Goal: Task Accomplishment & Management: Manage account settings

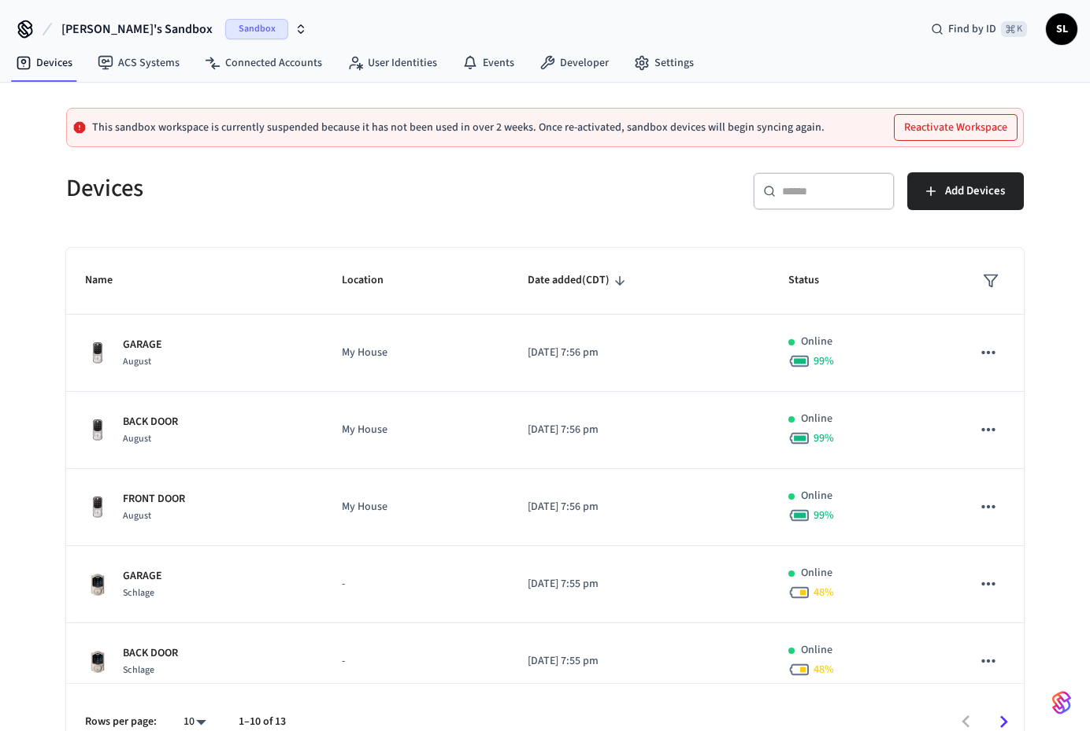
click at [294, 27] on icon "button" at bounding box center [300, 29] width 13 height 13
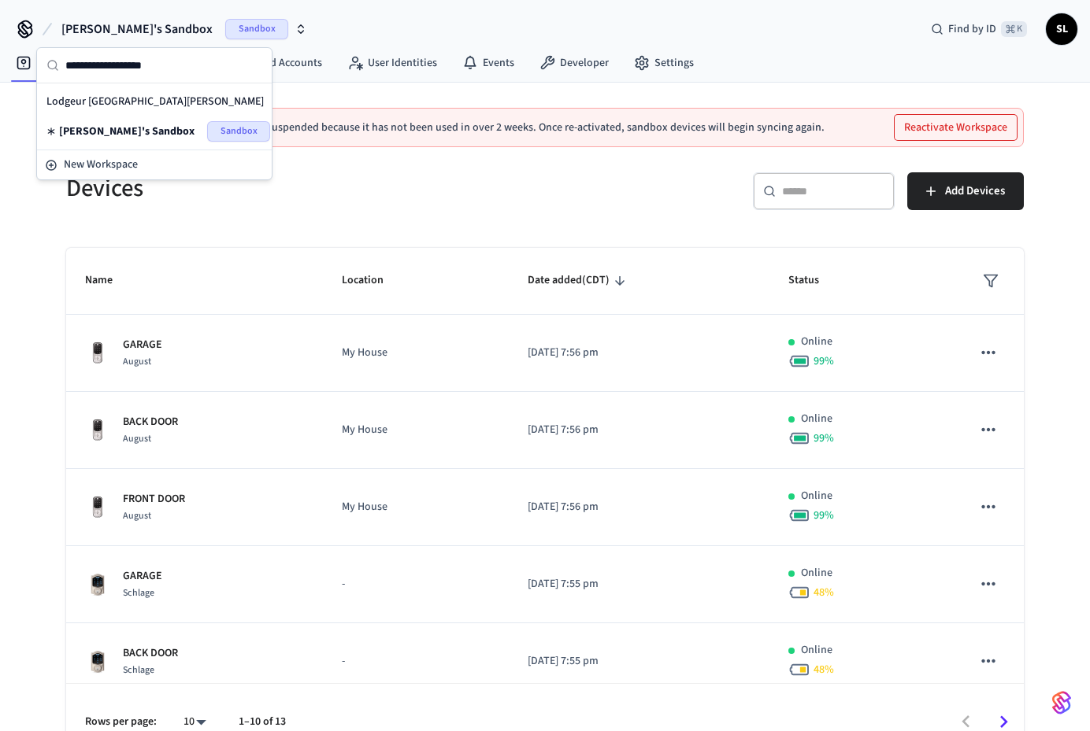
click at [148, 104] on div "Lodgeur Upper Kirby Production" at bounding box center [154, 101] width 216 height 20
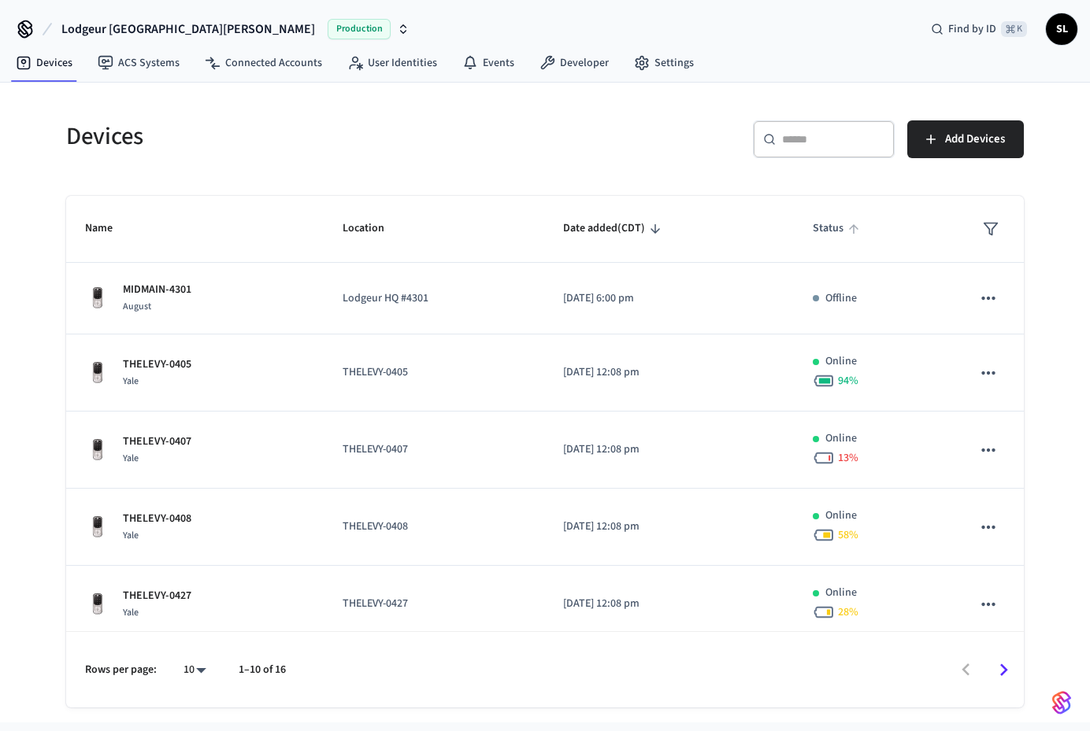
click at [846, 231] on span "Status" at bounding box center [838, 229] width 51 height 24
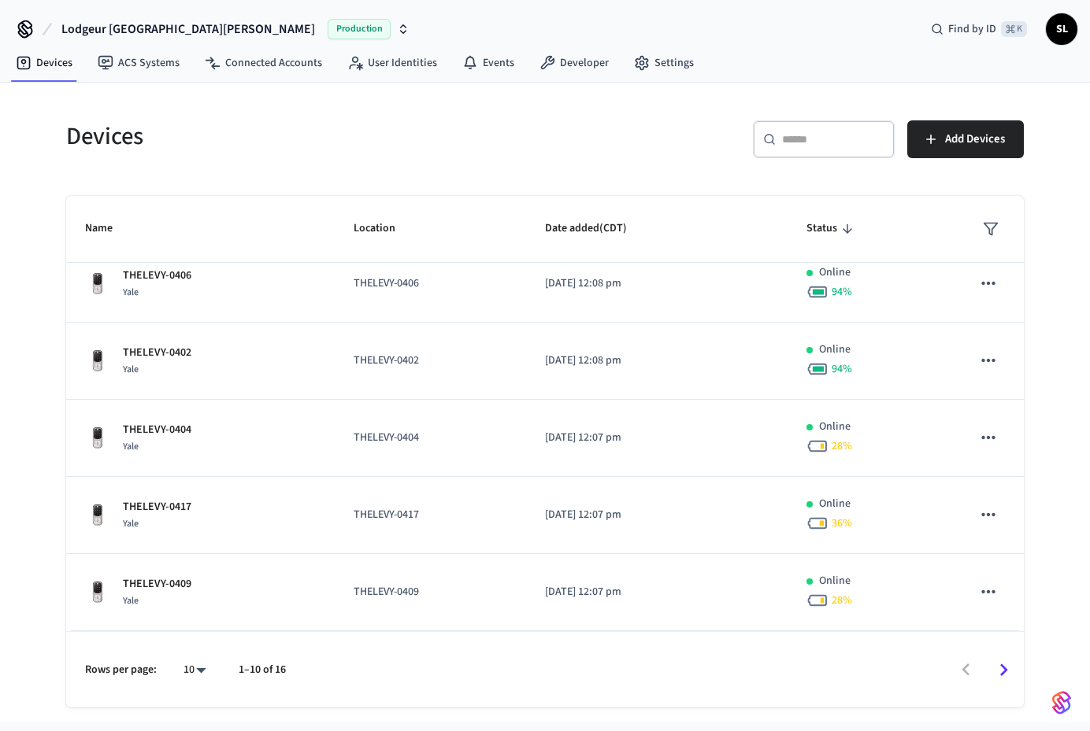
click at [207, 665] on body "Lodgeur Upper Kirby Production Find by ID ⌘ K SL Devices ACS Systems Connected …" at bounding box center [545, 361] width 1090 height 723
click at [187, 683] on li "All" at bounding box center [189, 685] width 42 height 42
type input "**"
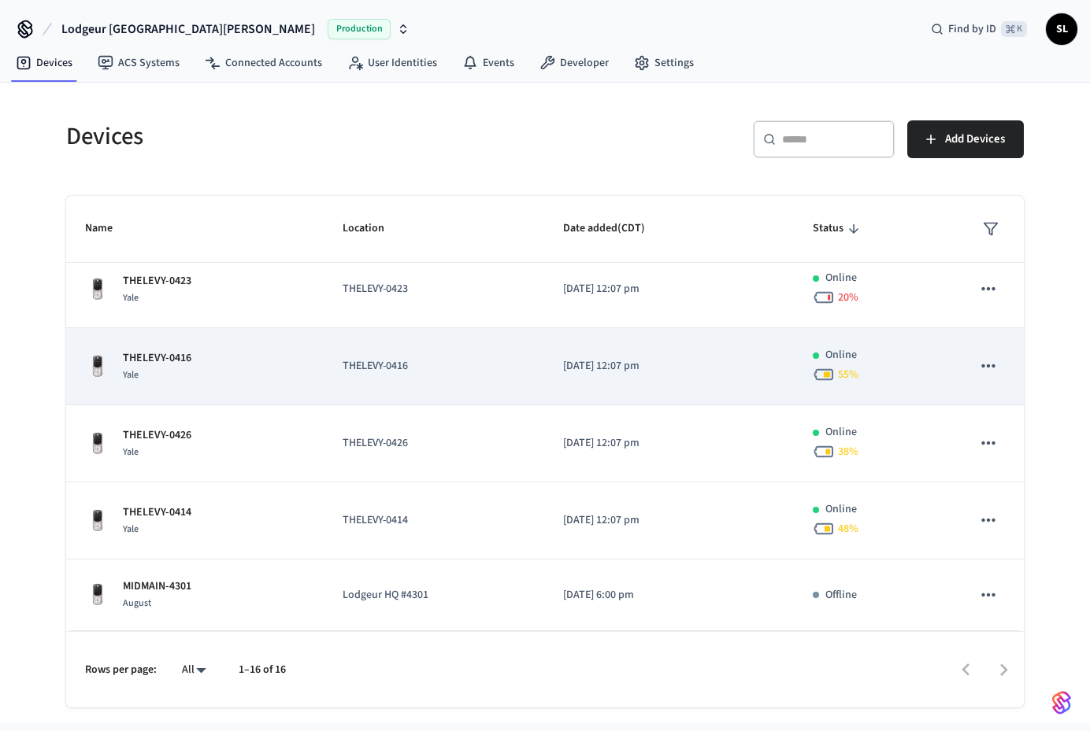
scroll to position [723, 0]
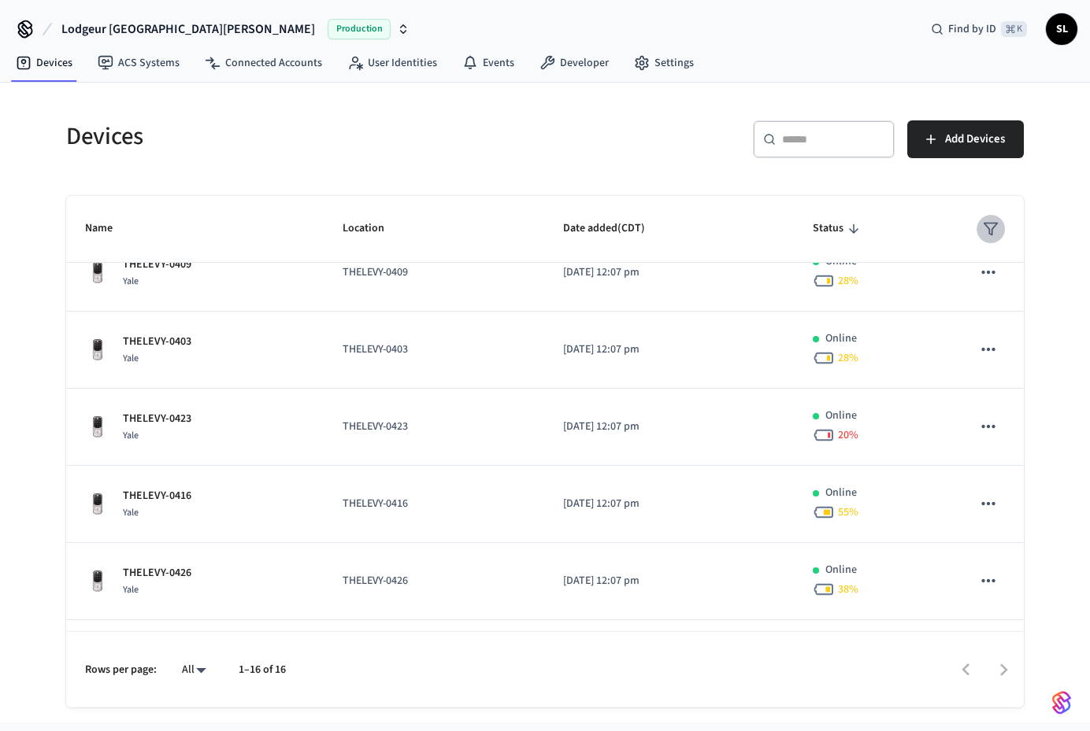
click at [985, 235] on icon "sticky table" at bounding box center [991, 229] width 16 height 16
click at [888, 198] on div at bounding box center [545, 365] width 1090 height 731
click at [996, 229] on icon "sticky table" at bounding box center [991, 229] width 16 height 16
click at [924, 205] on div at bounding box center [545, 365] width 1090 height 731
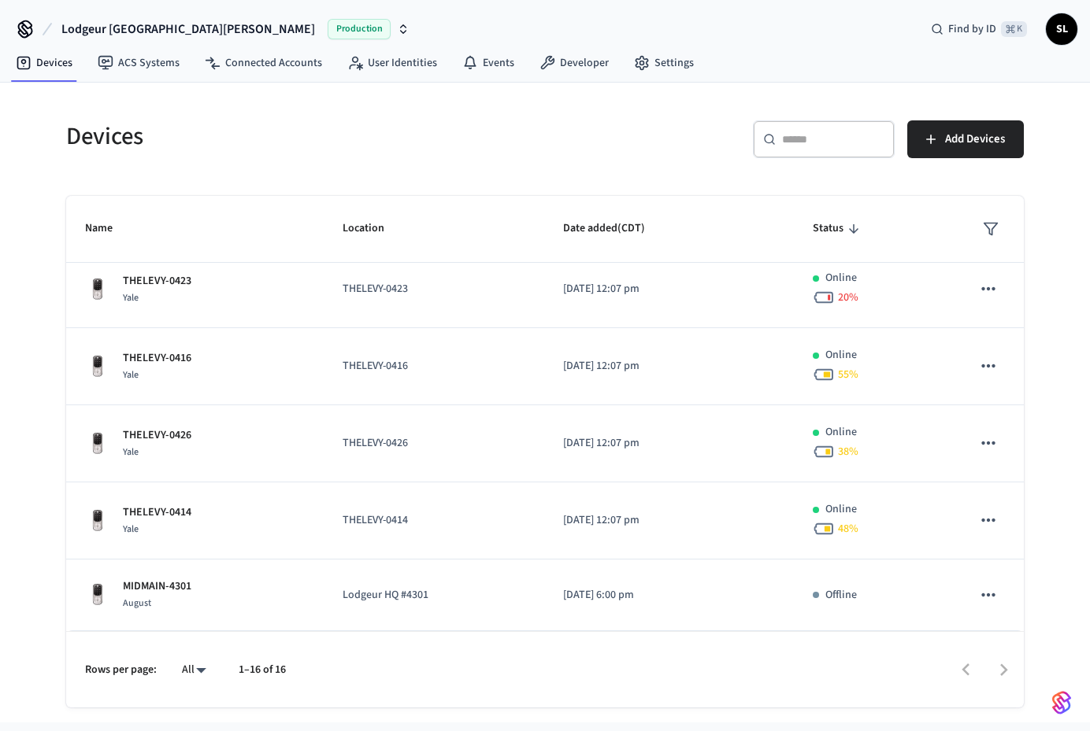
scroll to position [0, 0]
click at [102, 225] on span "Name" at bounding box center [109, 229] width 48 height 24
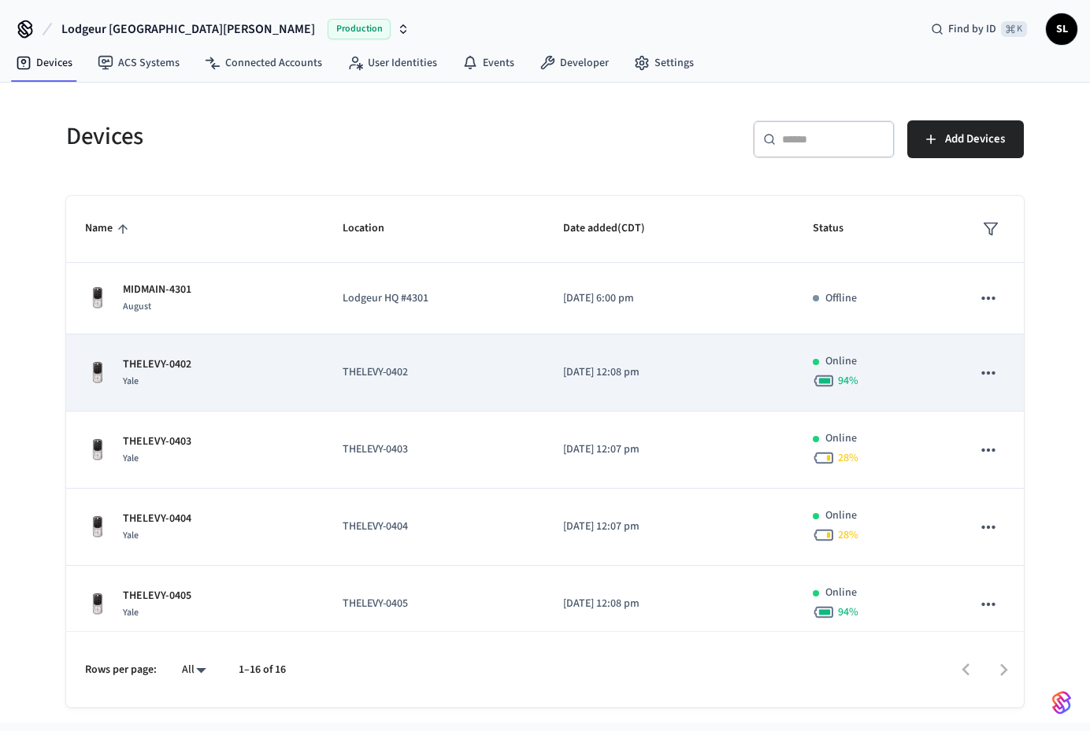
click at [160, 361] on p "THELEVY-0402" at bounding box center [157, 365] width 68 height 17
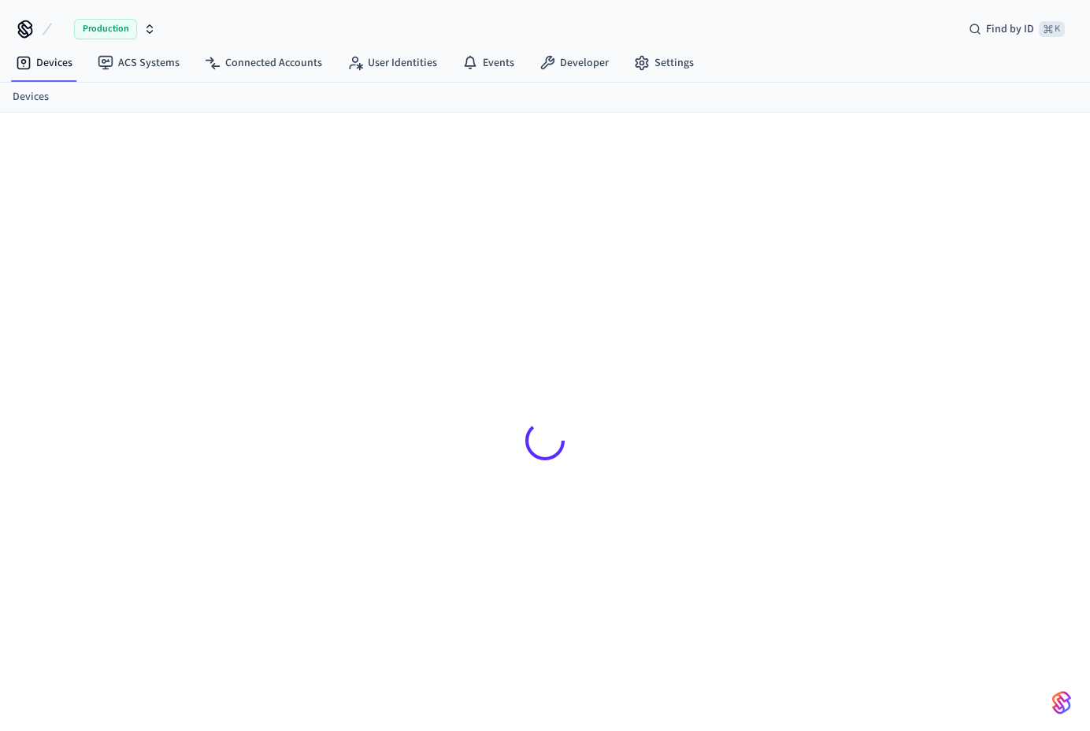
click at [167, 359] on div at bounding box center [545, 440] width 983 height 580
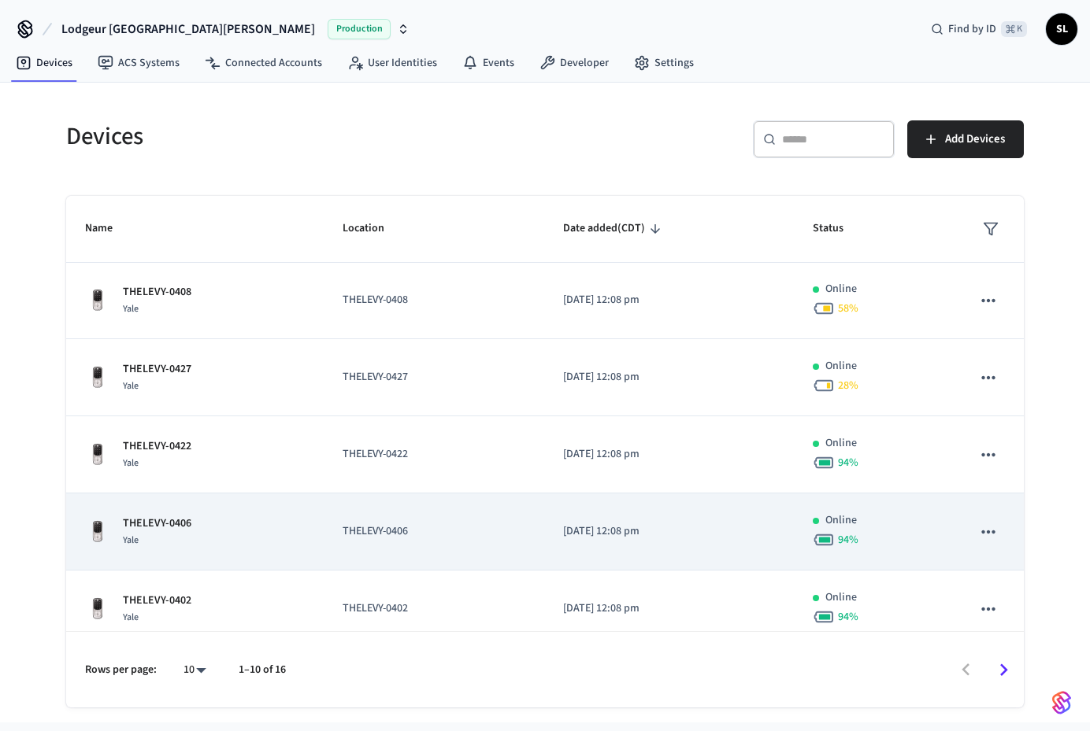
scroll to position [72, 0]
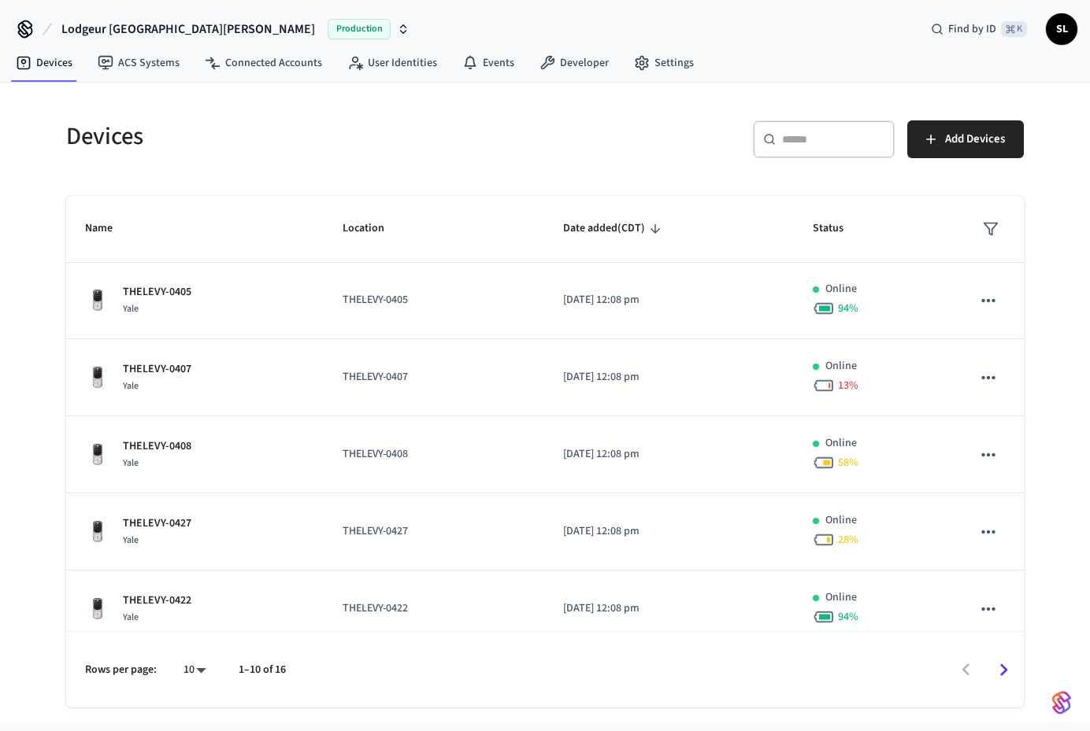
click at [1064, 31] on span "SL" at bounding box center [1061, 29] width 28 height 28
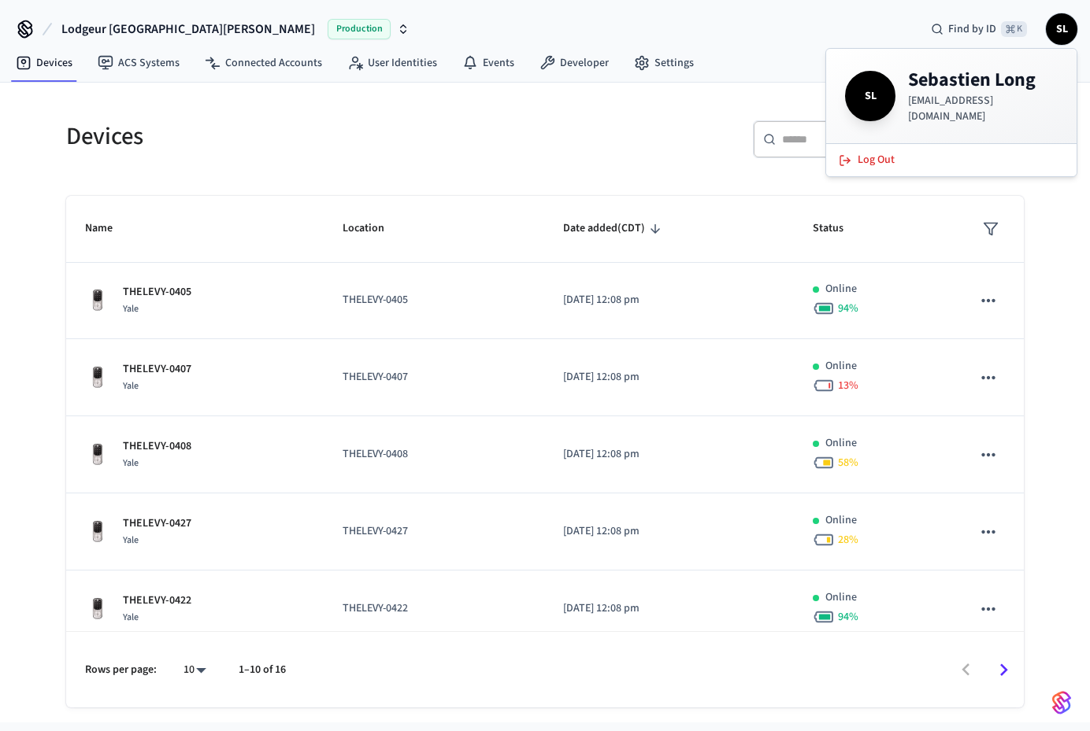
click at [447, 134] on h5 "Devices" at bounding box center [300, 136] width 469 height 32
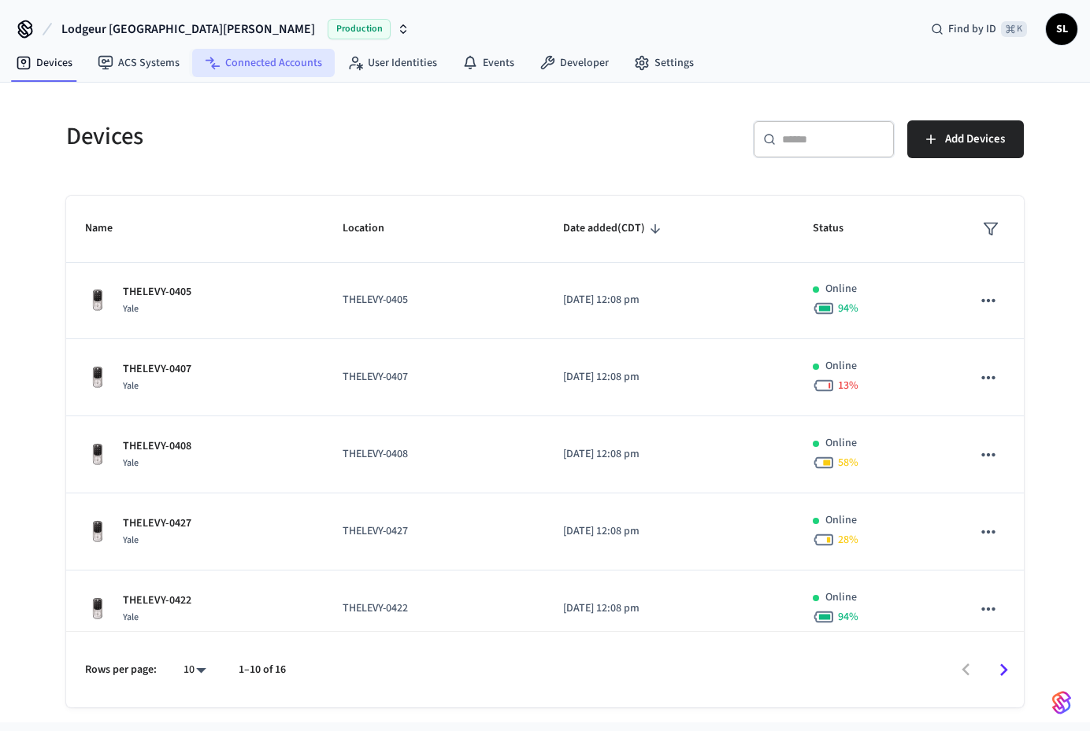
click at [244, 65] on link "Connected Accounts" at bounding box center [263, 63] width 143 height 28
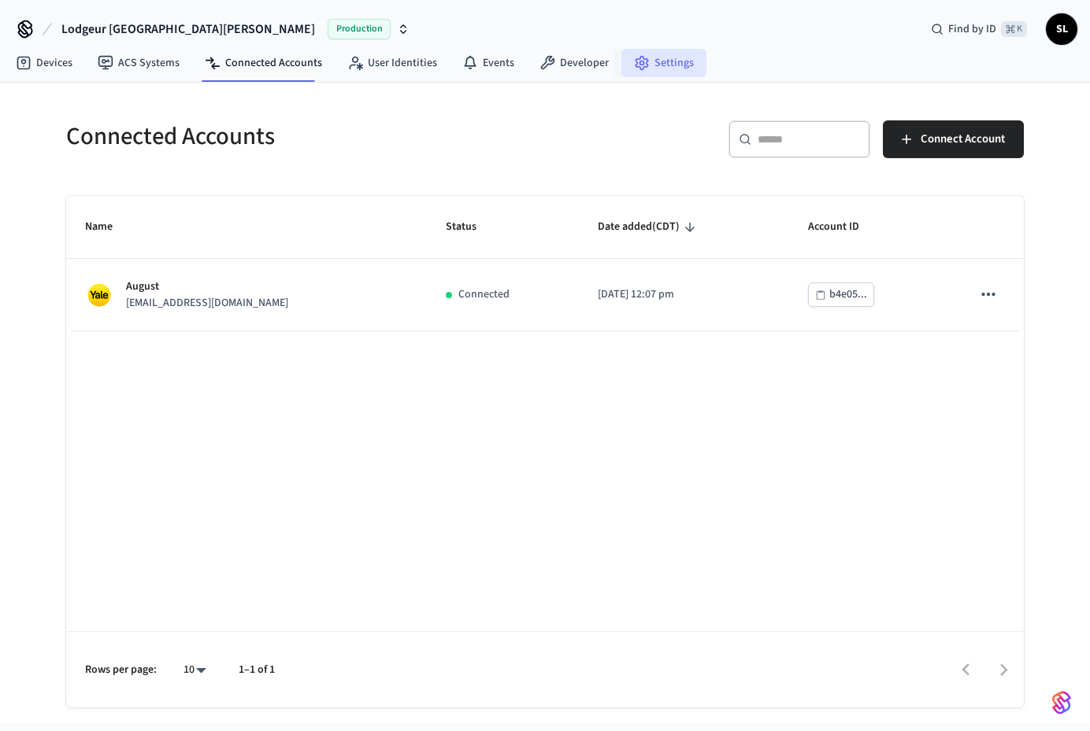
click at [662, 65] on link "Settings" at bounding box center [663, 63] width 85 height 28
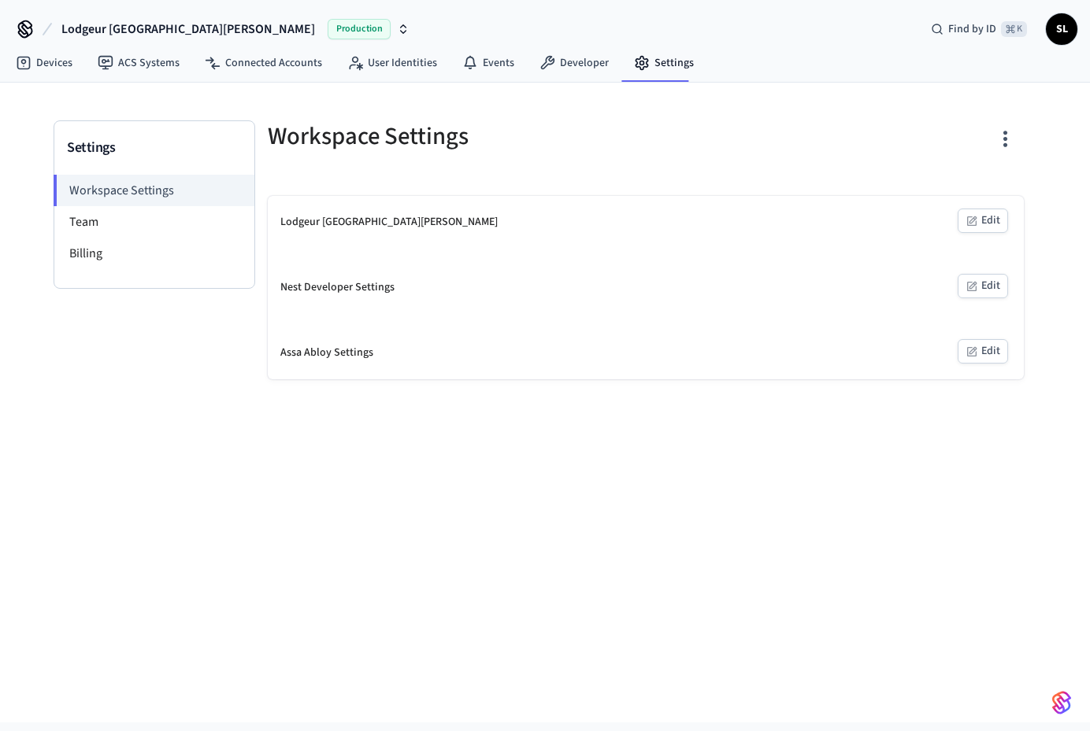
click at [994, 218] on button "Edit" at bounding box center [982, 221] width 50 height 24
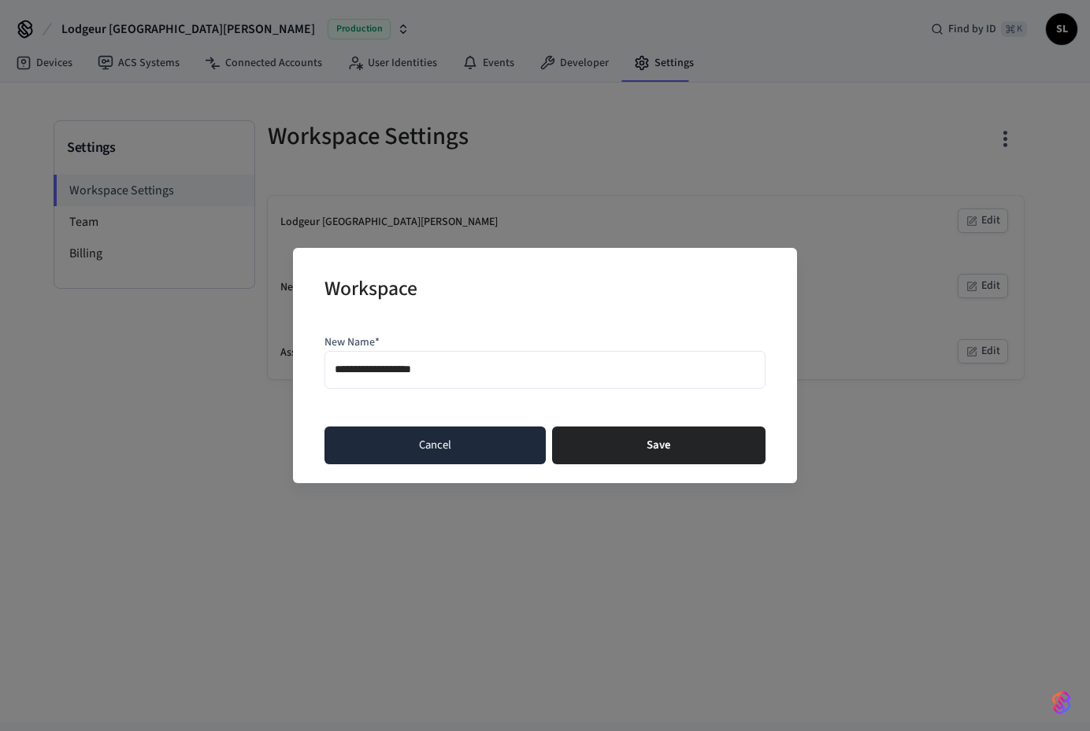
click at [429, 441] on button "Cancel" at bounding box center [434, 446] width 221 height 38
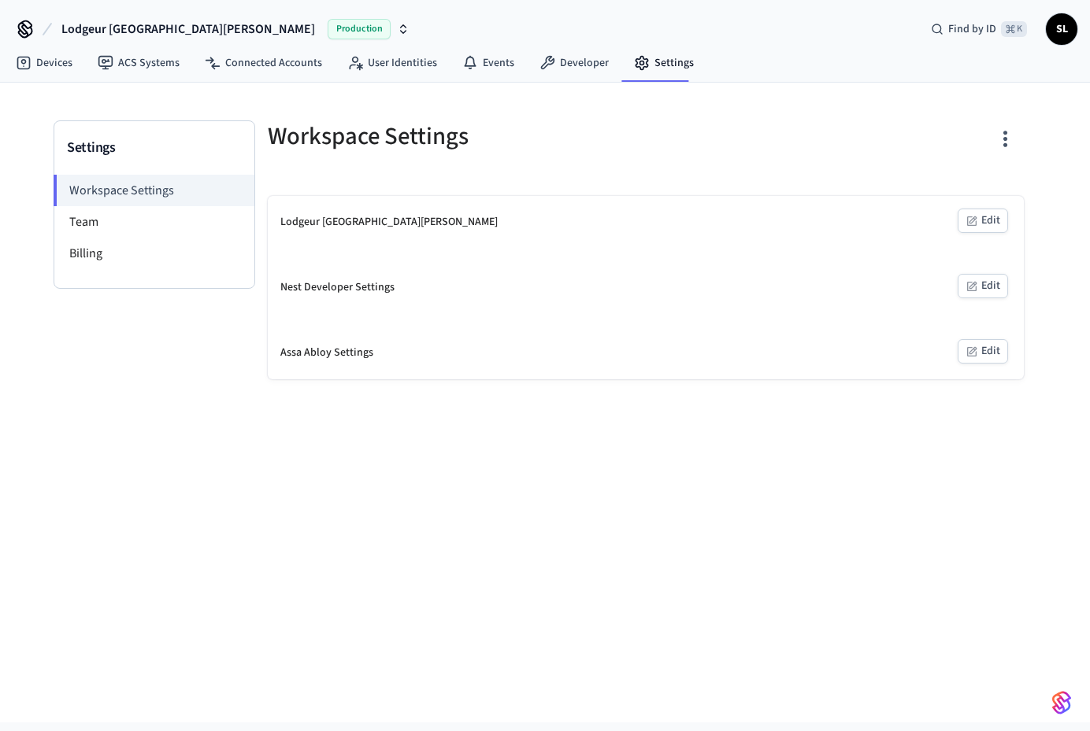
click at [1062, 20] on span "SL" at bounding box center [1061, 29] width 28 height 28
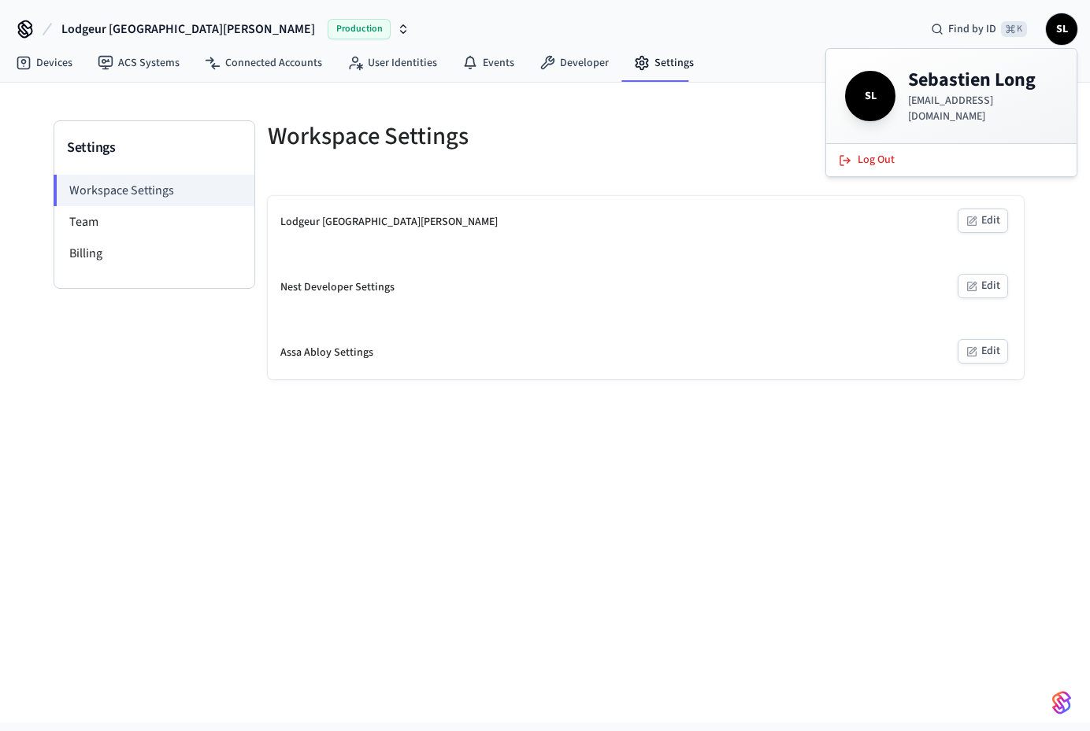
click at [865, 98] on span "SL" at bounding box center [870, 96] width 44 height 44
click at [710, 168] on div at bounding box center [839, 145] width 368 height 50
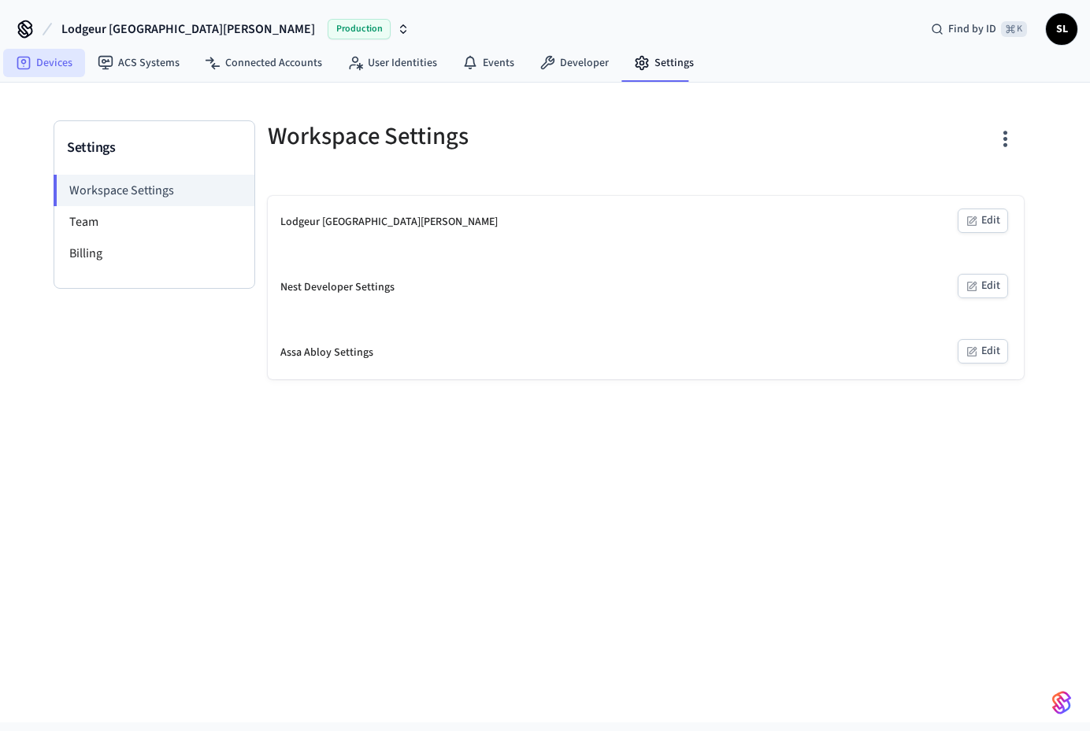
click at [60, 57] on link "Devices" at bounding box center [44, 63] width 82 height 28
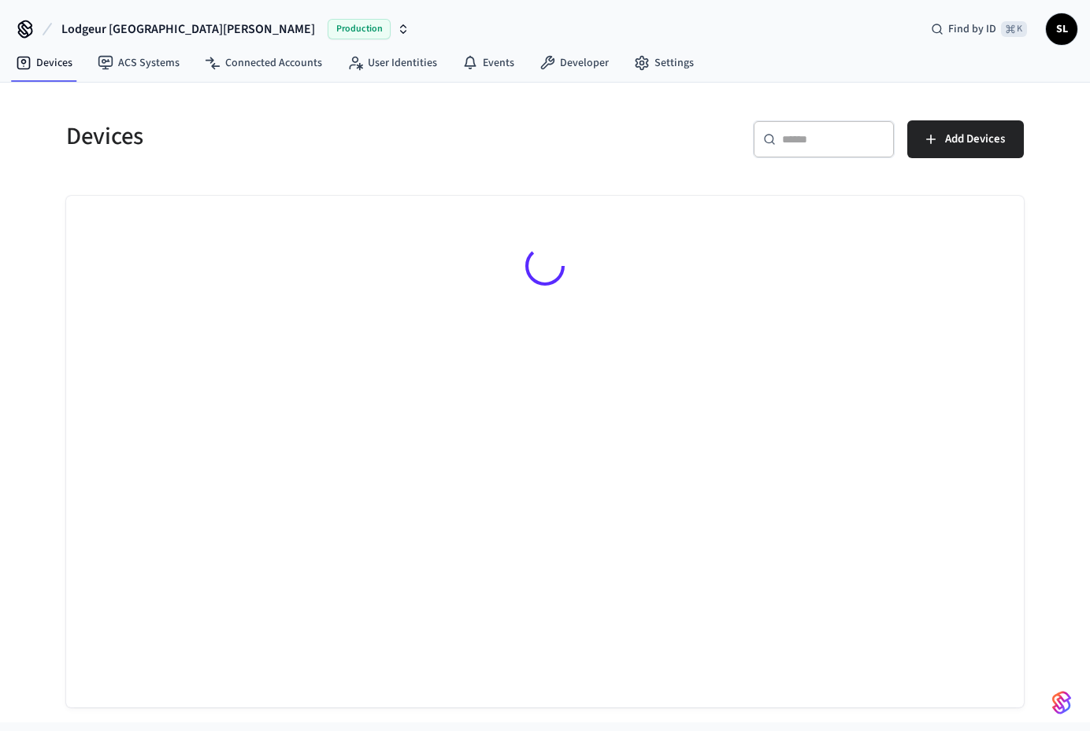
click at [33, 28] on icon at bounding box center [25, 29] width 25 height 25
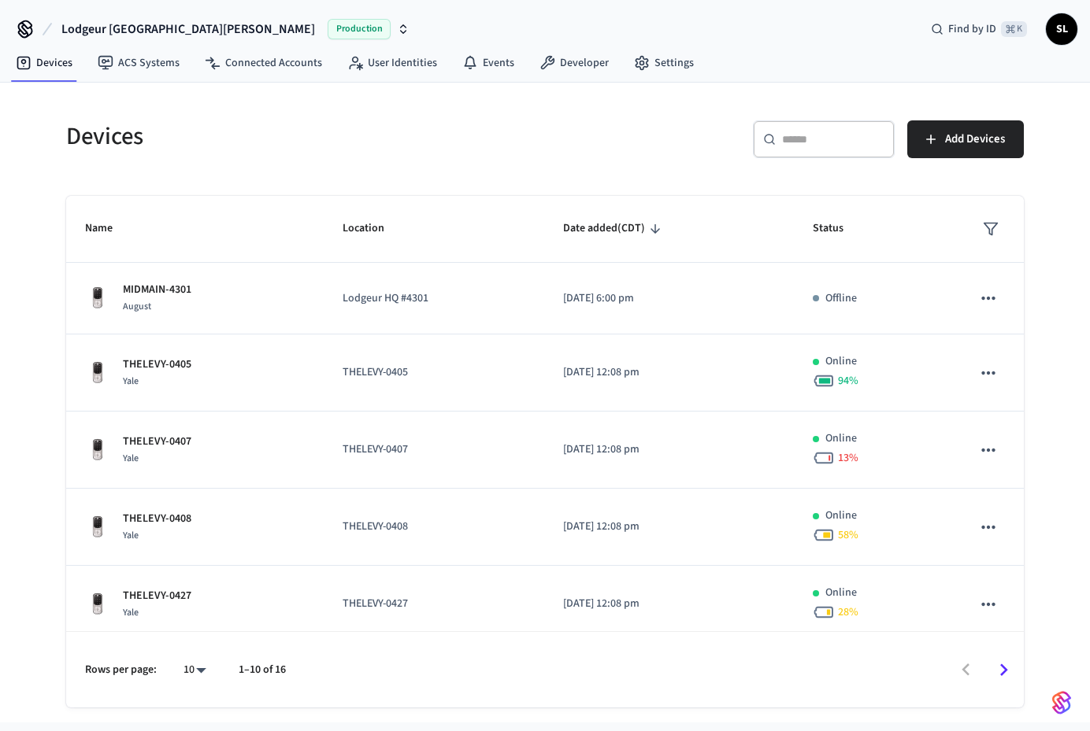
click at [17, 33] on icon at bounding box center [25, 29] width 25 height 25
click at [28, 23] on icon at bounding box center [25, 29] width 25 height 25
click at [575, 62] on link "Developer" at bounding box center [574, 63] width 94 height 28
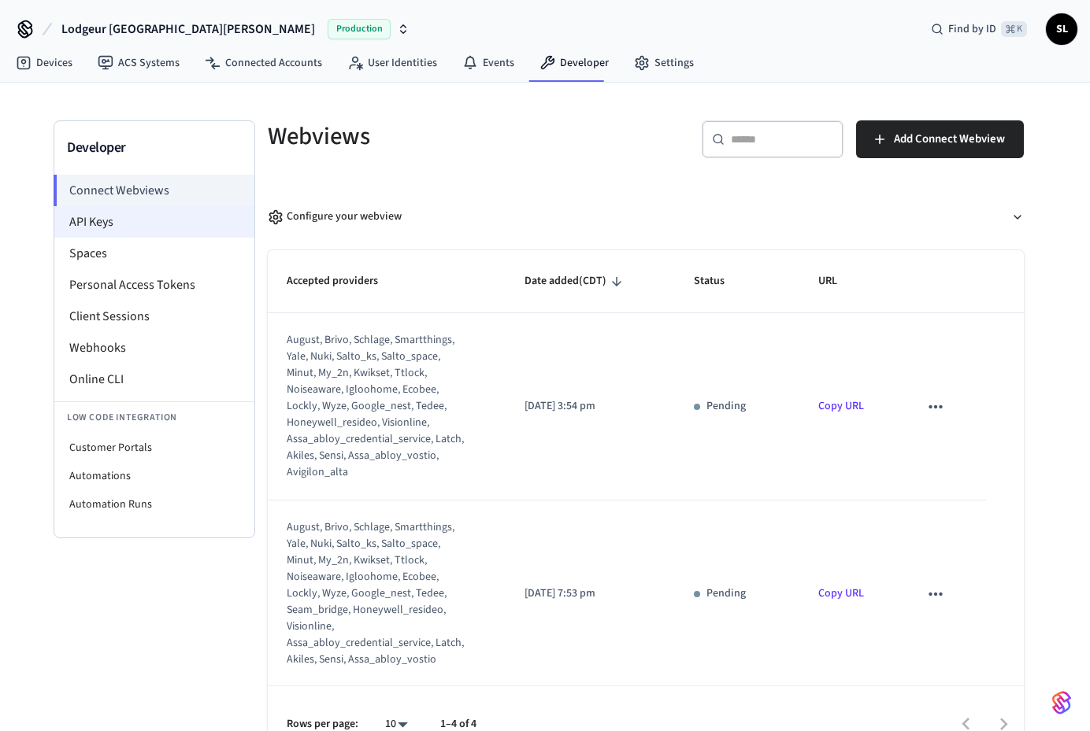
click at [179, 222] on li "API Keys" at bounding box center [154, 221] width 200 height 31
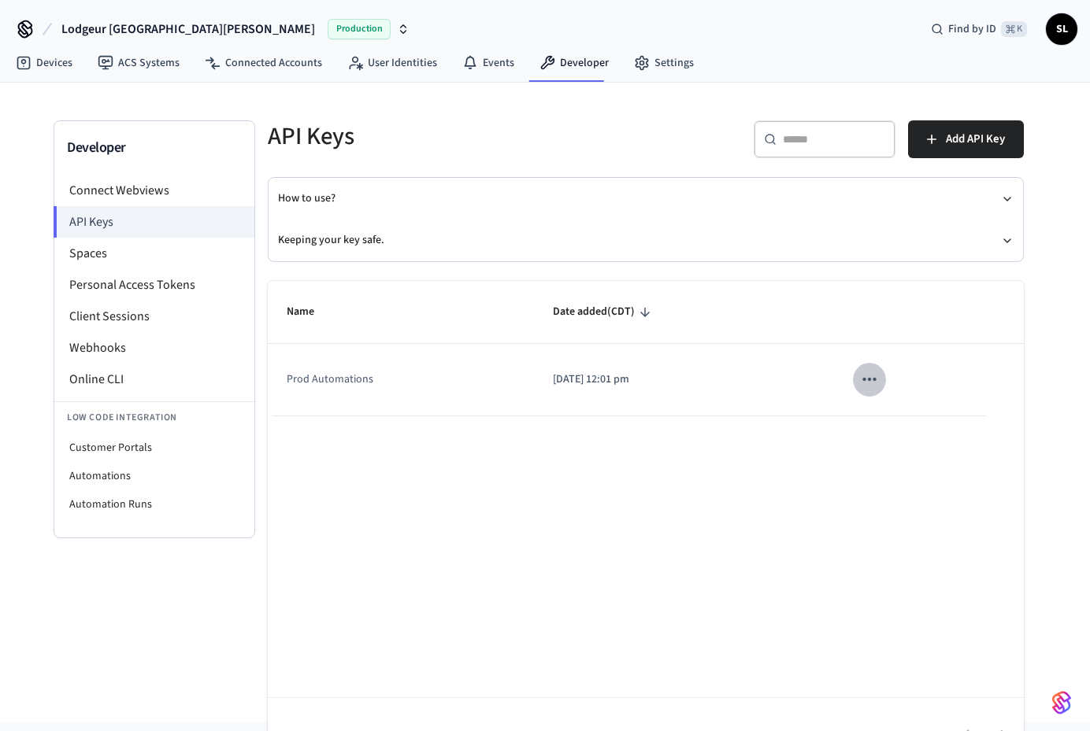
click at [872, 382] on icon "sticky table" at bounding box center [869, 379] width 20 height 20
click at [728, 428] on div at bounding box center [545, 365] width 1090 height 731
click at [306, 379] on td "Prod Automations" at bounding box center [401, 380] width 266 height 72
click at [975, 199] on button "How to use?" at bounding box center [645, 199] width 735 height 42
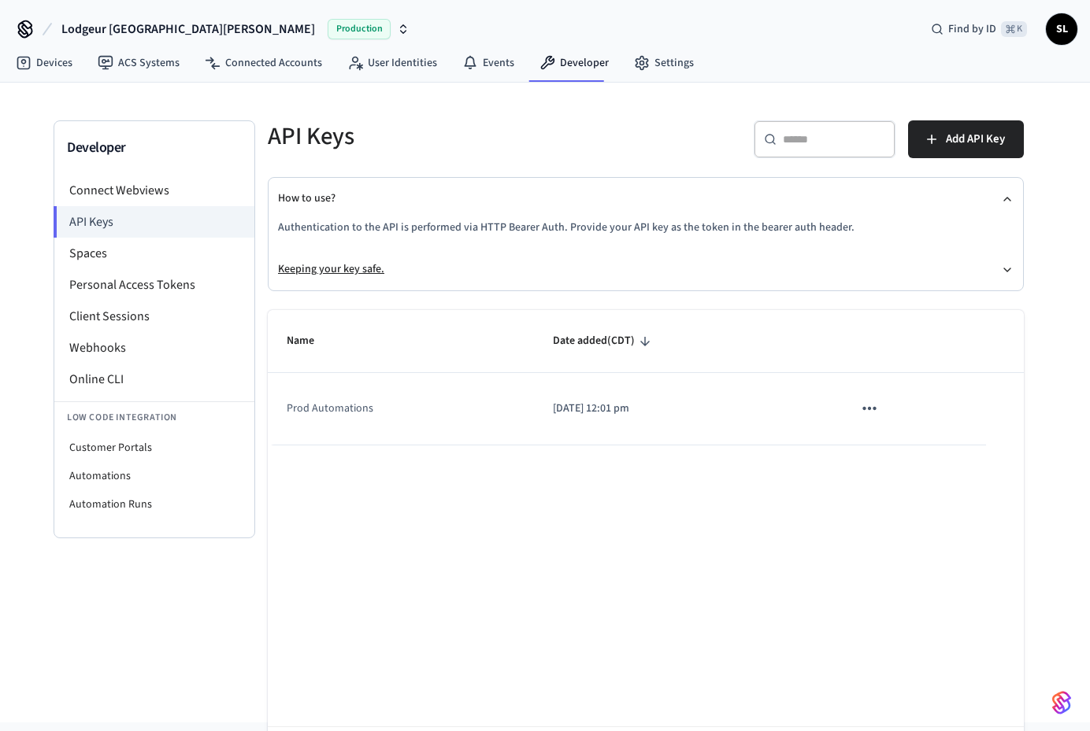
click at [1003, 271] on icon "button" at bounding box center [1007, 270] width 13 height 13
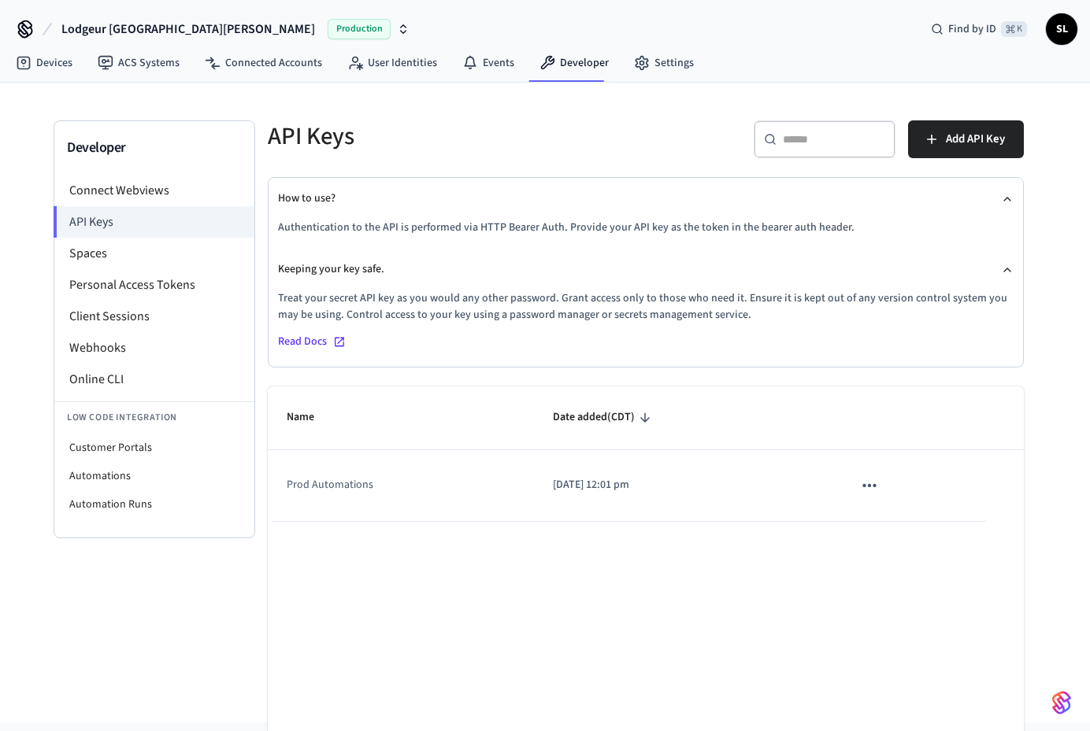
click at [872, 484] on icon "sticky table" at bounding box center [869, 486] width 20 height 20
click at [910, 541] on ul "Edit Delete" at bounding box center [904, 565] width 75 height 101
click at [624, 550] on div at bounding box center [545, 365] width 1090 height 731
click at [325, 490] on td "Prod Automations" at bounding box center [401, 486] width 266 height 72
click at [324, 490] on td "Prod Automations" at bounding box center [401, 486] width 266 height 72
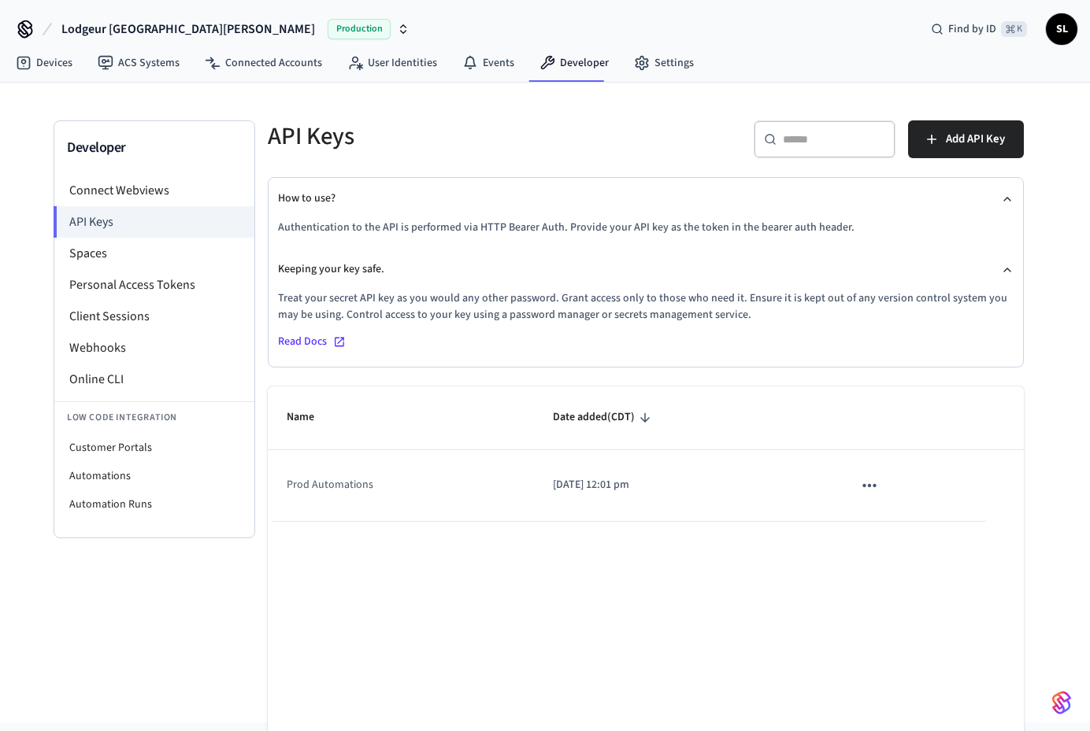
click at [51, 631] on div "Developer Connect Webviews API Keys Spaces Personal Access Tokens Client Sessio…" at bounding box center [545, 386] width 1008 height 606
click at [126, 449] on li "Customer Portals" at bounding box center [154, 448] width 200 height 28
select select "**********"
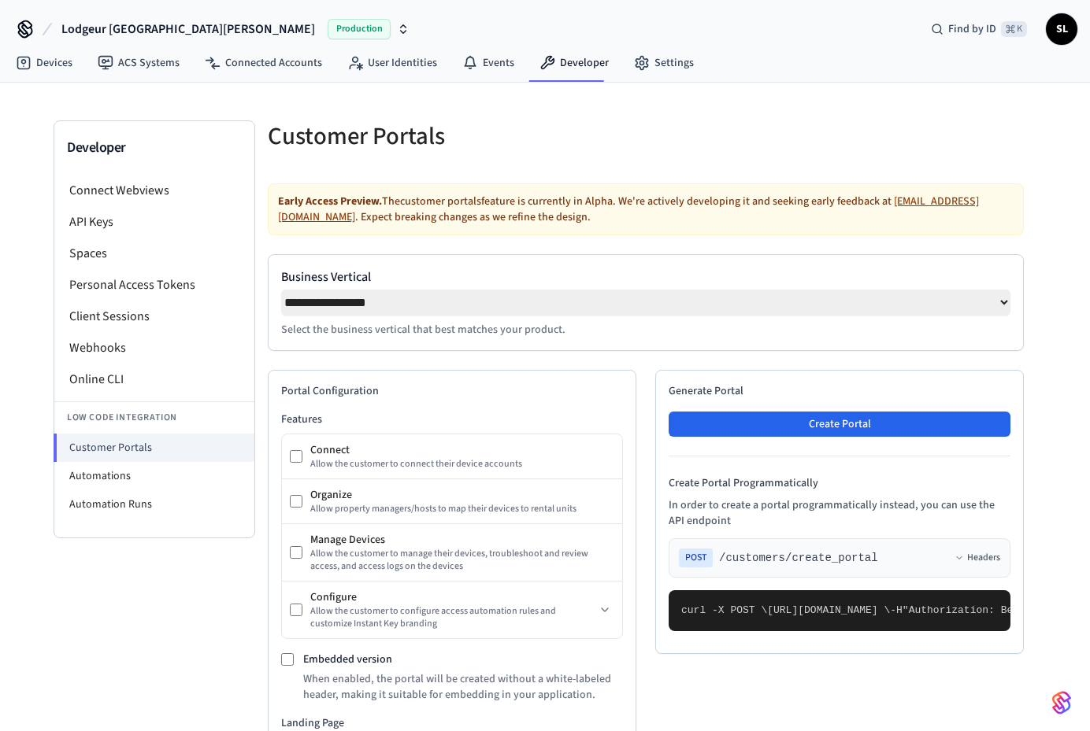
click at [506, 239] on div "**********" at bounding box center [646, 720] width 756 height 1074
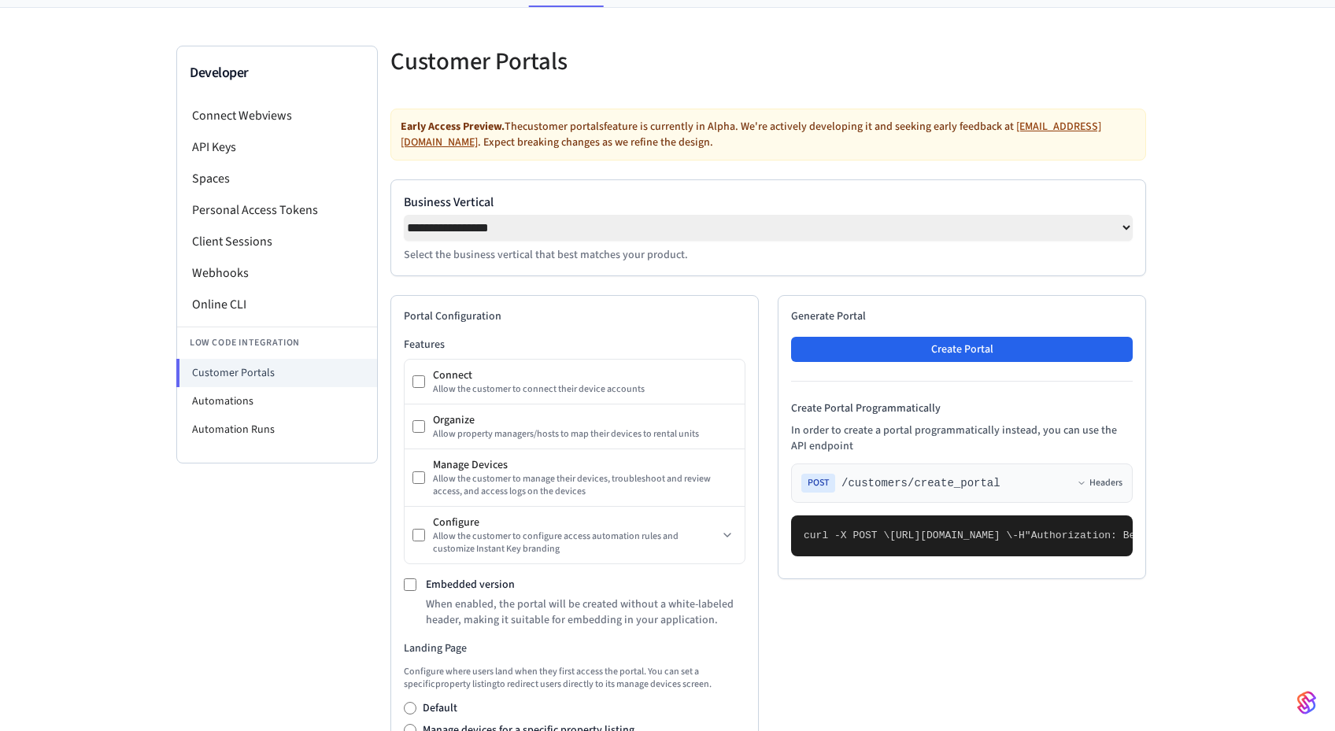
scroll to position [29, 0]
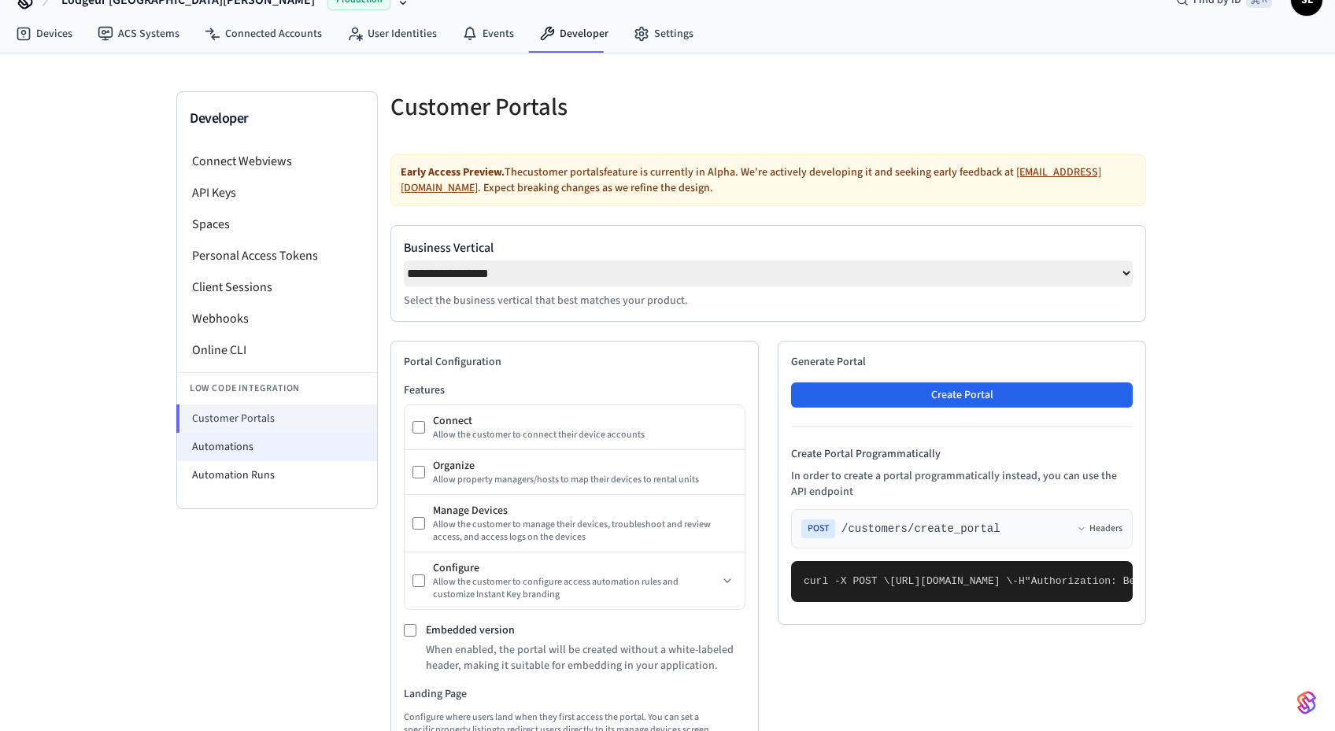
click at [243, 452] on li "Automations" at bounding box center [277, 447] width 200 height 28
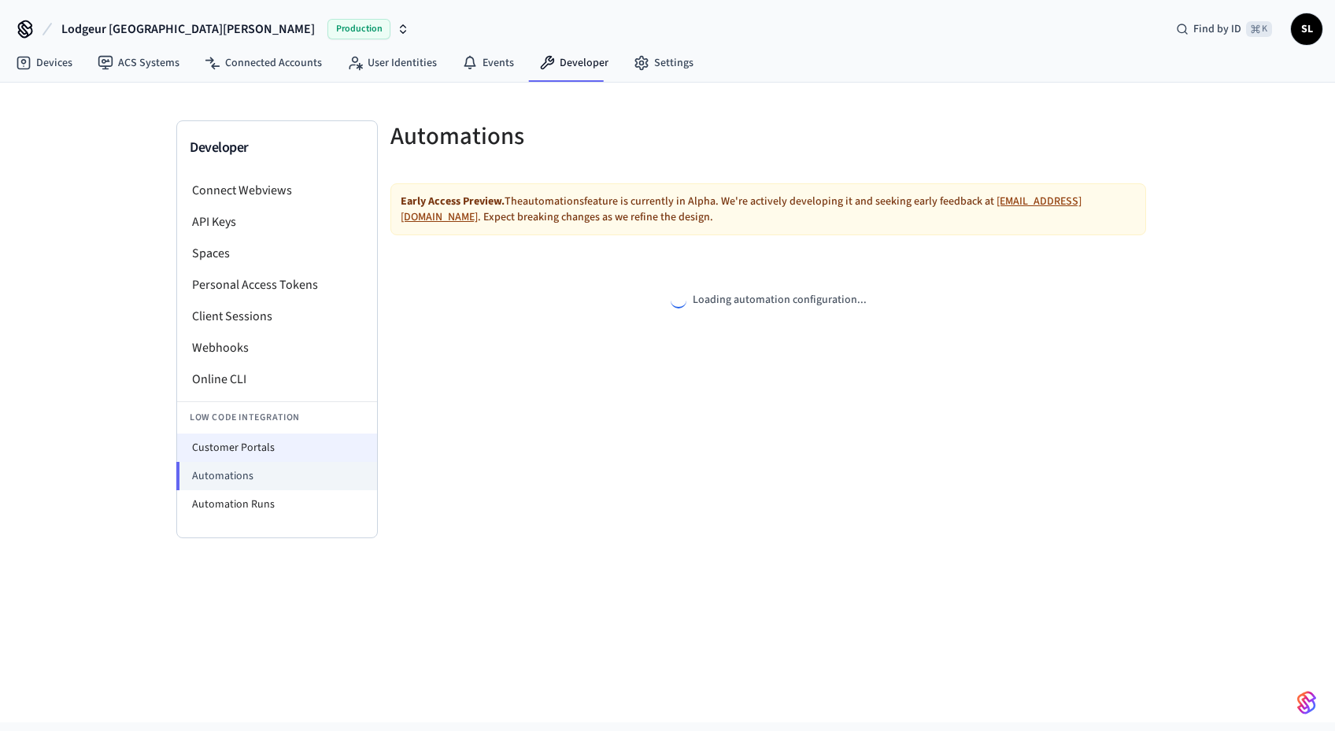
select select "**********"
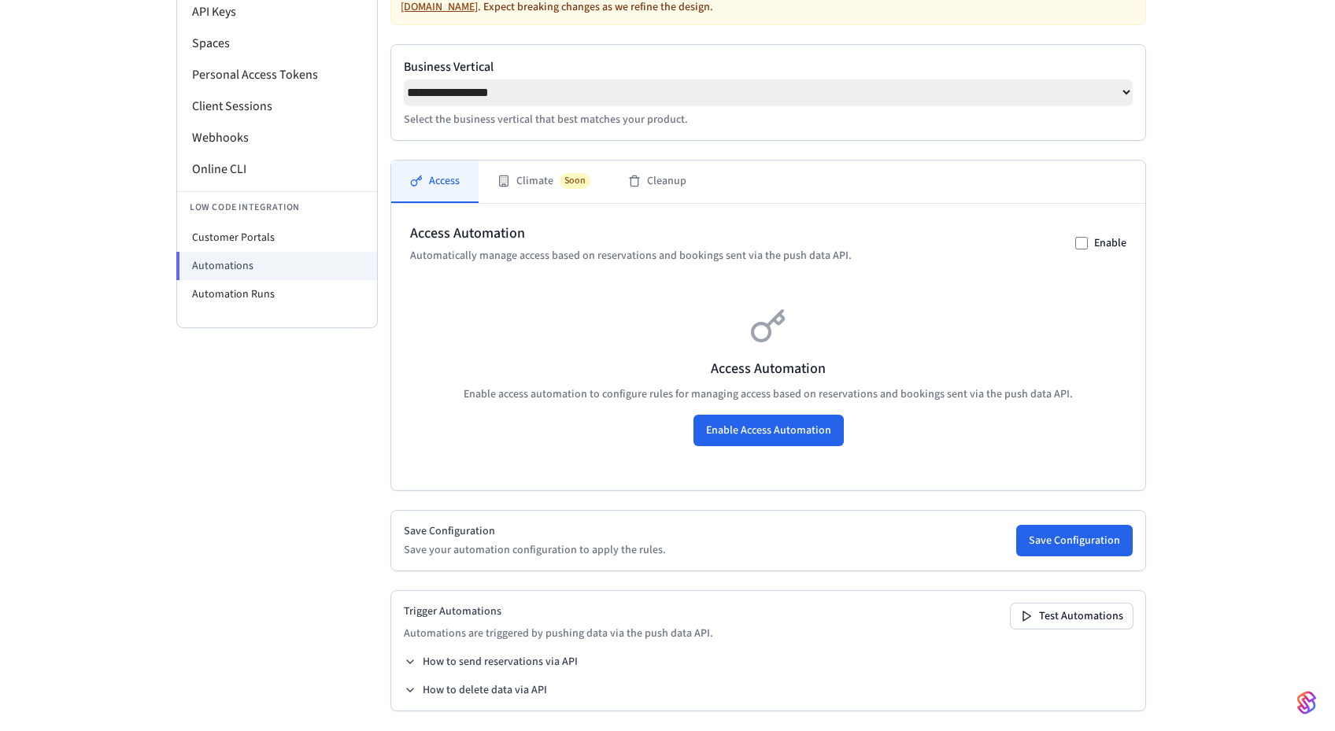
scroll to position [209, 0]
click at [523, 176] on button "Climate Soon" at bounding box center [544, 182] width 131 height 43
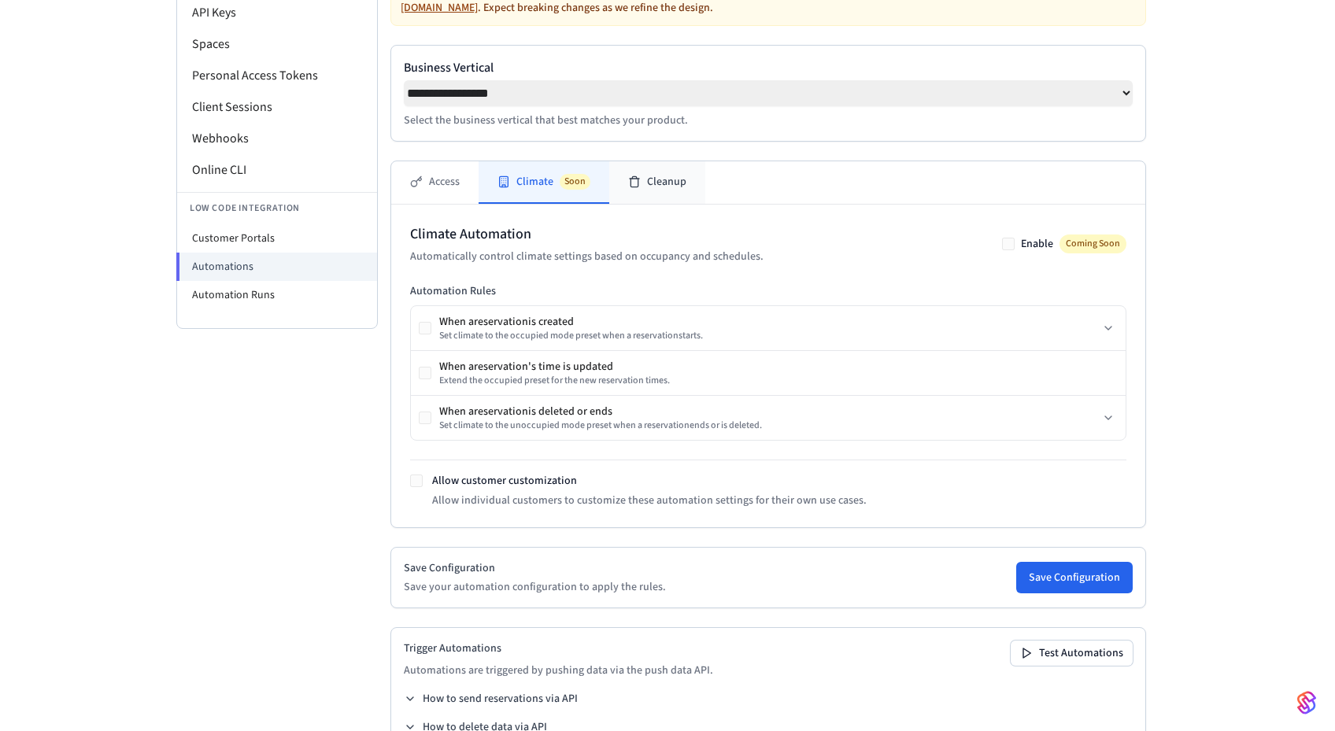
click at [653, 171] on button "Cleanup" at bounding box center [657, 182] width 96 height 43
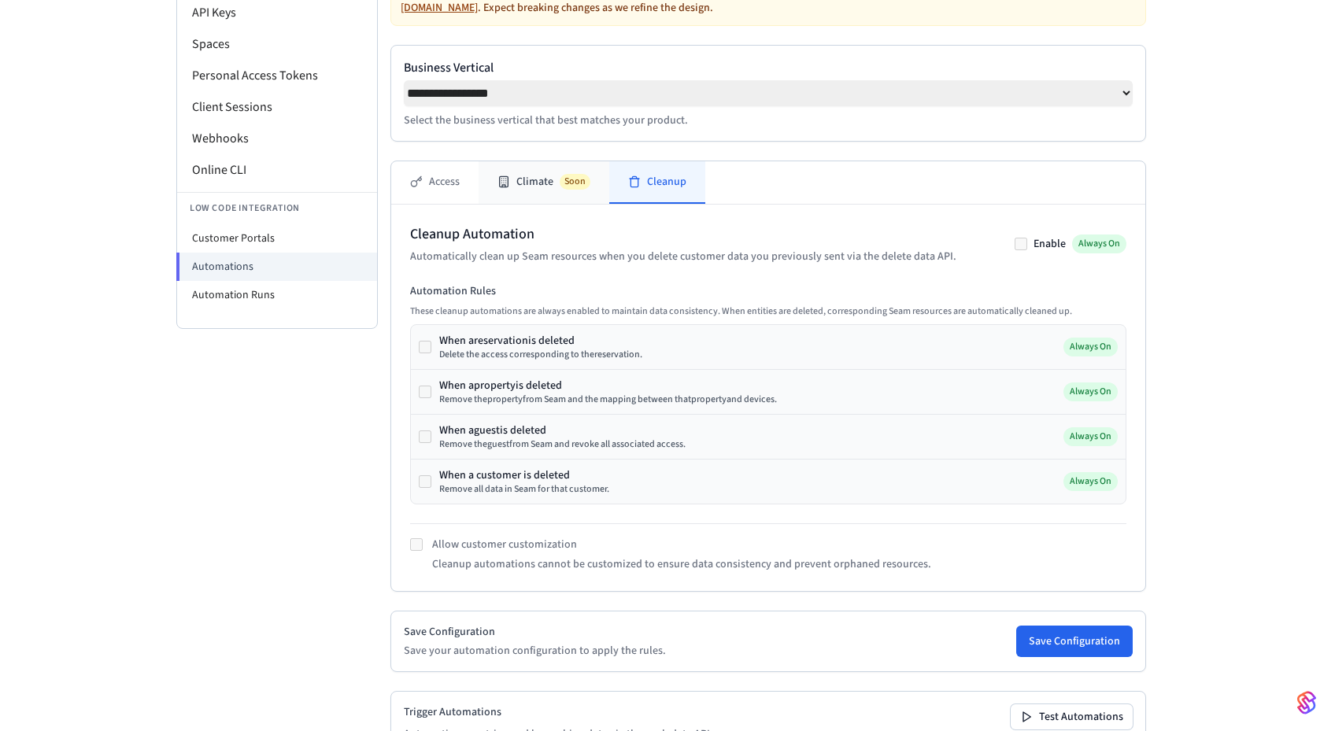
click at [573, 165] on button "Climate Soon" at bounding box center [544, 182] width 131 height 43
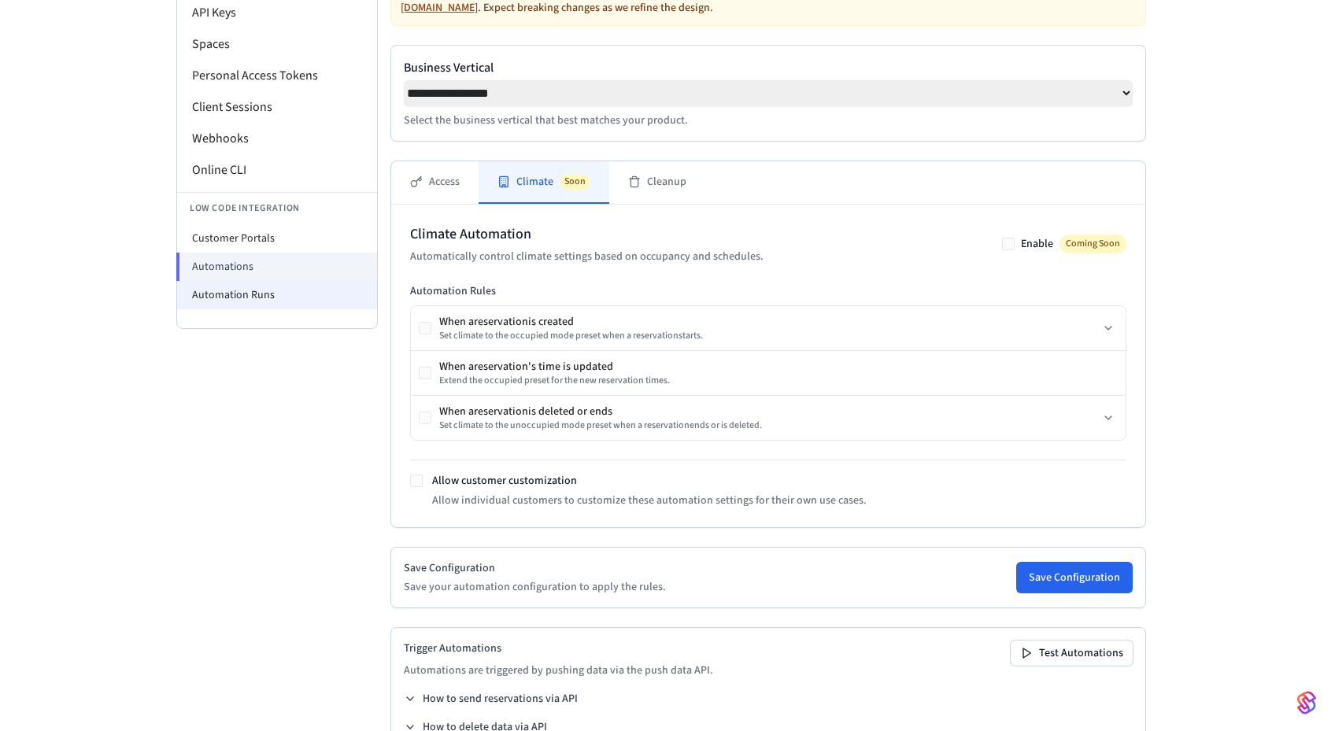
click at [260, 288] on li "Automation Runs" at bounding box center [277, 295] width 200 height 28
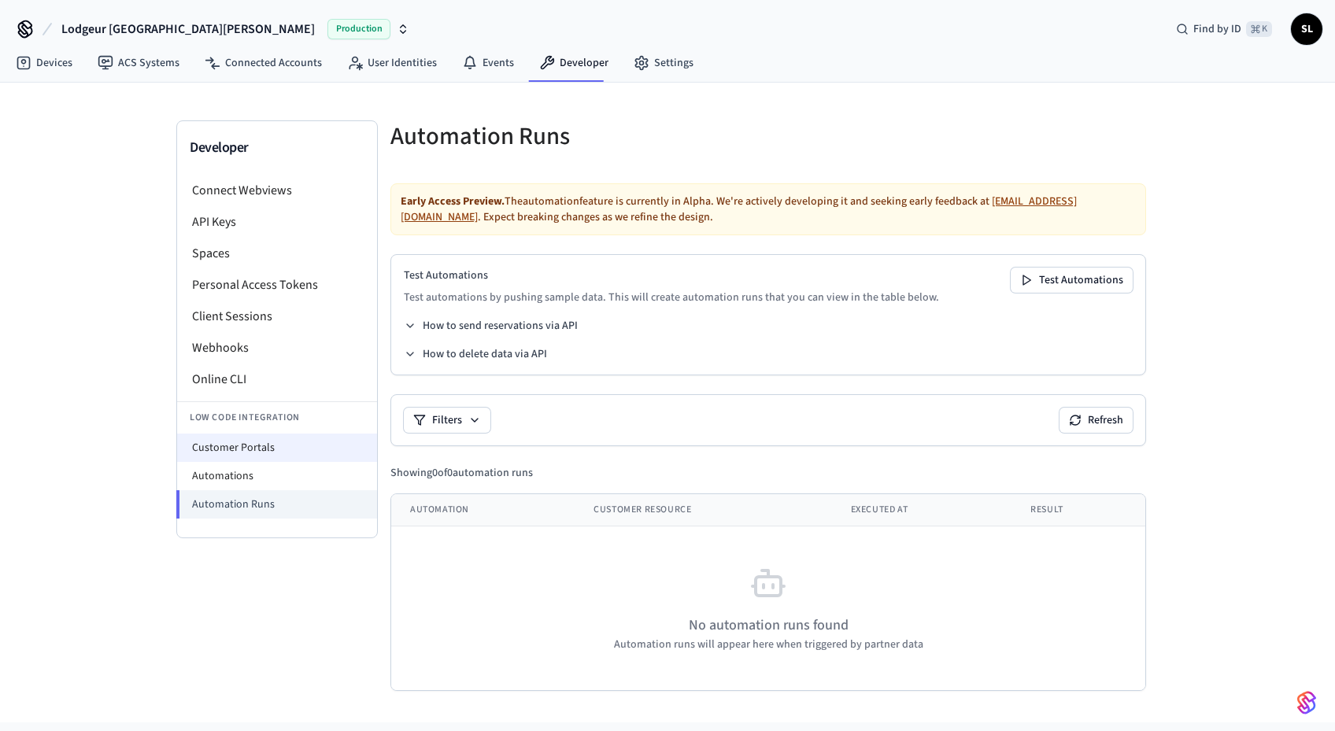
click at [270, 439] on li "Customer Portals" at bounding box center [277, 448] width 200 height 28
select select "**********"
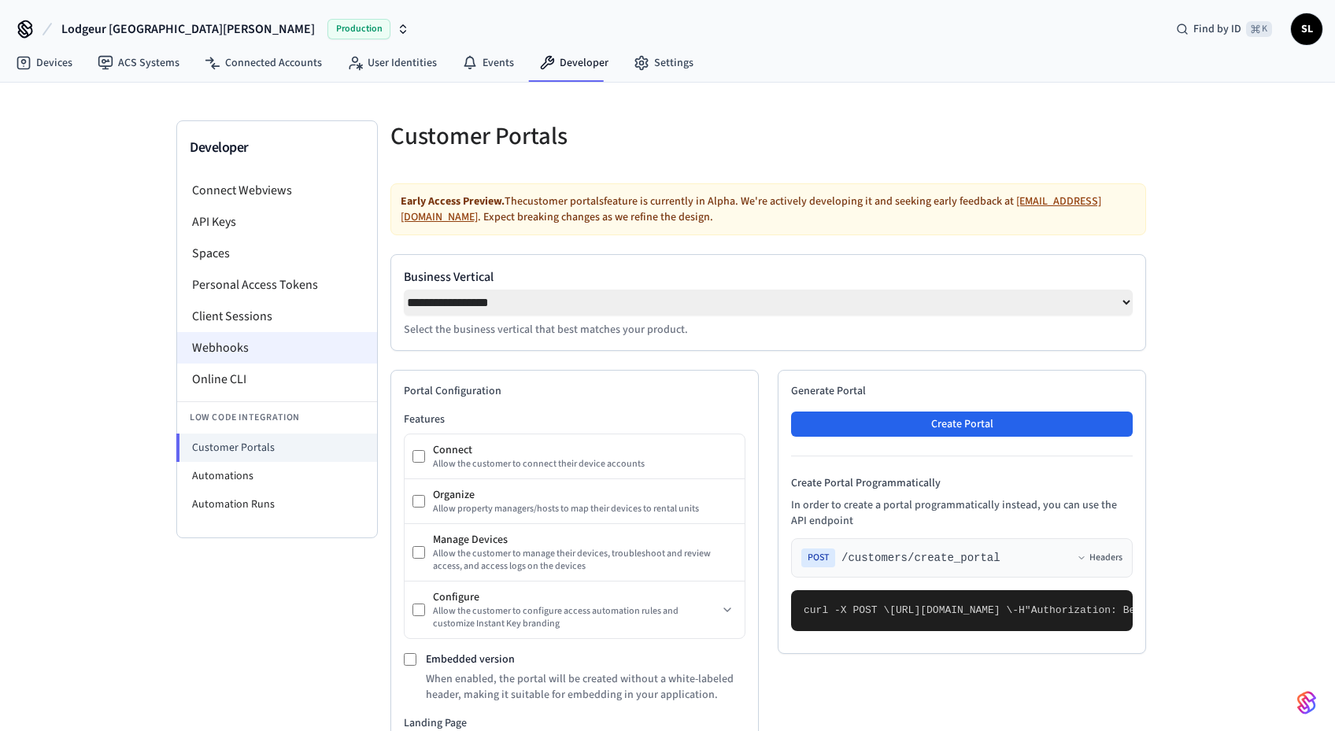
click at [223, 353] on li "Webhooks" at bounding box center [277, 347] width 200 height 31
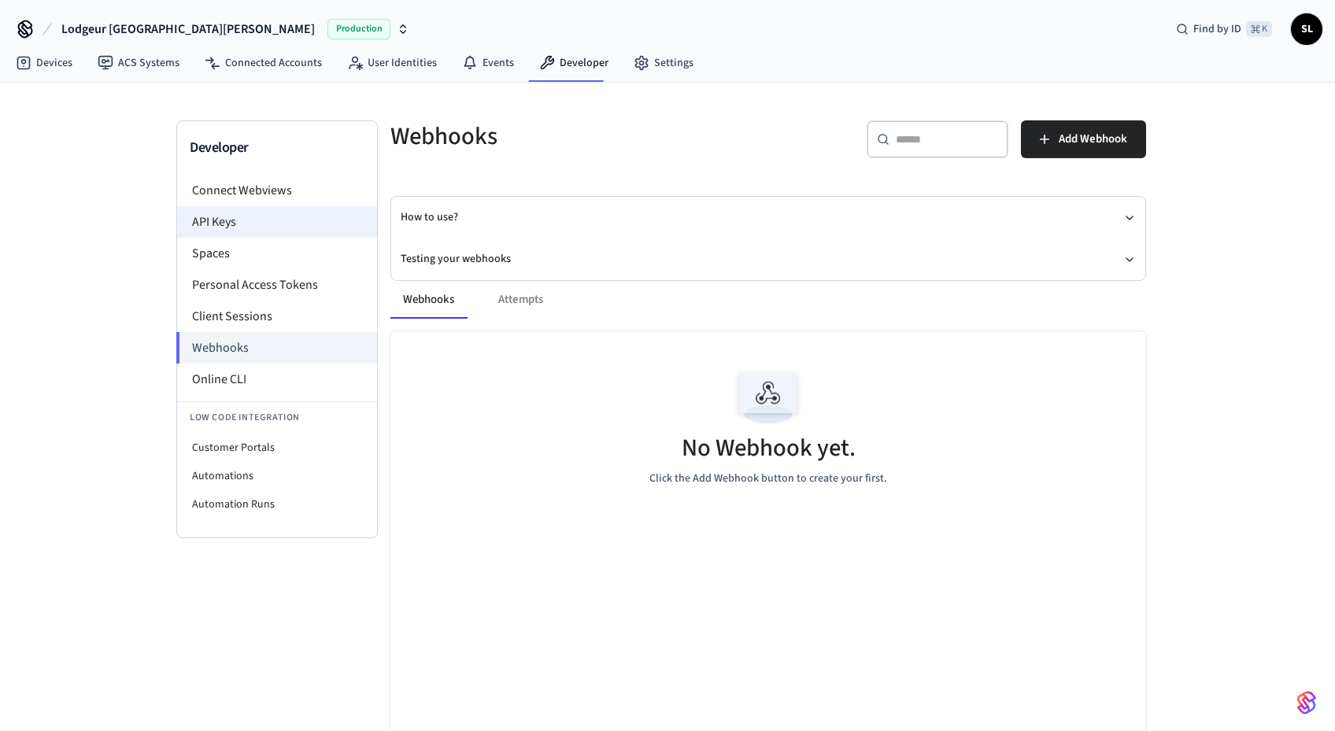
click at [232, 222] on li "API Keys" at bounding box center [277, 221] width 200 height 31
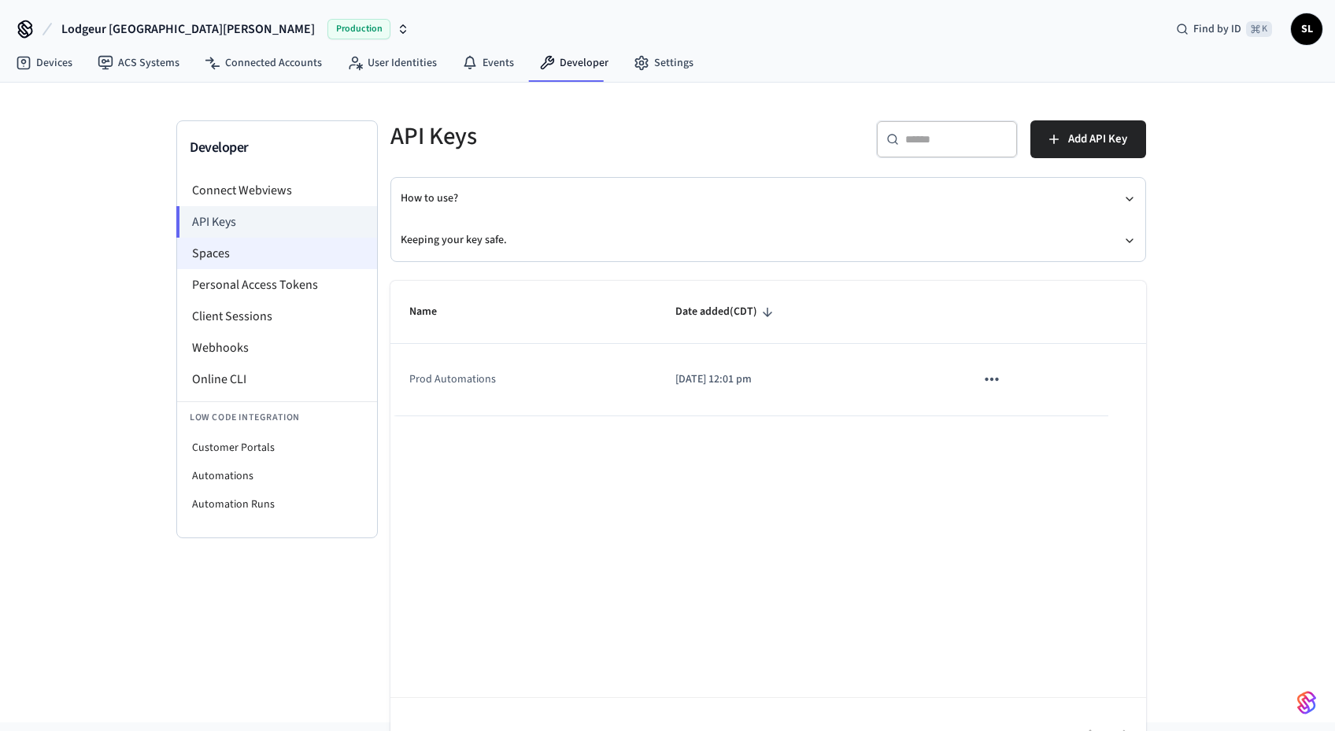
click at [224, 254] on li "Spaces" at bounding box center [277, 253] width 200 height 31
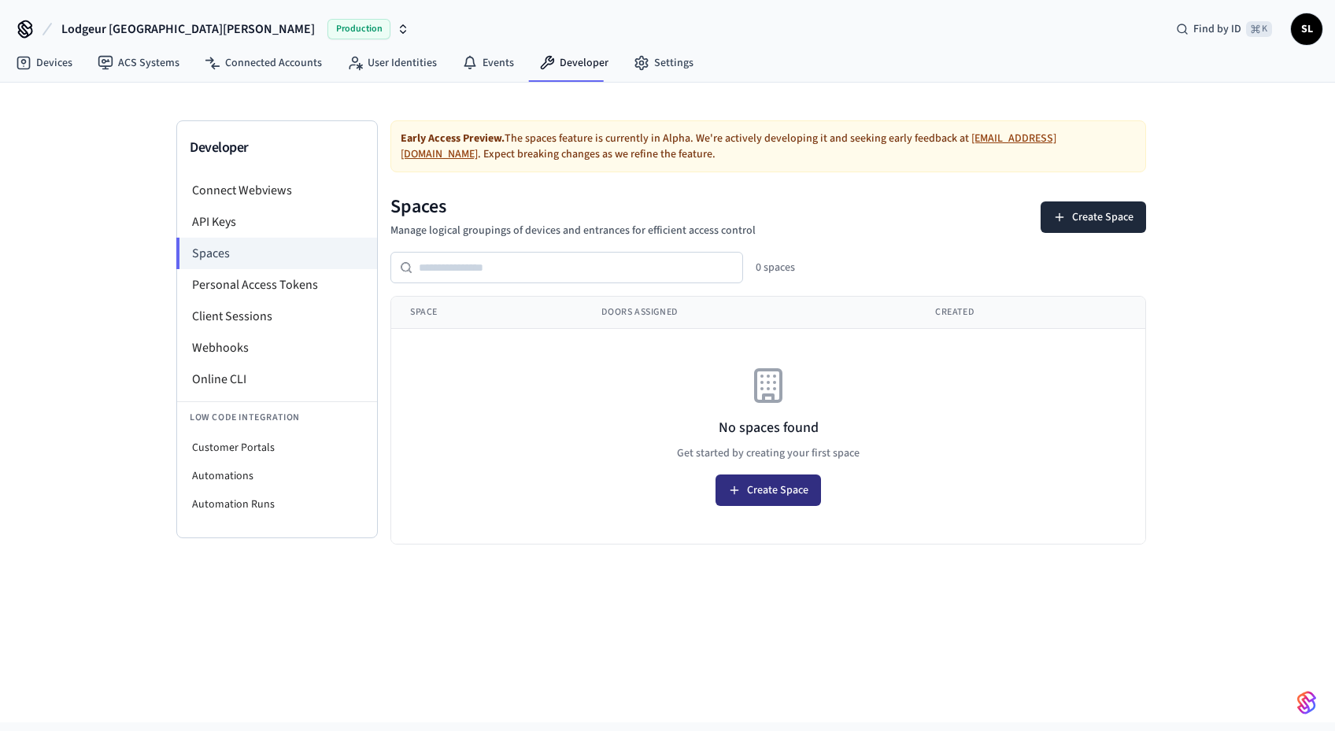
click at [789, 494] on button "Create Space" at bounding box center [768, 490] width 105 height 31
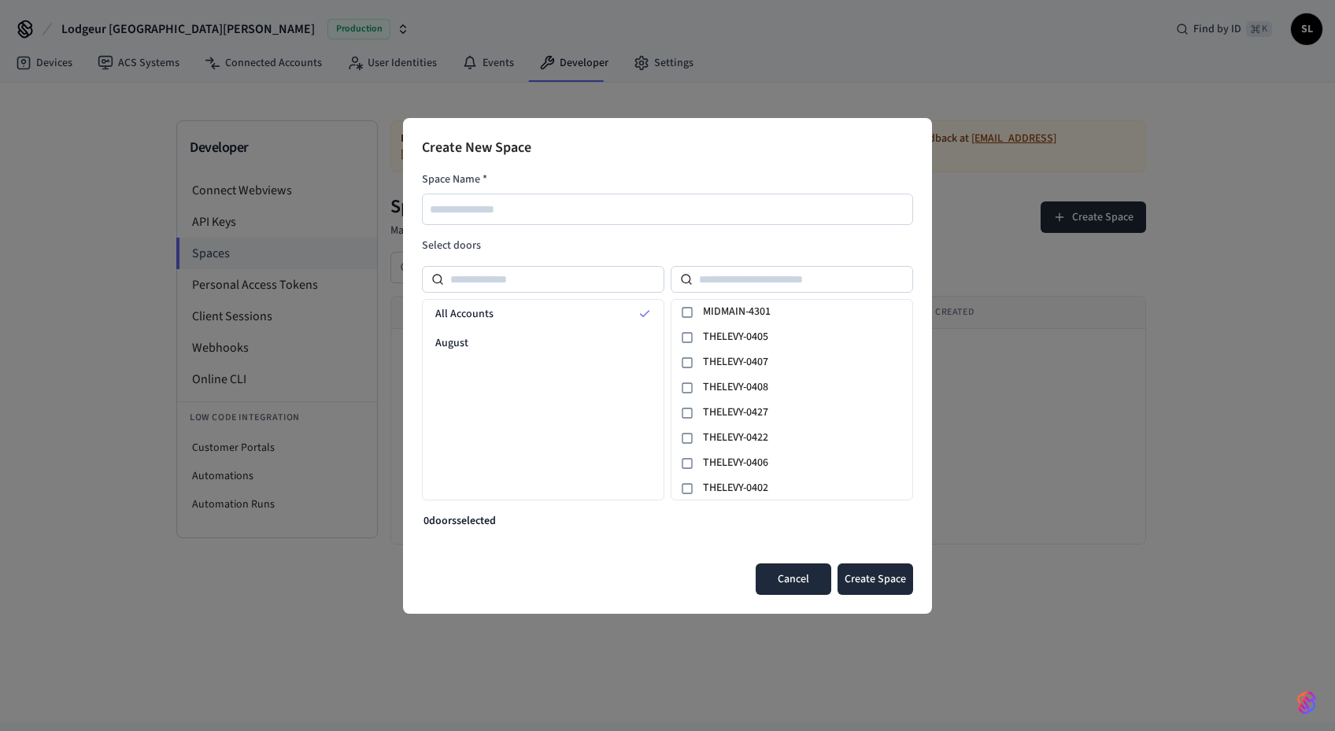
click at [784, 584] on button "Cancel" at bounding box center [794, 579] width 76 height 31
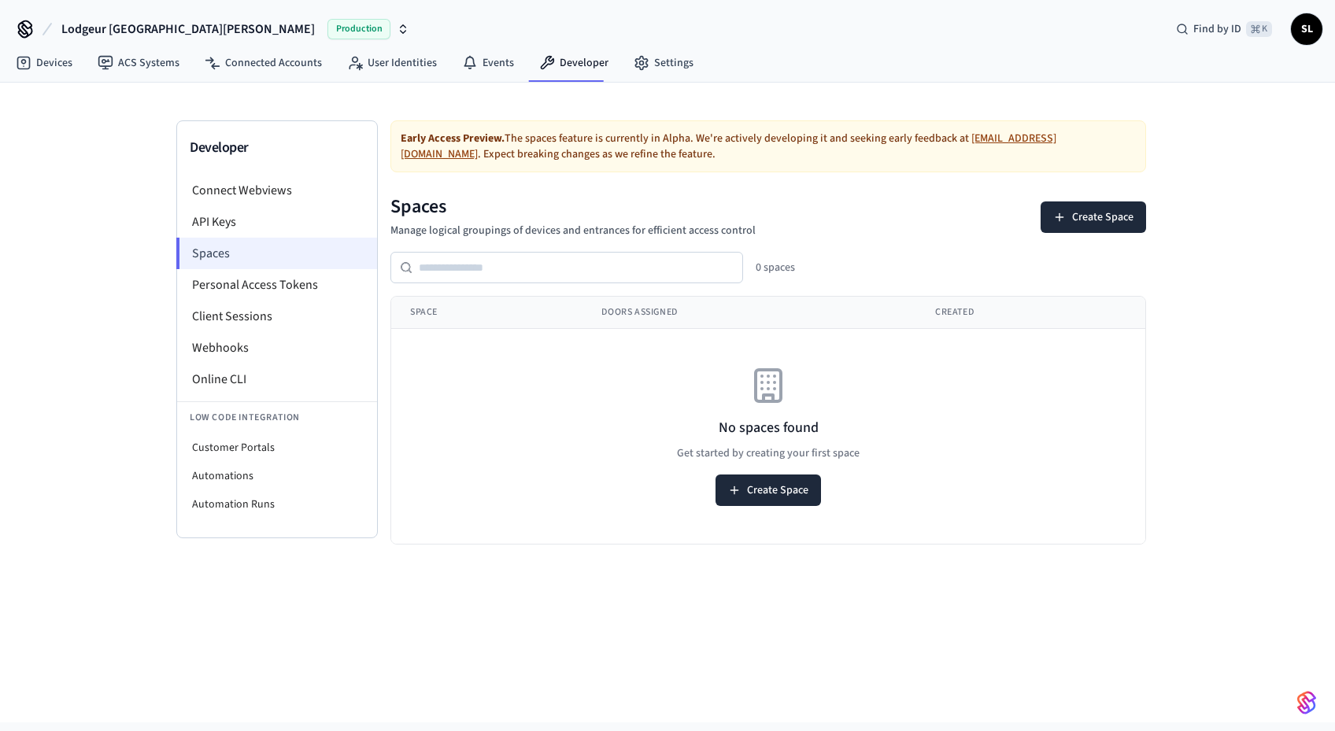
click at [208, 257] on li "Spaces" at bounding box center [276, 253] width 201 height 31
click at [258, 198] on li "Connect Webviews" at bounding box center [277, 190] width 200 height 31
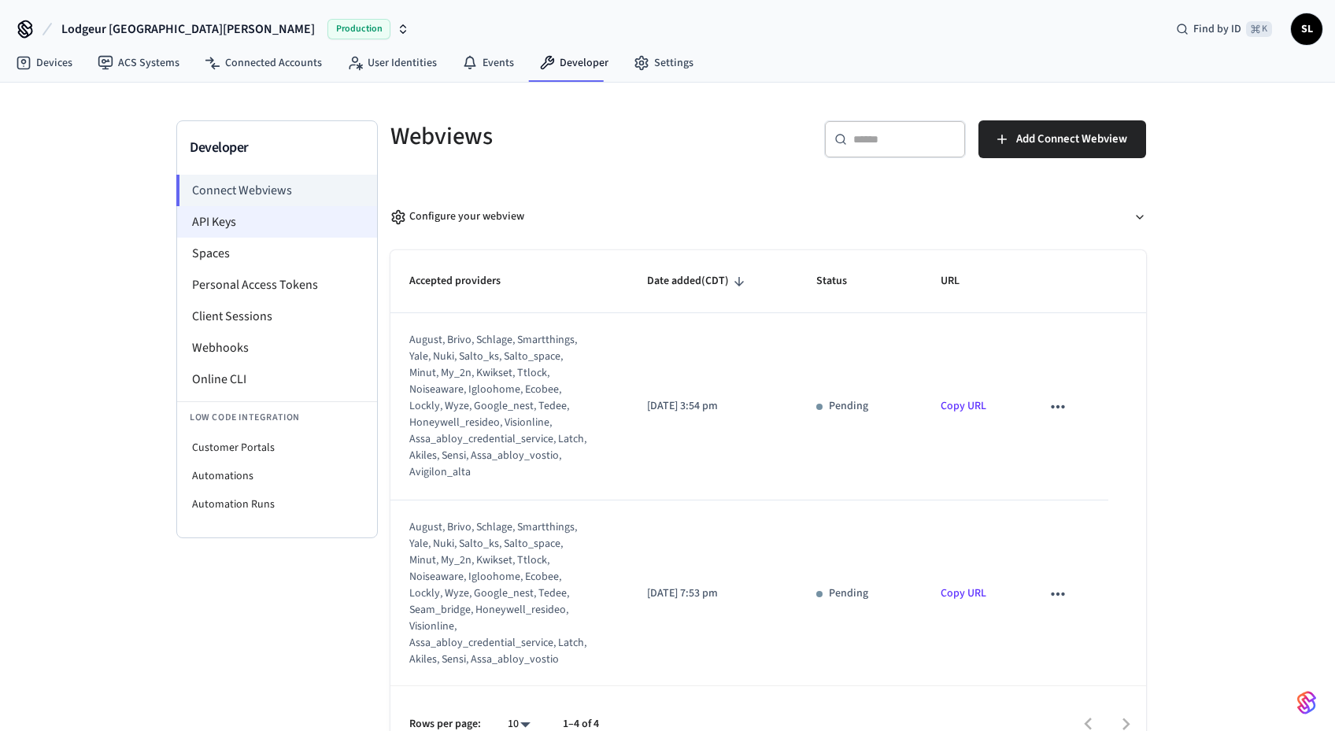
click at [226, 225] on li "API Keys" at bounding box center [277, 221] width 200 height 31
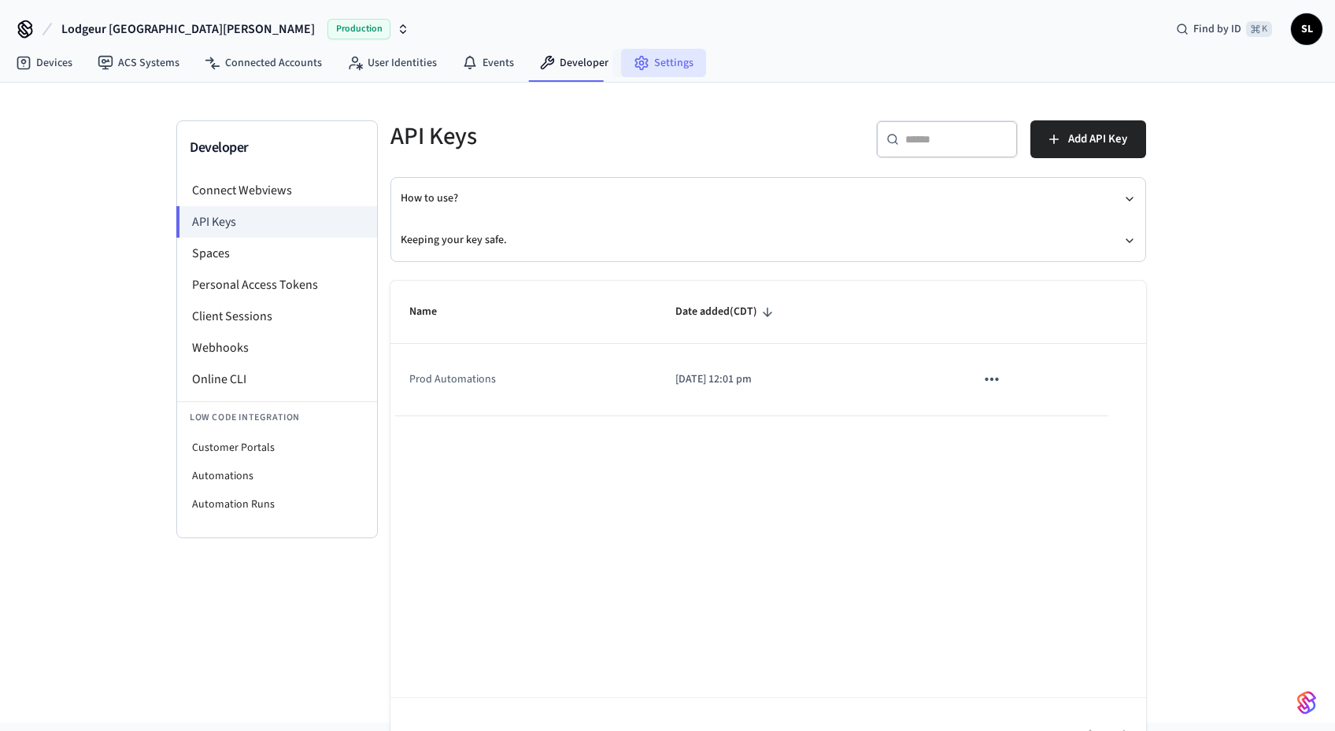
click at [652, 55] on link "Settings" at bounding box center [663, 63] width 85 height 28
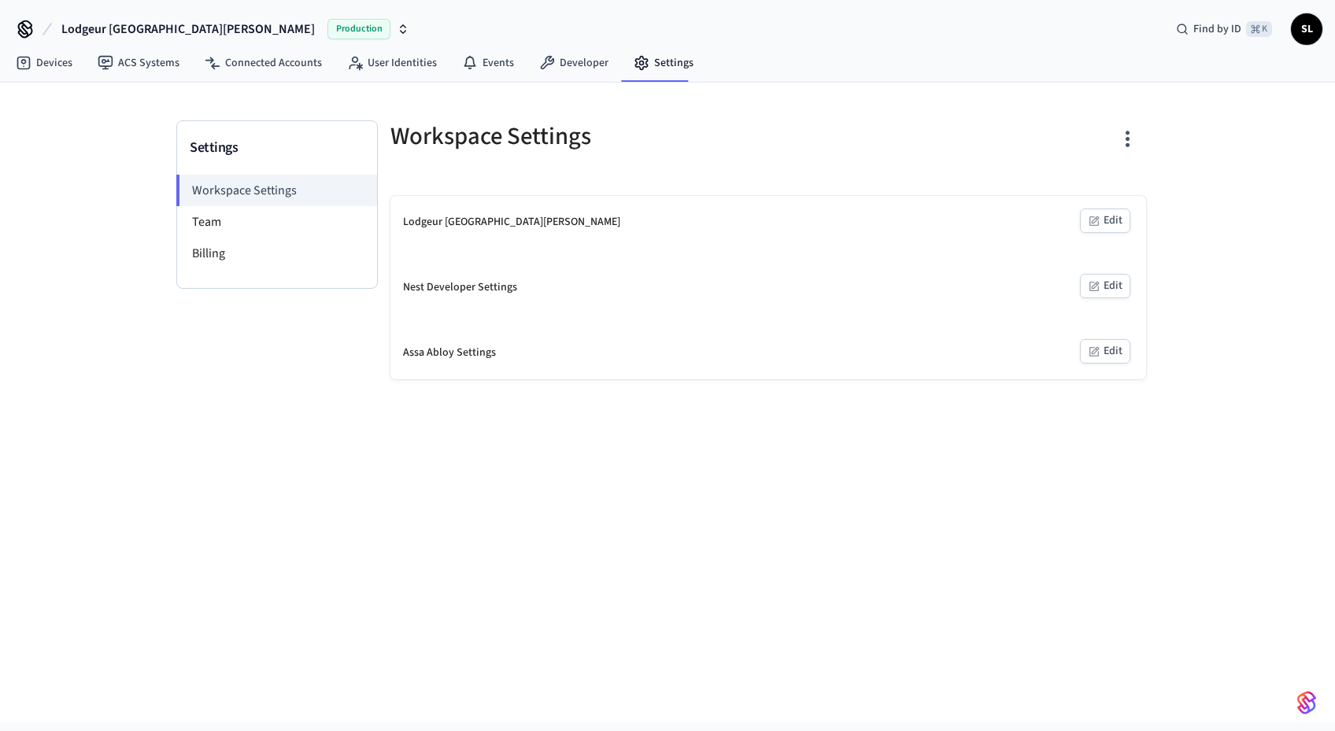
click at [1089, 223] on button "Edit" at bounding box center [1105, 221] width 50 height 24
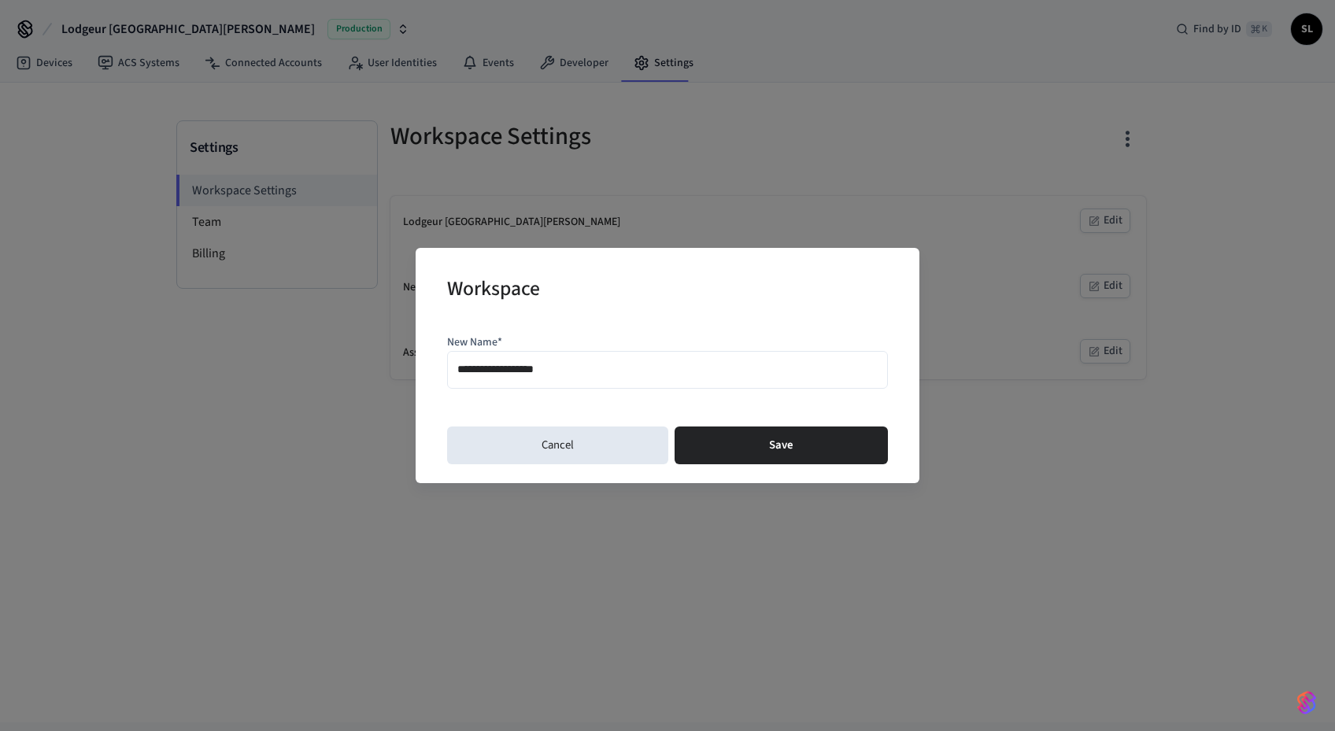
click at [576, 366] on input "**********" at bounding box center [667, 369] width 420 height 23
type input "*******"
click at [753, 441] on button "Save" at bounding box center [781, 446] width 213 height 38
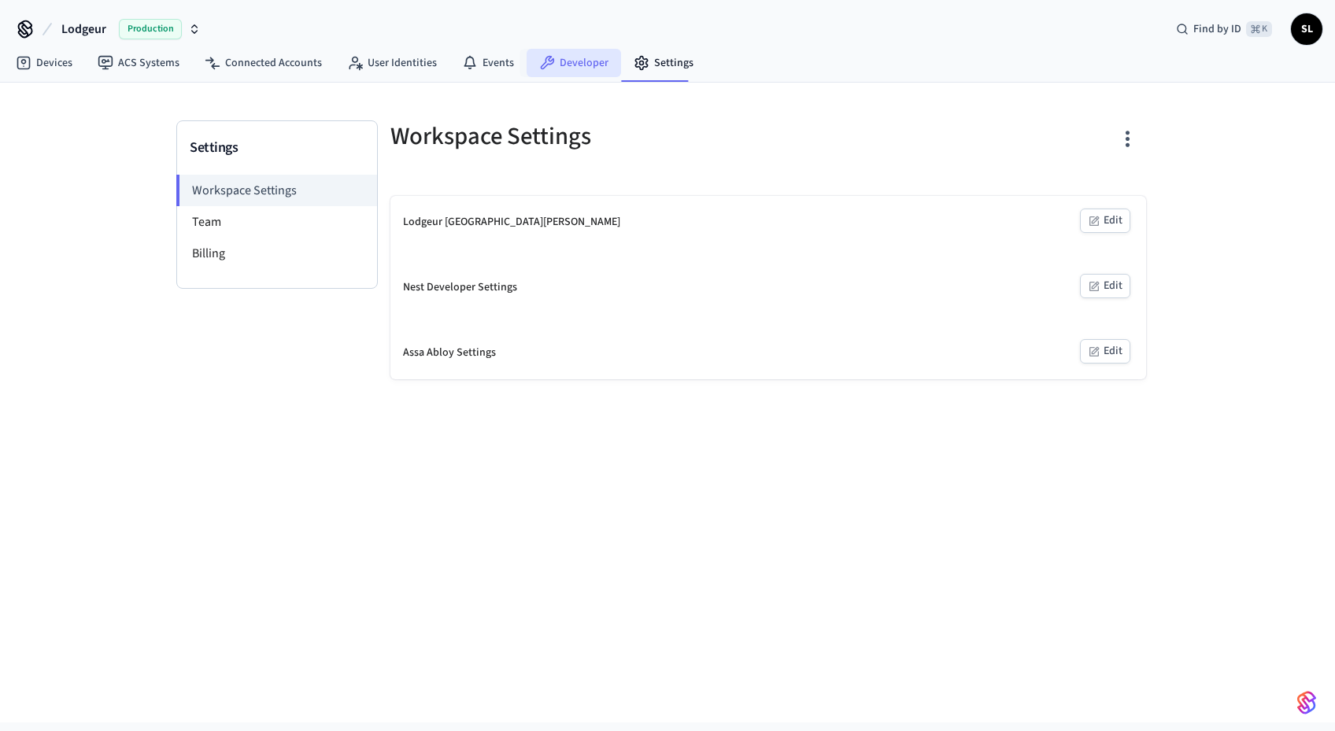
click at [592, 55] on link "Developer" at bounding box center [574, 63] width 94 height 28
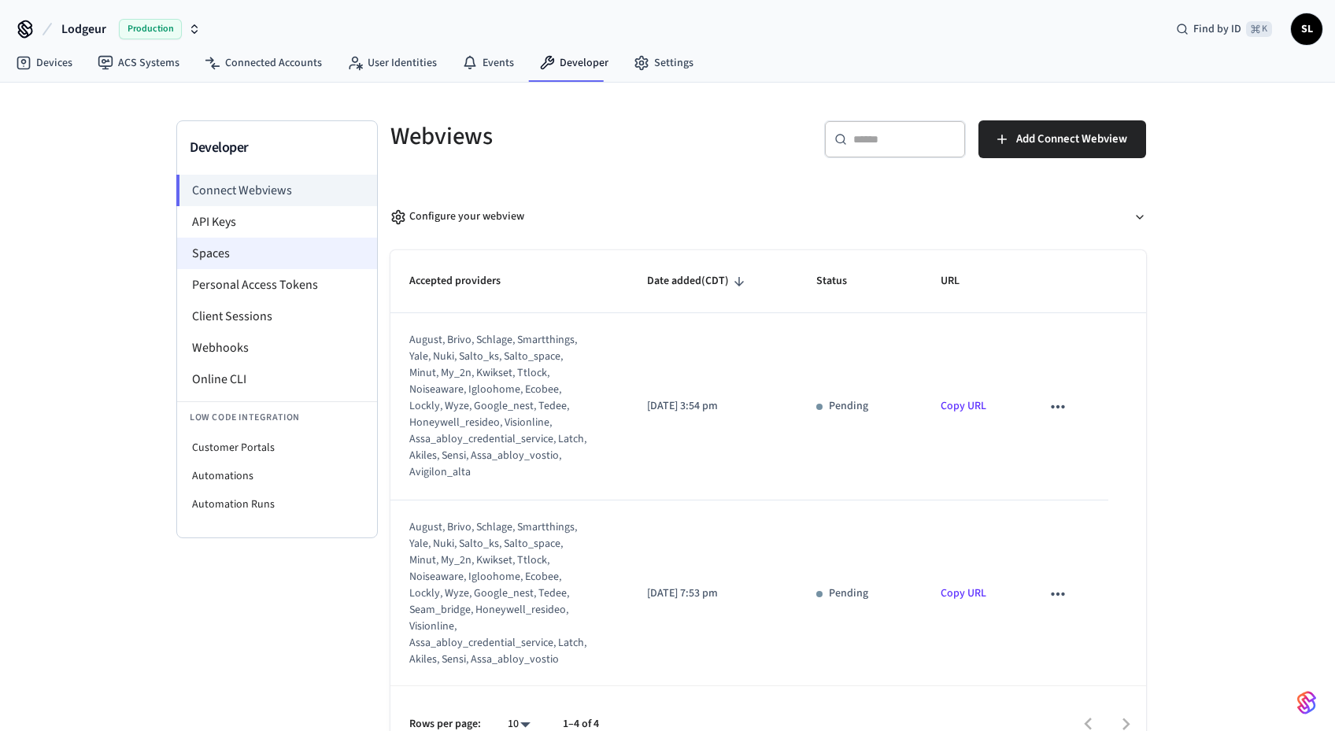
click at [236, 255] on li "Spaces" at bounding box center [277, 253] width 200 height 31
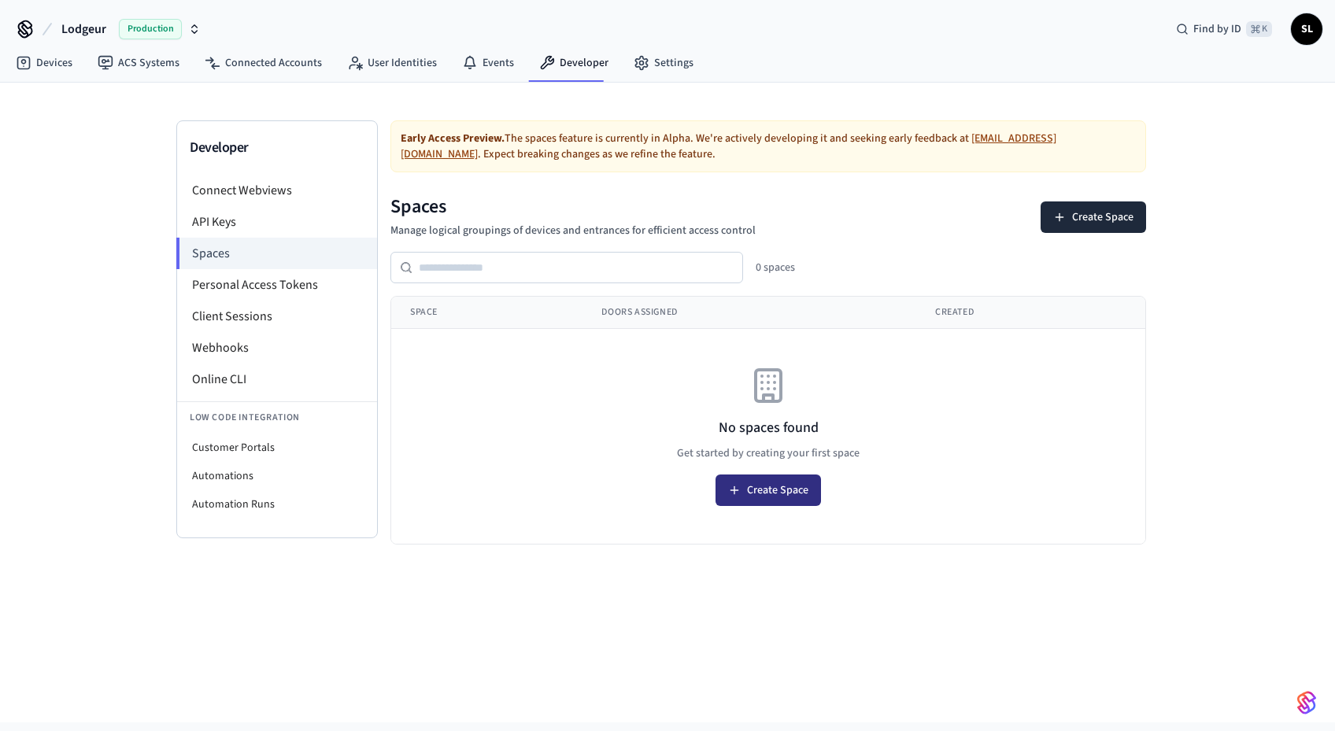
click at [795, 489] on button "Create Space" at bounding box center [768, 490] width 105 height 31
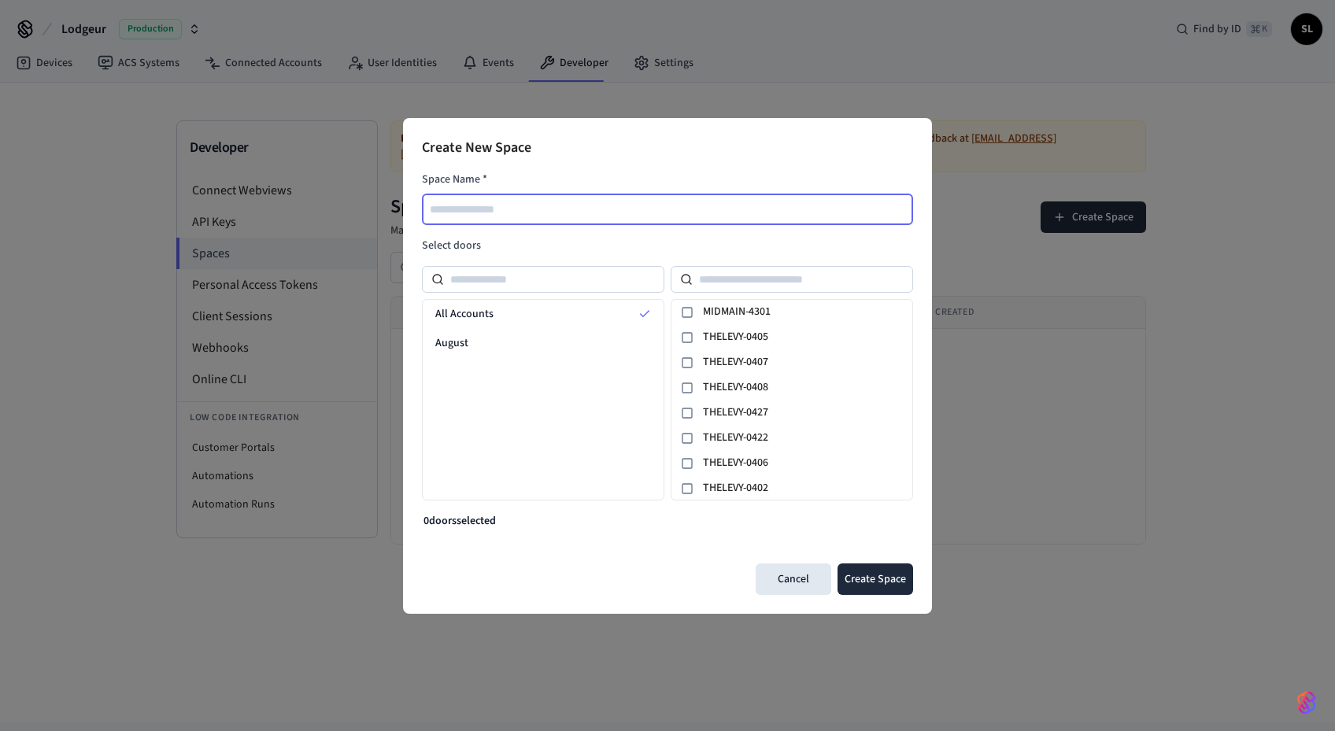
click at [553, 211] on input "text" at bounding box center [669, 209] width 490 height 19
type input "**********"
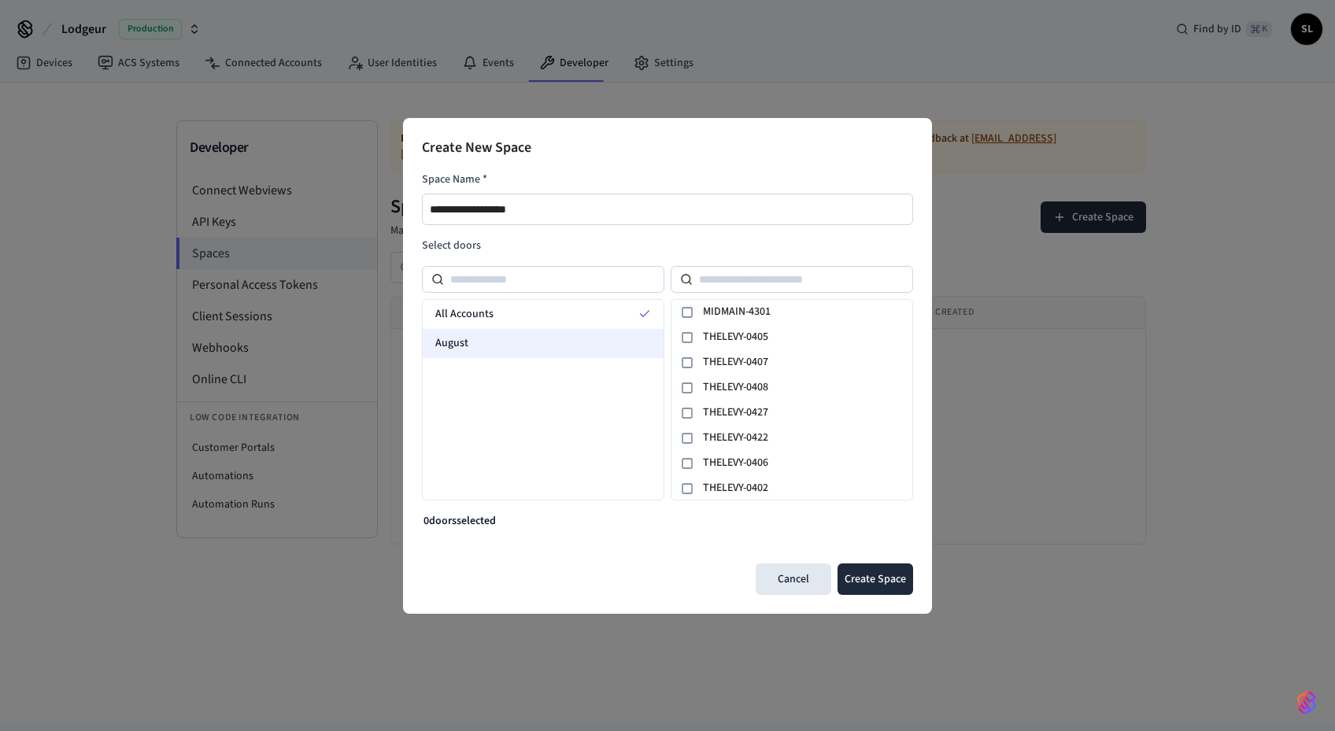
click at [560, 338] on div "August" at bounding box center [543, 343] width 241 height 29
click at [611, 318] on div "All Accounts" at bounding box center [543, 314] width 241 height 29
click at [686, 335] on icon at bounding box center [687, 337] width 13 height 13
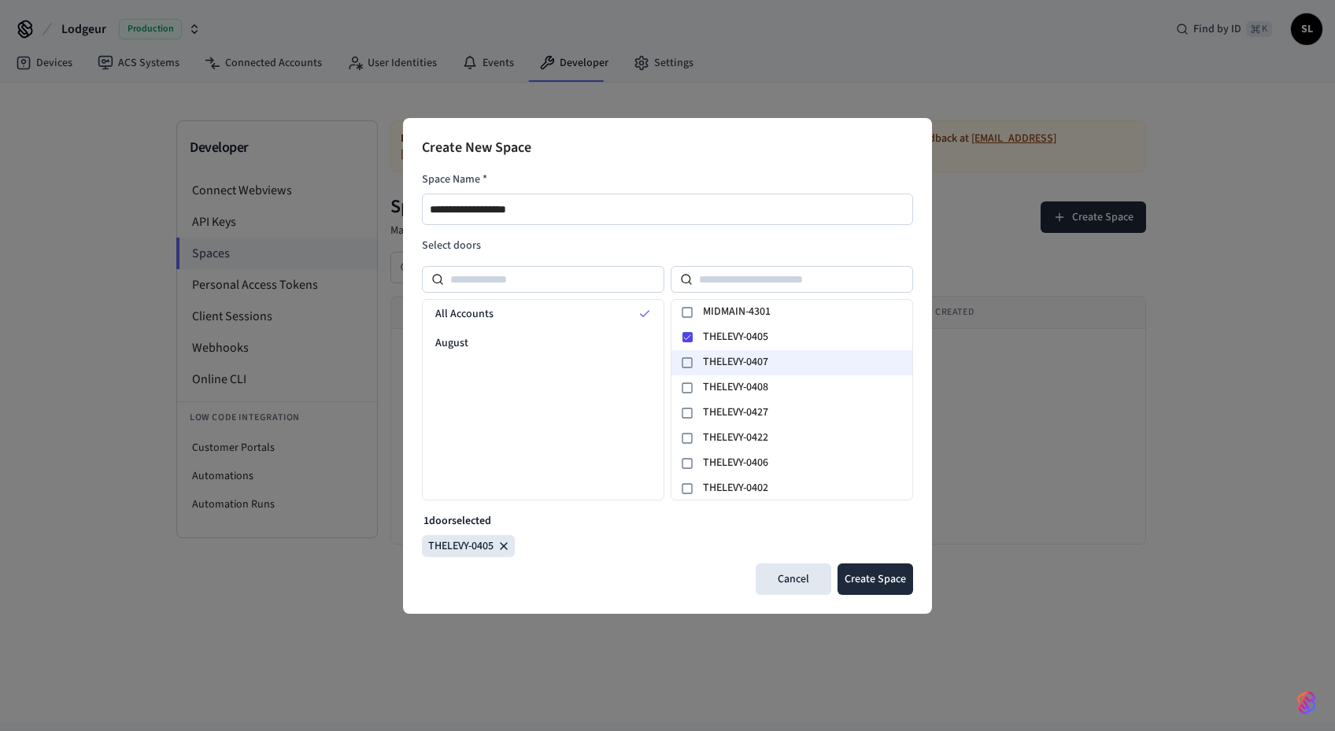
click at [686, 355] on div at bounding box center [687, 363] width 19 height 19
click at [688, 380] on div at bounding box center [687, 388] width 19 height 19
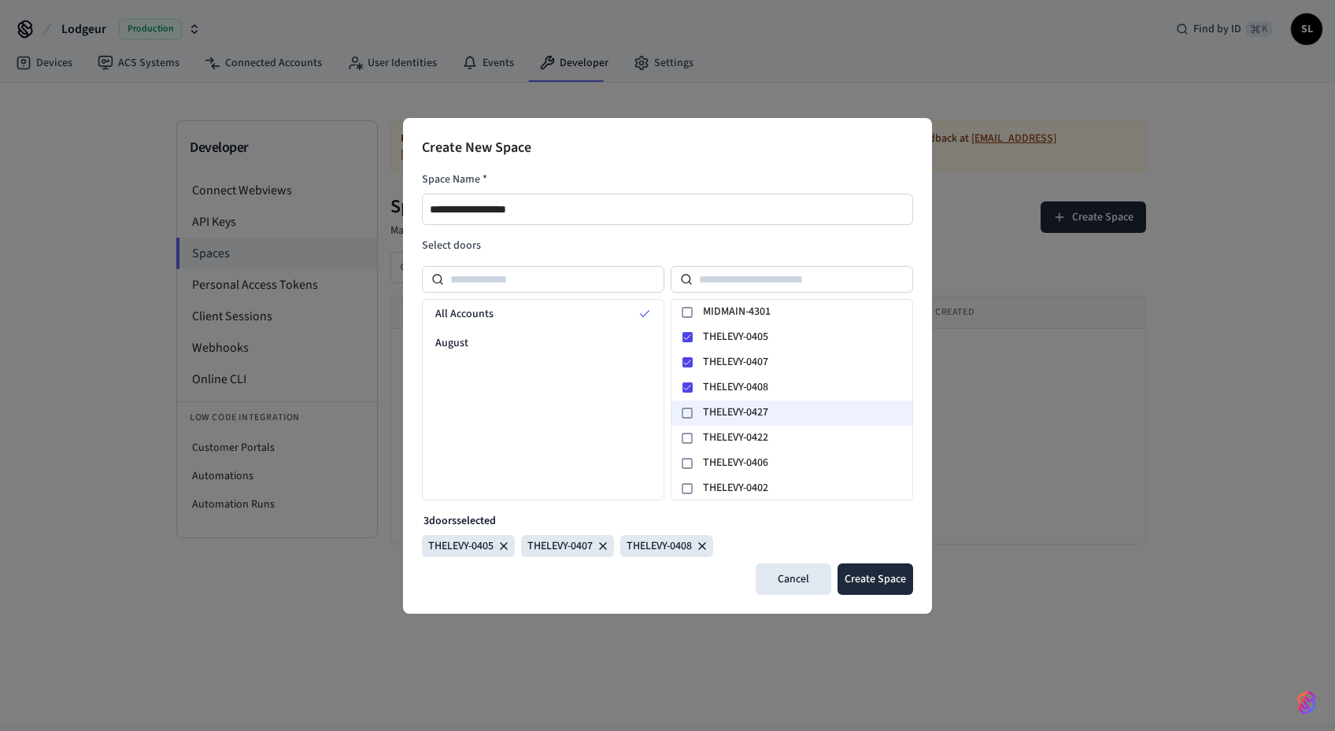
click at [690, 407] on icon at bounding box center [687, 413] width 13 height 13
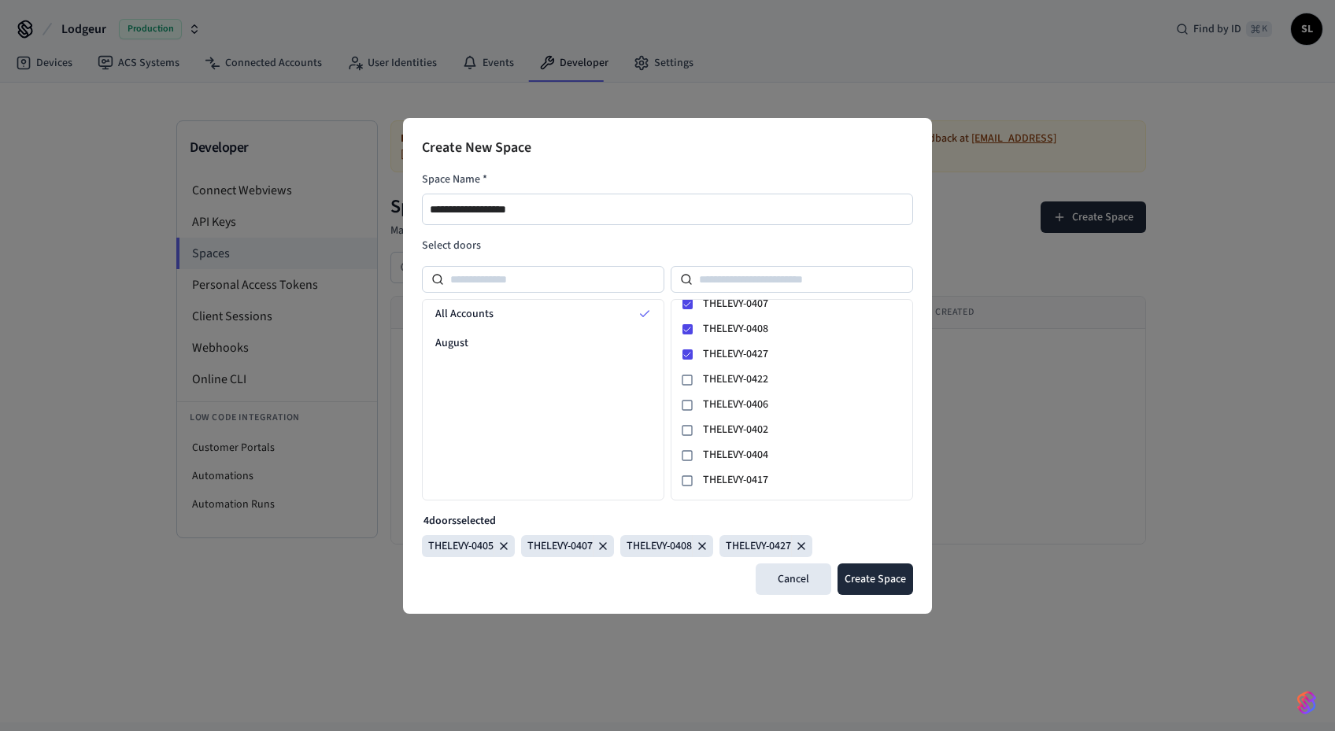
scroll to position [60, 0]
click at [687, 378] on icon at bounding box center [687, 378] width 13 height 13
click at [688, 398] on icon at bounding box center [687, 404] width 13 height 13
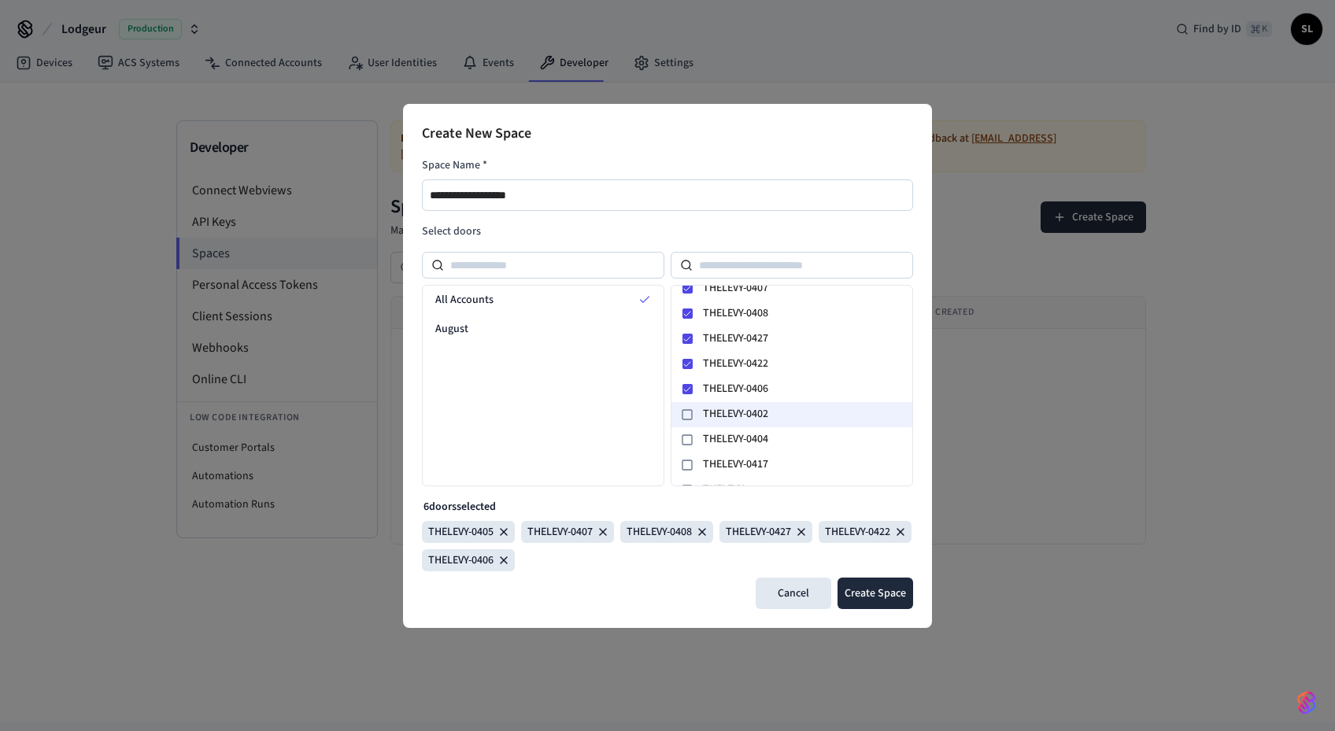
click at [686, 406] on div at bounding box center [687, 414] width 19 height 19
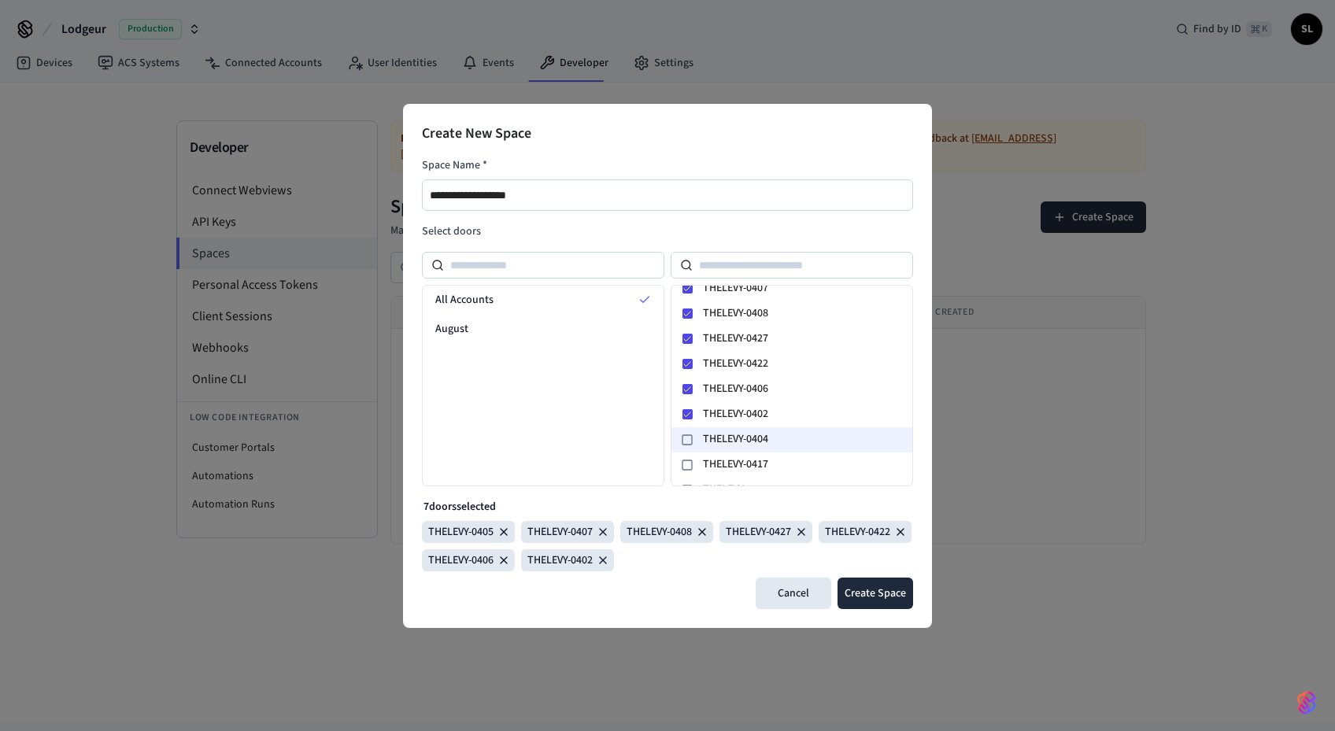
click at [686, 435] on rect at bounding box center [687, 439] width 9 height 9
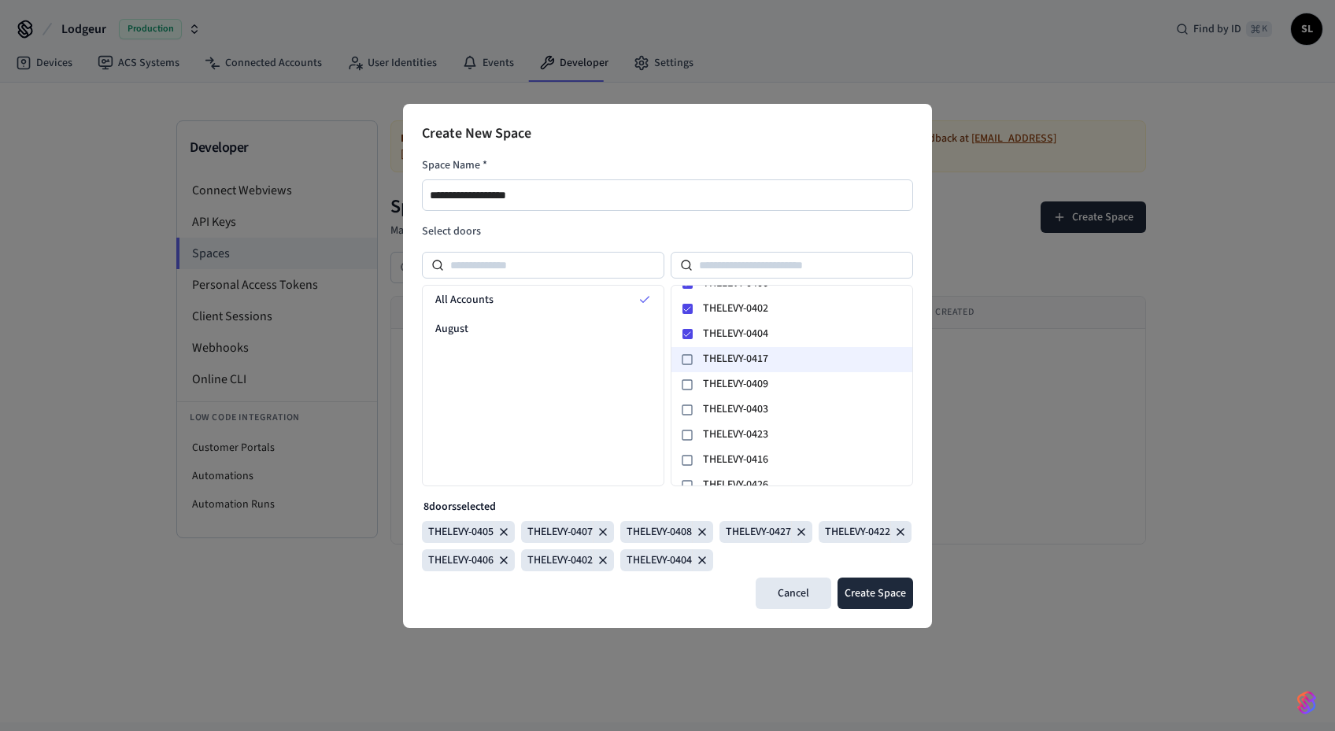
click at [689, 360] on icon at bounding box center [687, 360] width 13 height 13
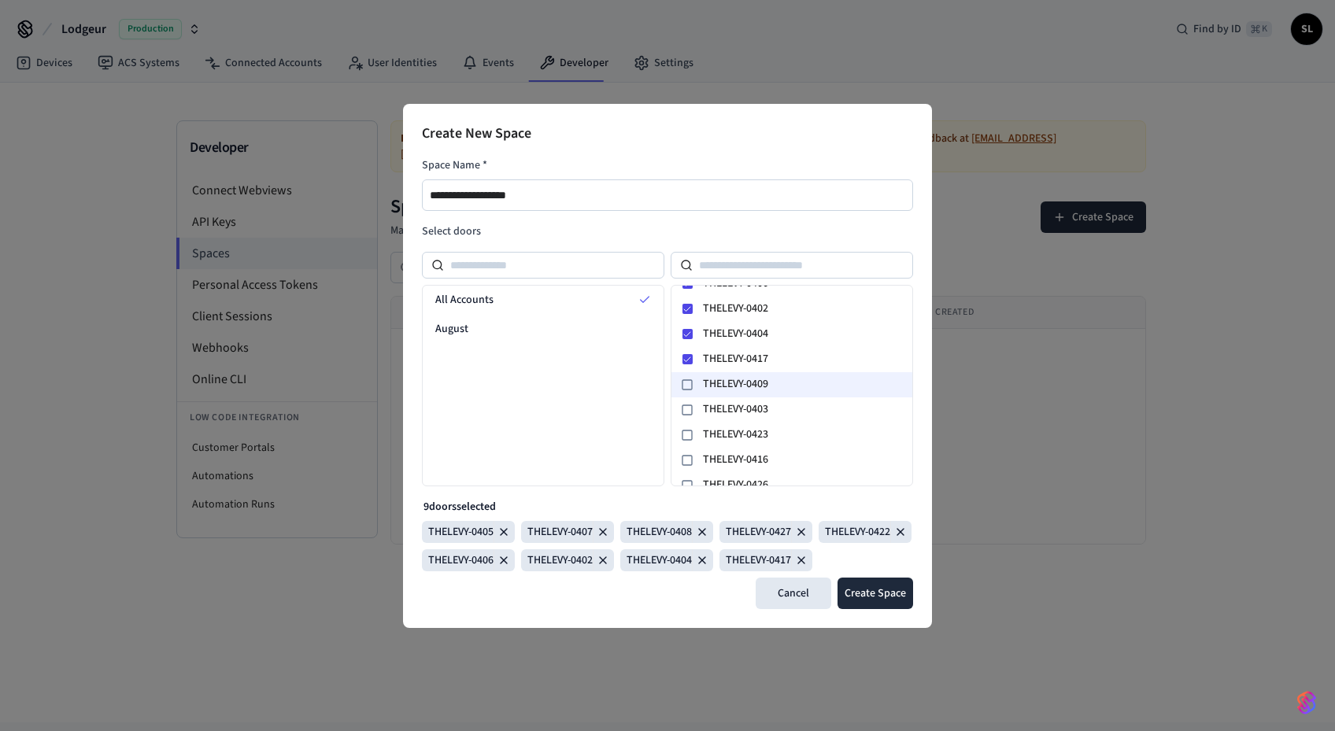
click at [690, 379] on icon at bounding box center [687, 385] width 13 height 13
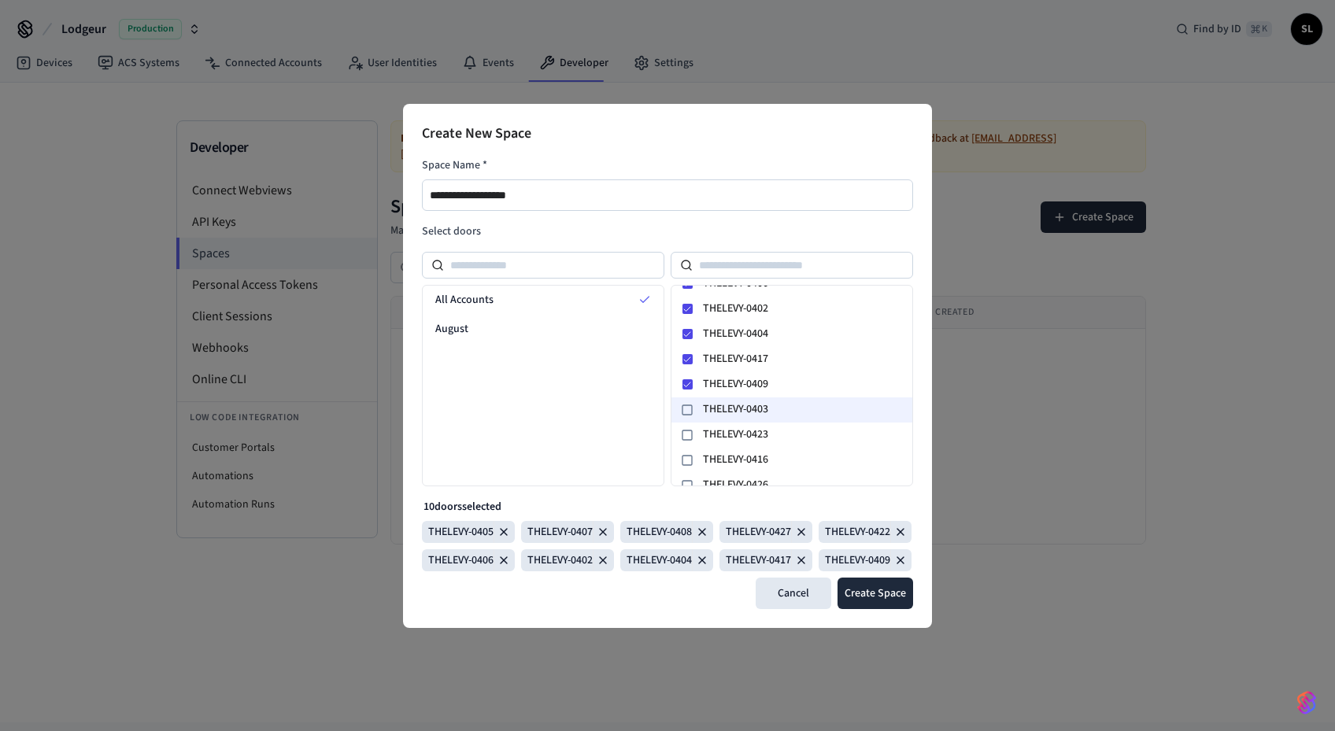
click at [690, 401] on div at bounding box center [687, 410] width 19 height 19
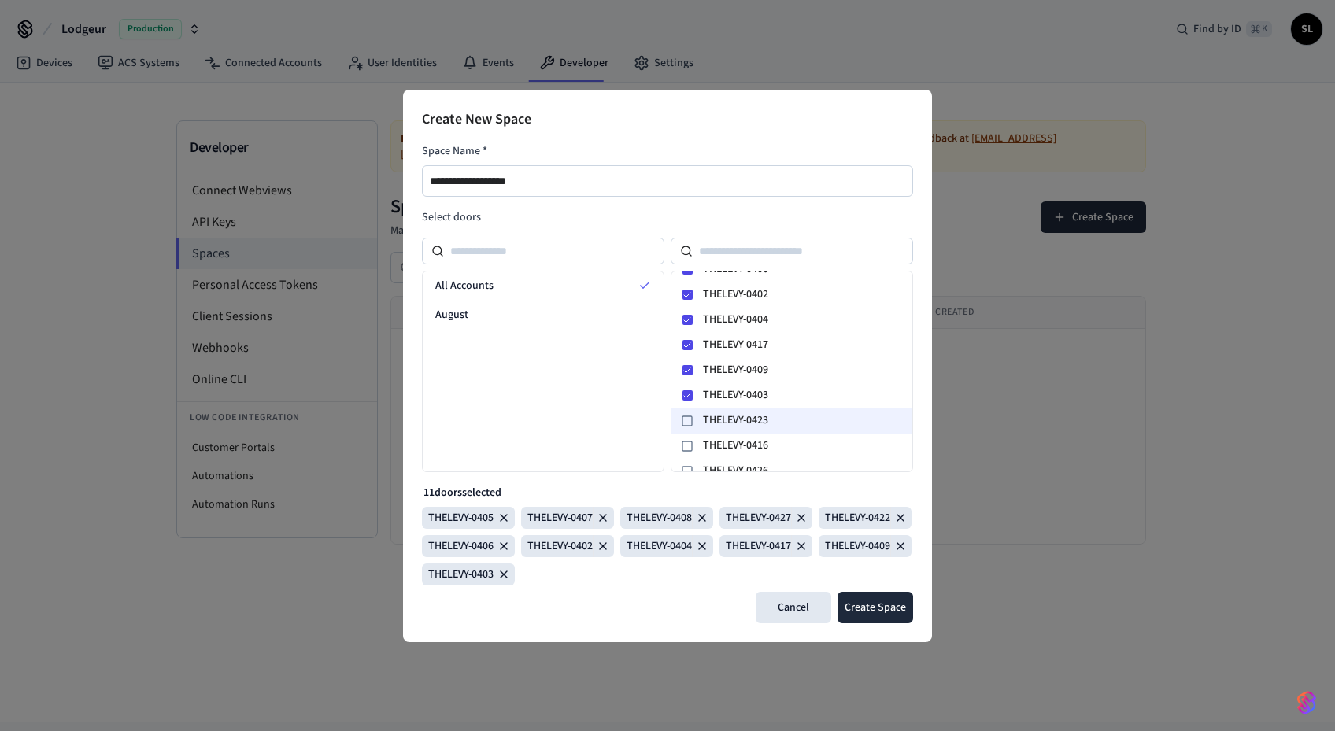
click at [691, 420] on icon at bounding box center [687, 421] width 13 height 13
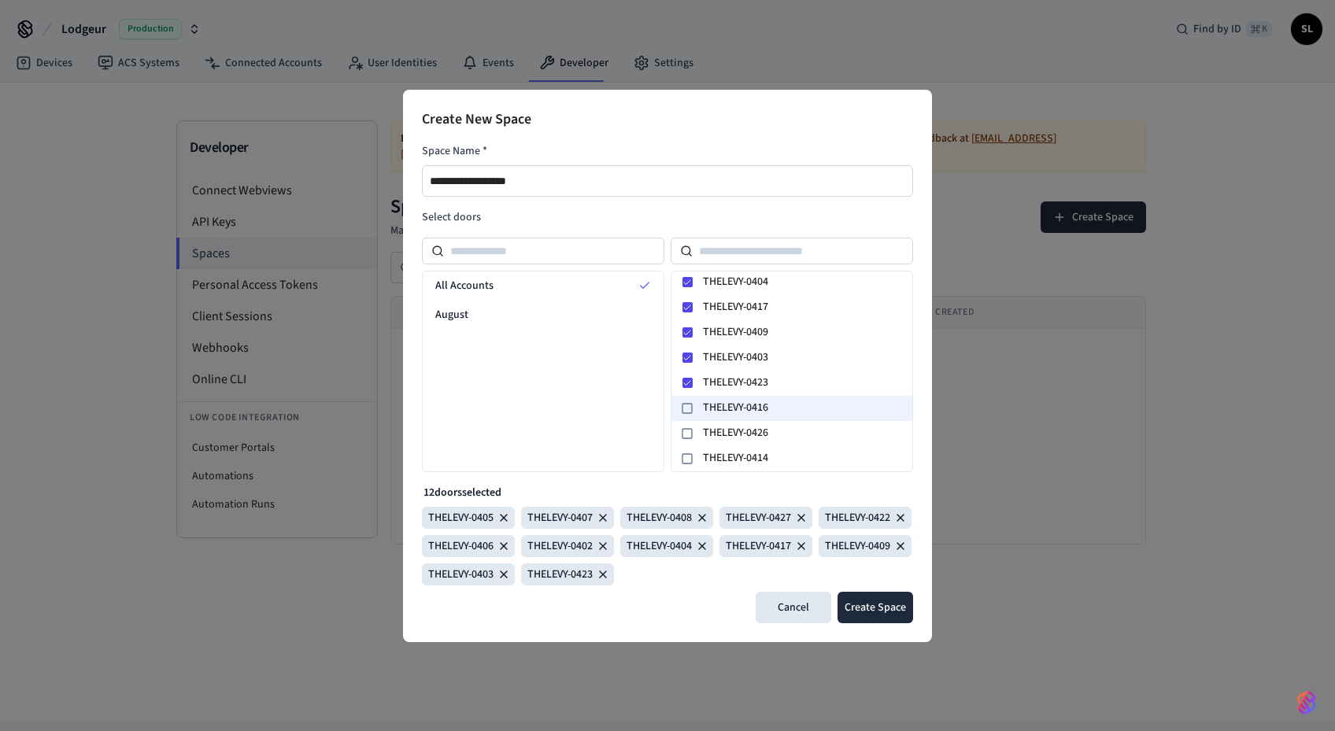
scroll to position [203, 0]
click at [690, 409] on icon at bounding box center [687, 408] width 13 height 13
click at [690, 428] on icon at bounding box center [687, 434] width 13 height 13
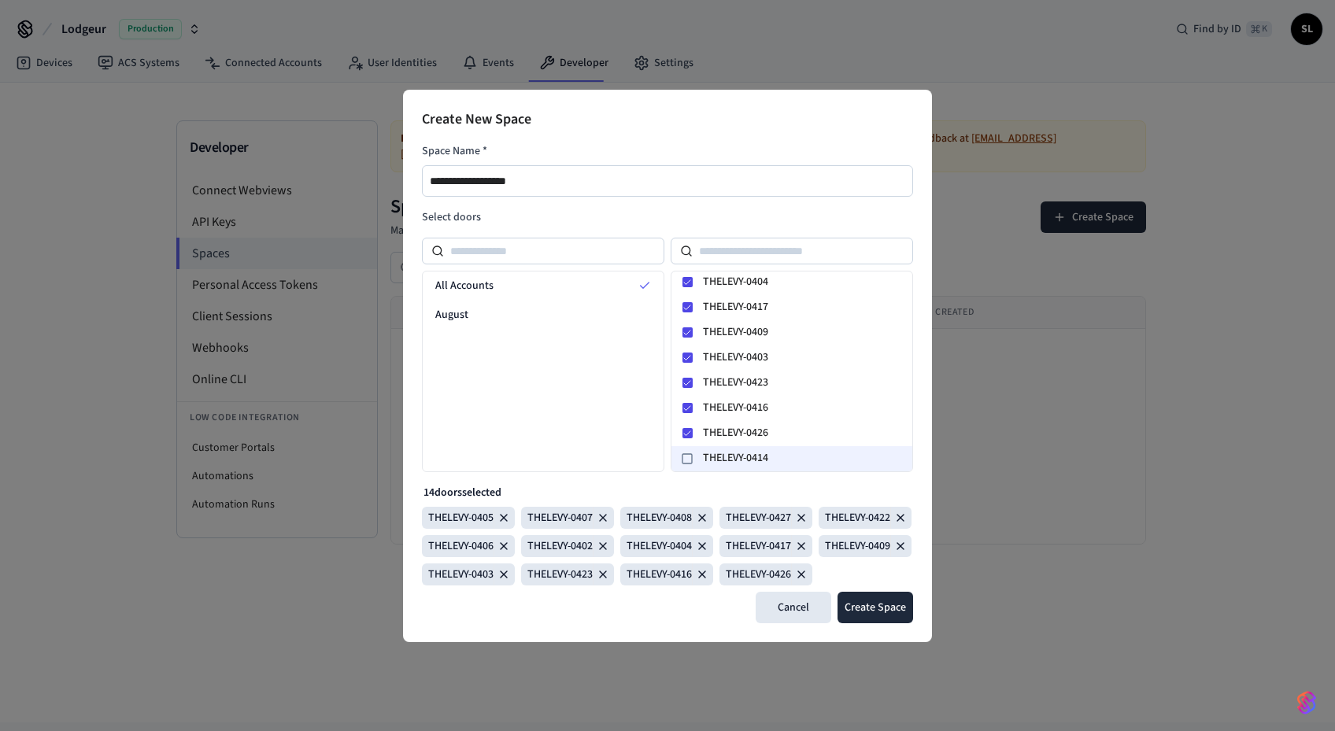
click at [690, 450] on div at bounding box center [687, 459] width 19 height 19
click at [872, 624] on button "Create Space" at bounding box center [876, 607] width 76 height 31
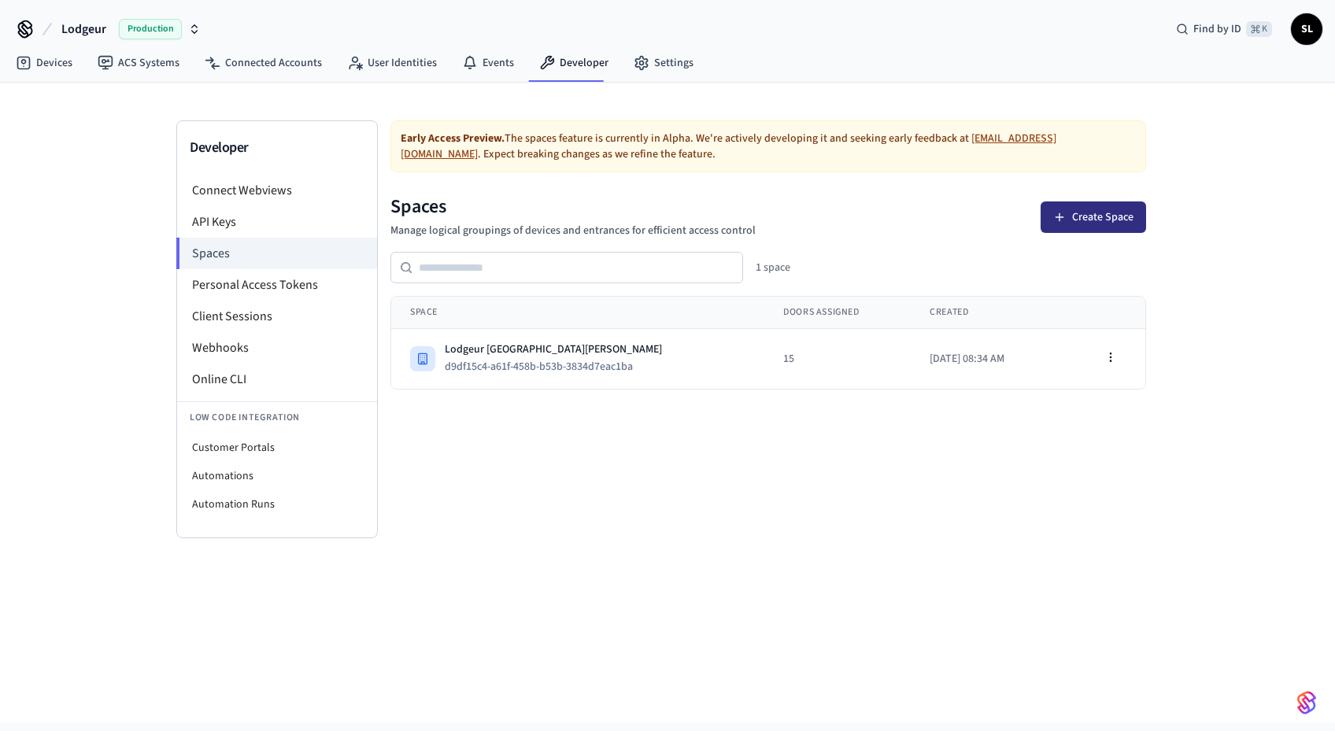
click at [1089, 221] on button "Create Space" at bounding box center [1093, 217] width 105 height 31
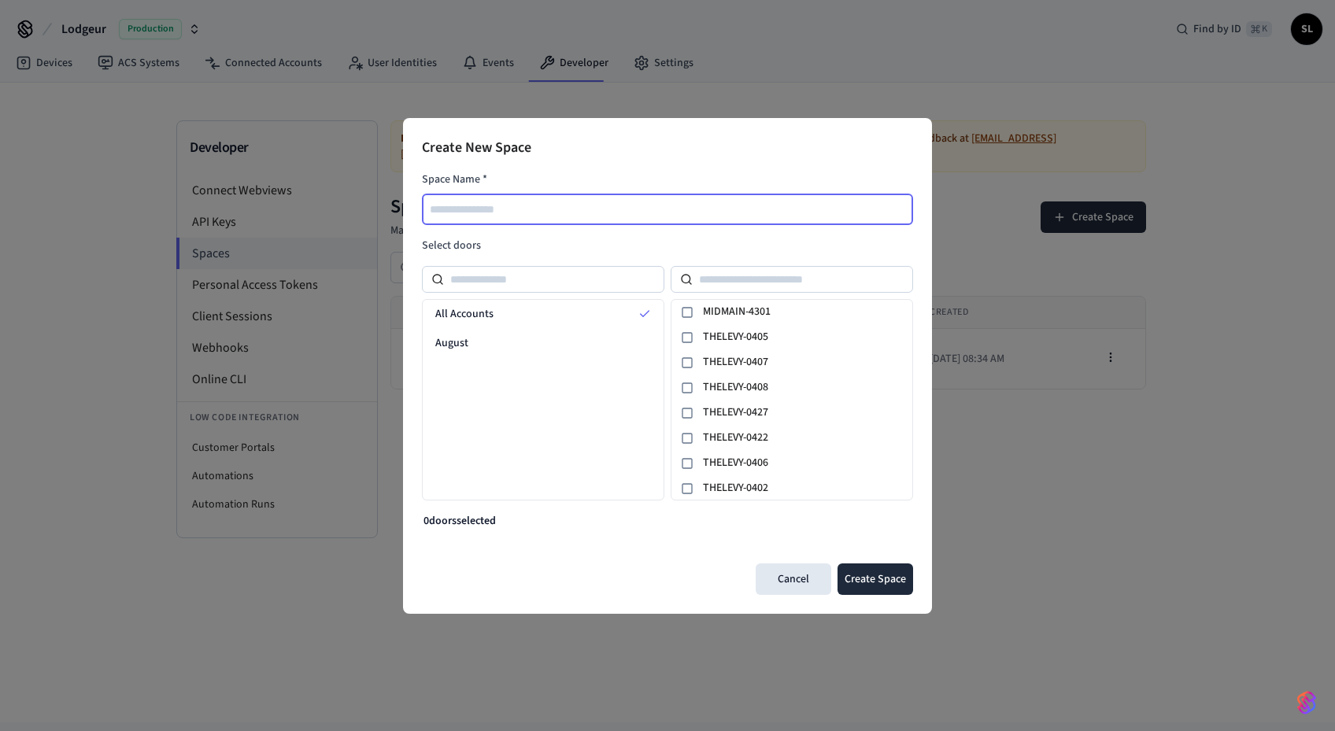
click at [568, 205] on input "text" at bounding box center [669, 209] width 490 height 19
type input "**********"
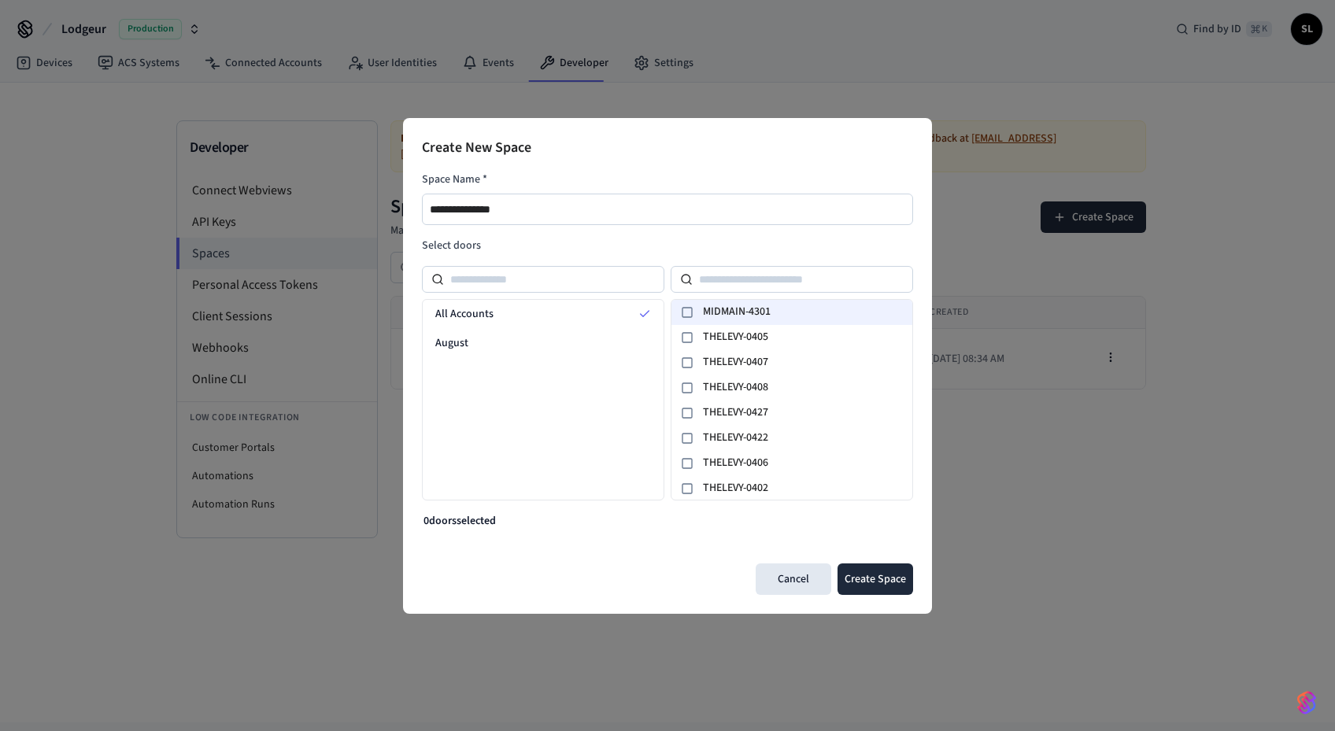
click at [690, 310] on icon at bounding box center [687, 312] width 13 height 13
click at [890, 580] on button "Create Space" at bounding box center [876, 579] width 76 height 31
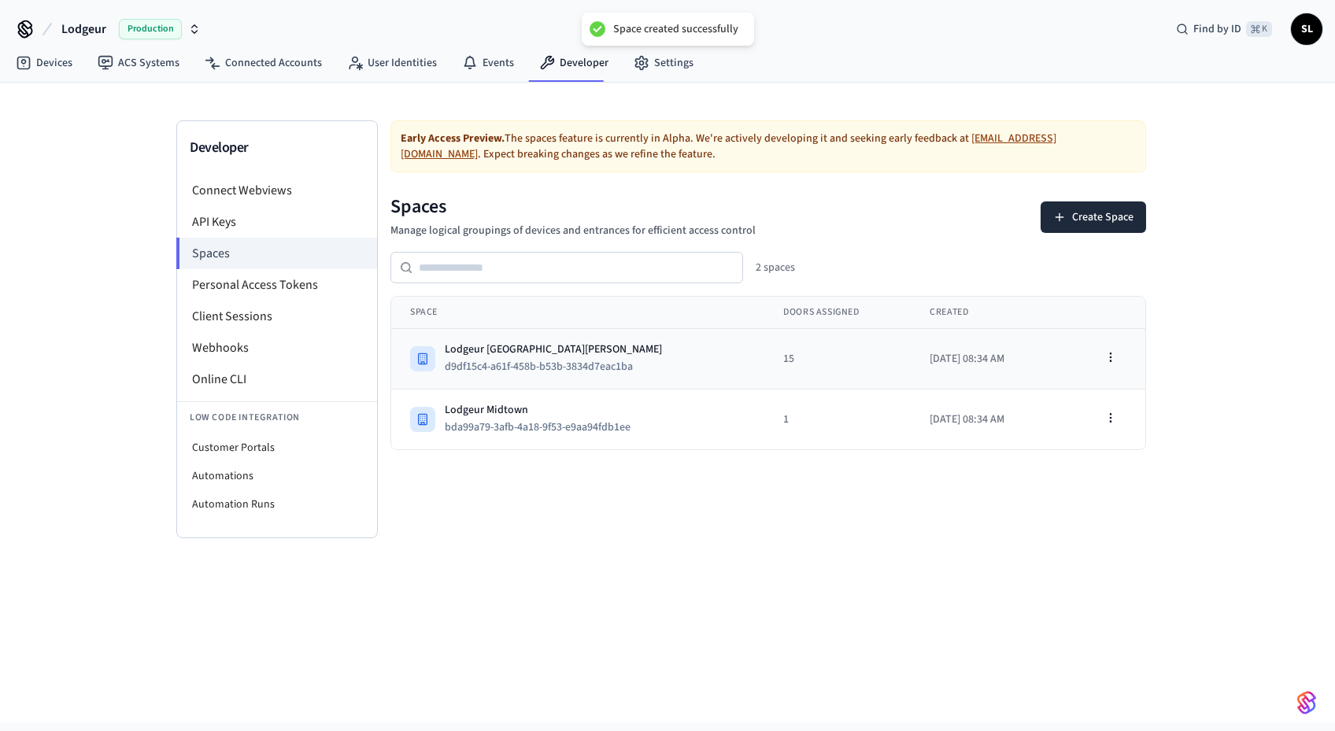
click at [501, 343] on div "Lodgeur [GEOGRAPHIC_DATA][PERSON_NAME]" at bounding box center [553, 350] width 217 height 16
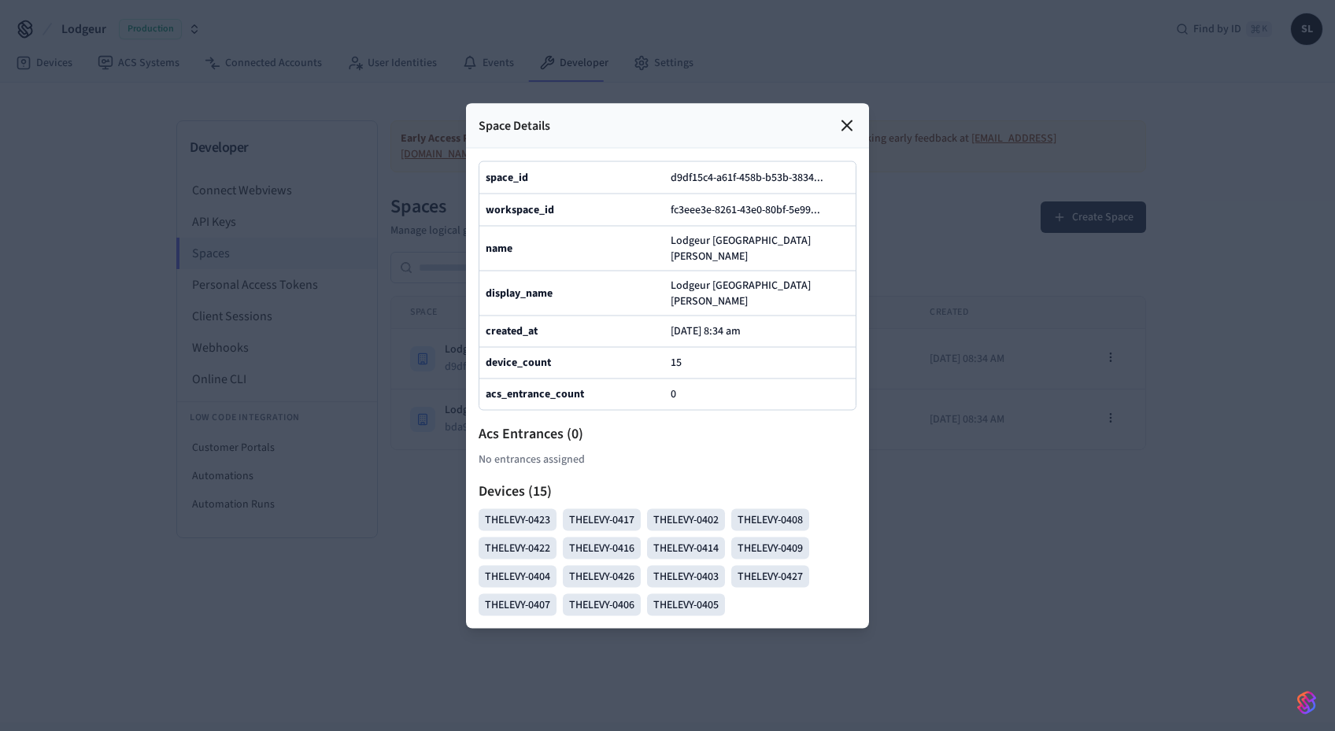
click at [487, 183] on b "space_id" at bounding box center [507, 177] width 43 height 16
click at [849, 135] on icon at bounding box center [847, 125] width 19 height 19
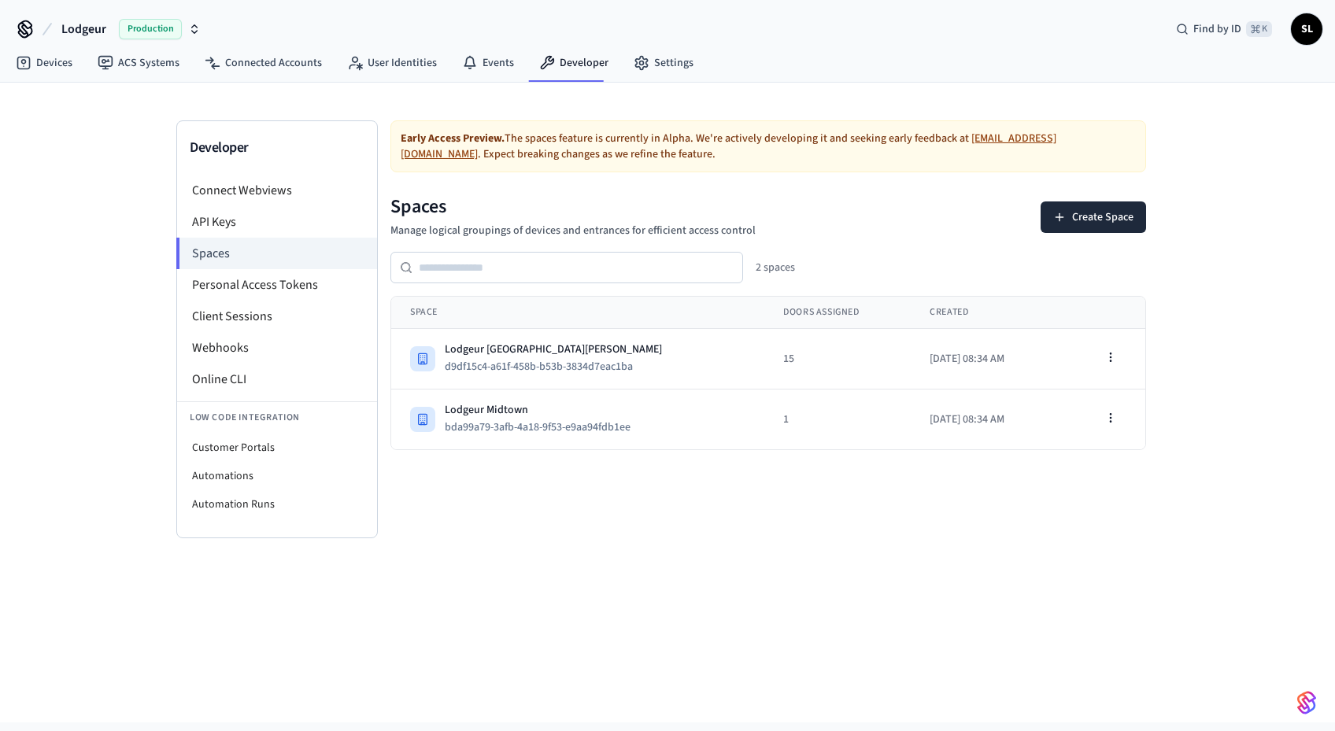
click at [63, 35] on span "Lodgeur" at bounding box center [83, 29] width 45 height 19
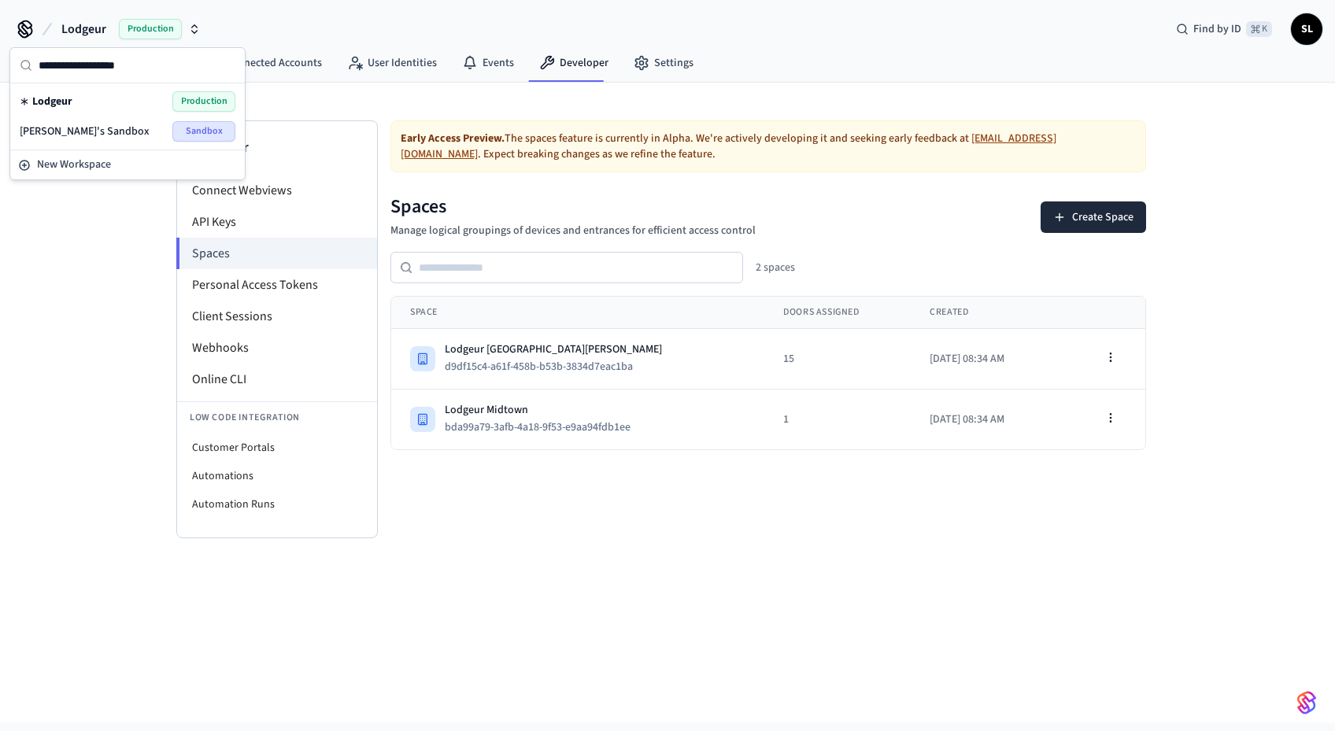
click at [73, 97] on div "Lodgeur Production" at bounding box center [128, 101] width 216 height 20
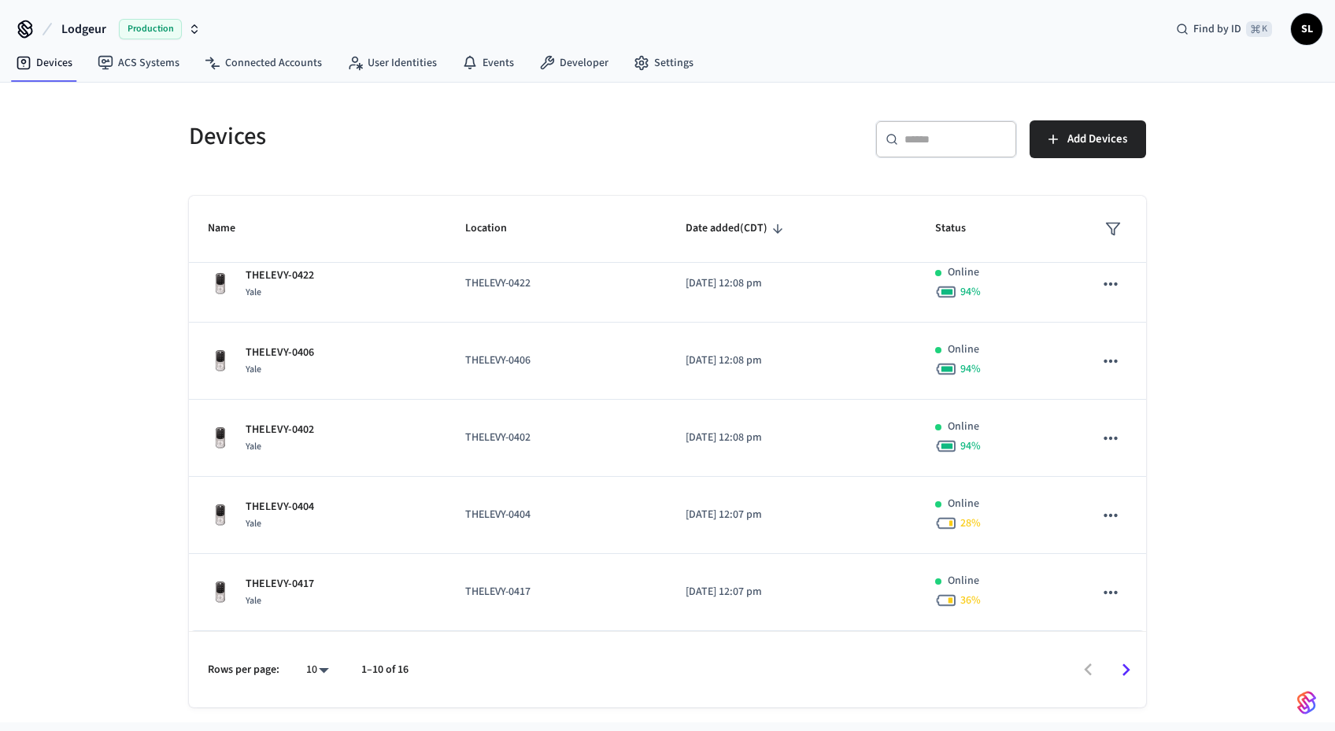
click at [327, 675] on body "Lodgeur Production Find by ID ⌘ K SL Devices ACS Systems Connected Accounts Use…" at bounding box center [667, 361] width 1335 height 723
click at [325, 693] on li "All" at bounding box center [312, 685] width 42 height 42
type input "**"
click at [143, 474] on div "Devices ​ ​ Add Devices Name Location Date added (CDT) Status MIDMAIN-4301 Augu…" at bounding box center [667, 403] width 1335 height 640
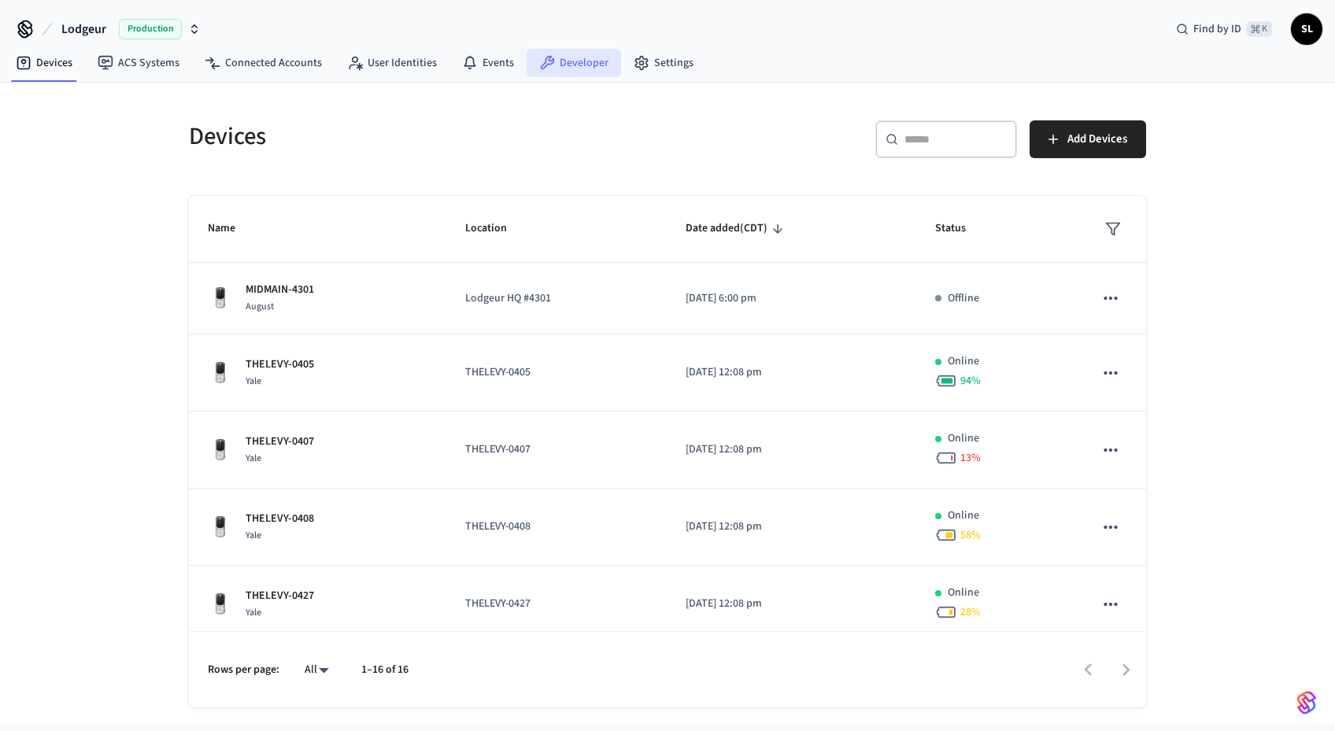
click at [572, 72] on link "Developer" at bounding box center [574, 63] width 94 height 28
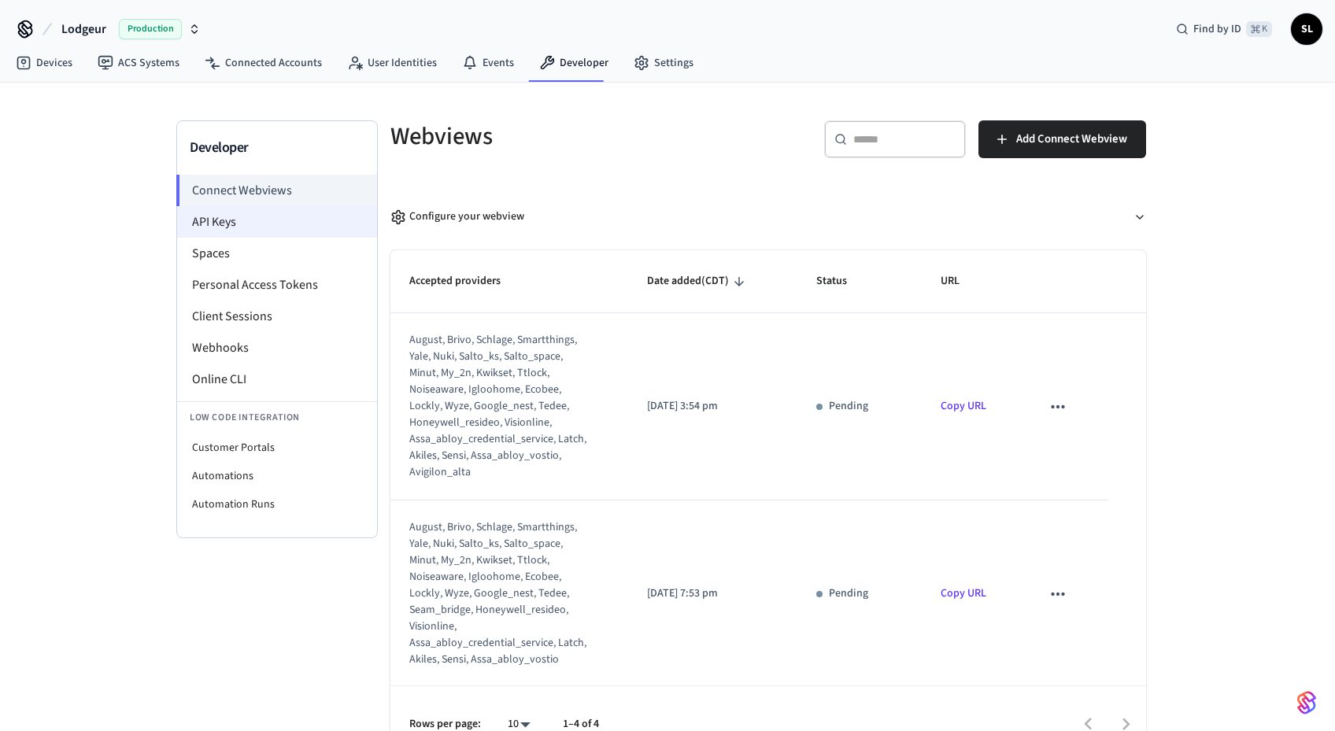
click at [301, 213] on li "API Keys" at bounding box center [277, 221] width 200 height 31
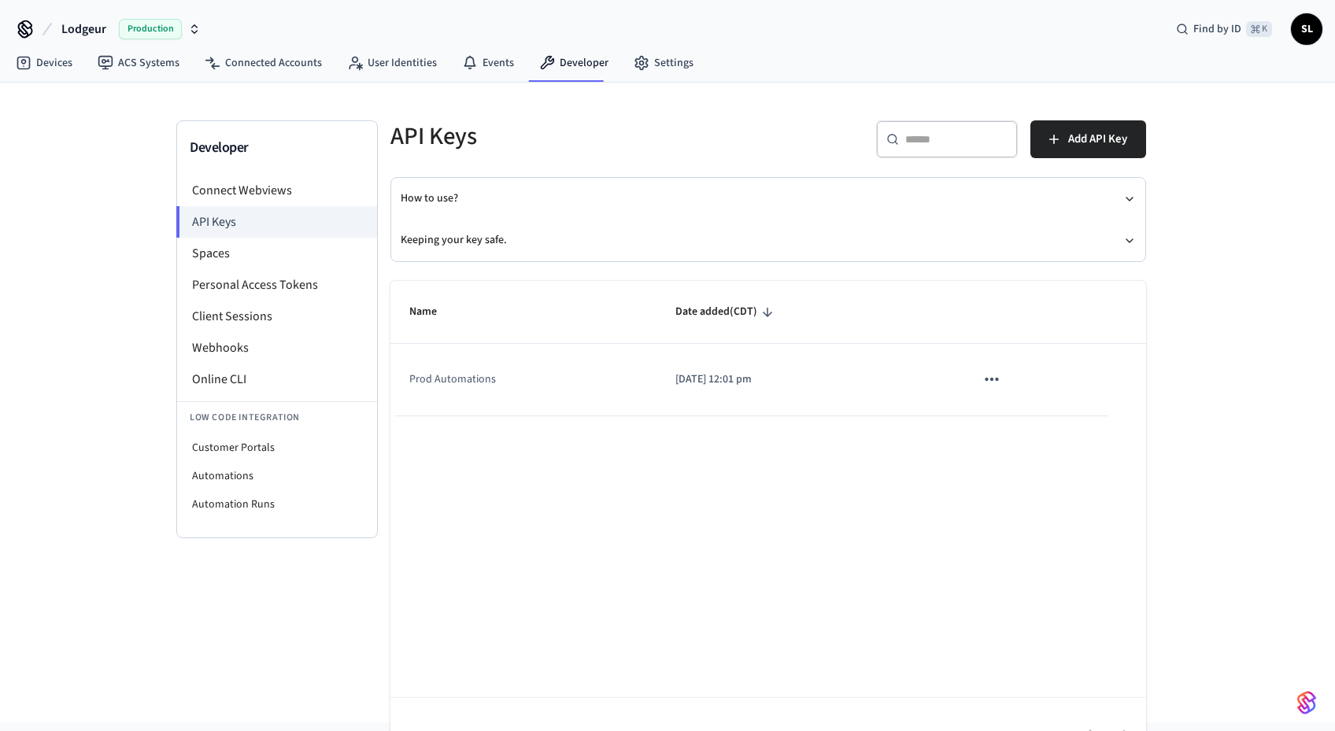
click at [1006, 371] on button "sticky table" at bounding box center [991, 379] width 33 height 33
click at [796, 496] on div at bounding box center [667, 365] width 1335 height 731
click at [713, 378] on p "2025/07/01 at 12:01 pm" at bounding box center [807, 380] width 262 height 17
click at [479, 377] on td "Prod Automations" at bounding box center [524, 380] width 266 height 72
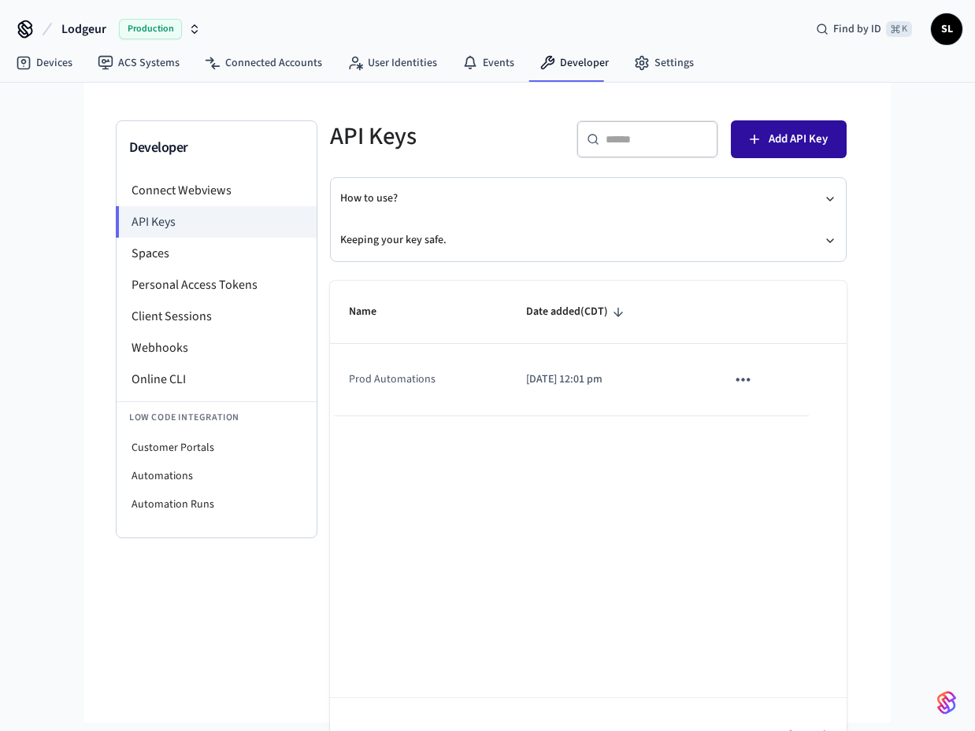
click at [781, 130] on span "Add API Key" at bounding box center [797, 139] width 59 height 20
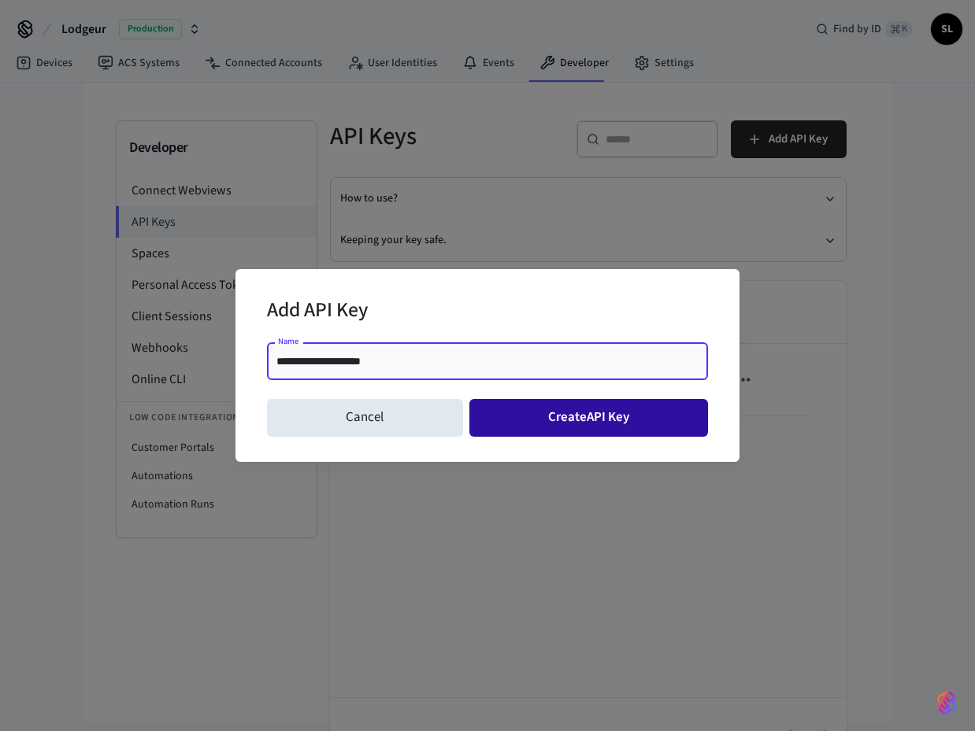
type input "**********"
click at [562, 428] on button "Create API Key" at bounding box center [588, 418] width 239 height 38
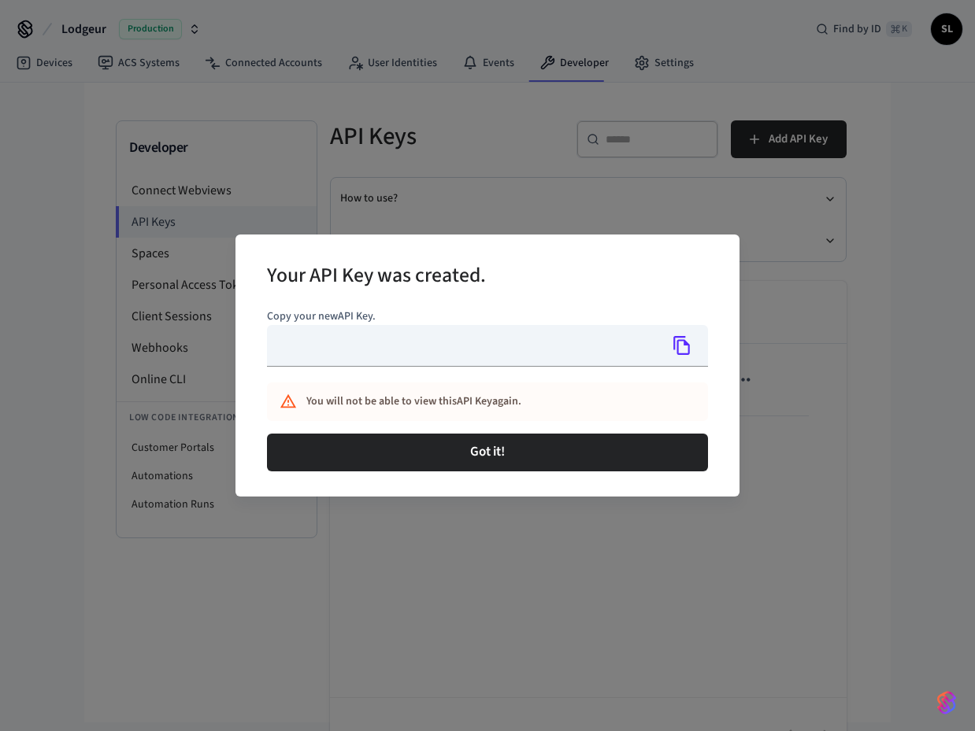
type input "**********"
click at [687, 346] on icon "Copy" at bounding box center [682, 345] width 20 height 20
click at [730, 57] on div "**********" at bounding box center [487, 365] width 975 height 731
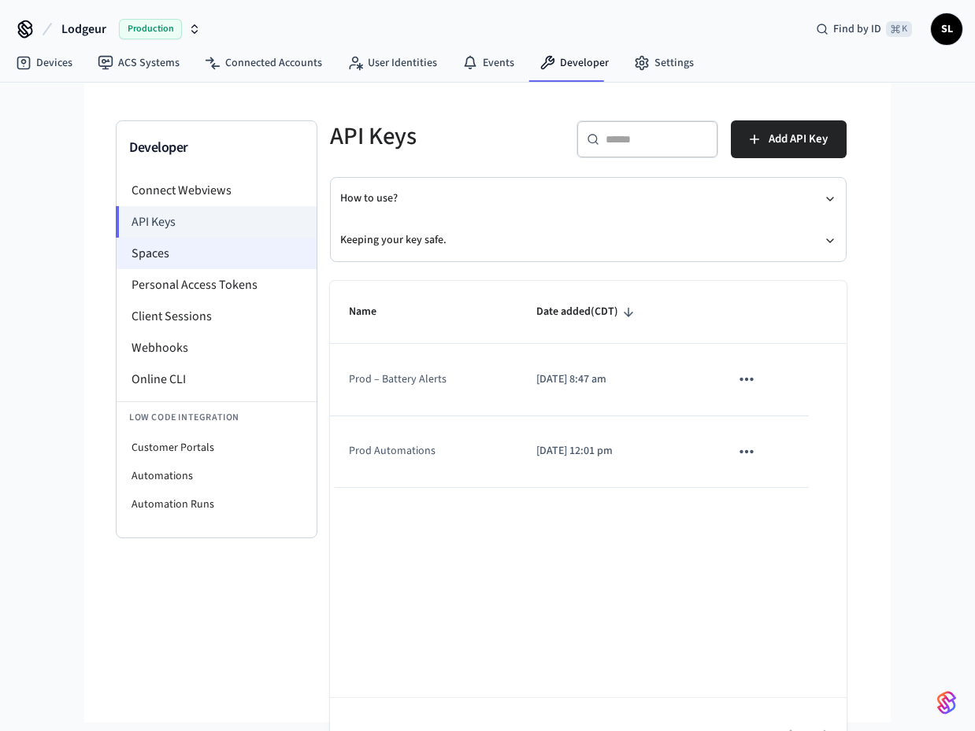
click at [218, 247] on li "Spaces" at bounding box center [217, 253] width 200 height 31
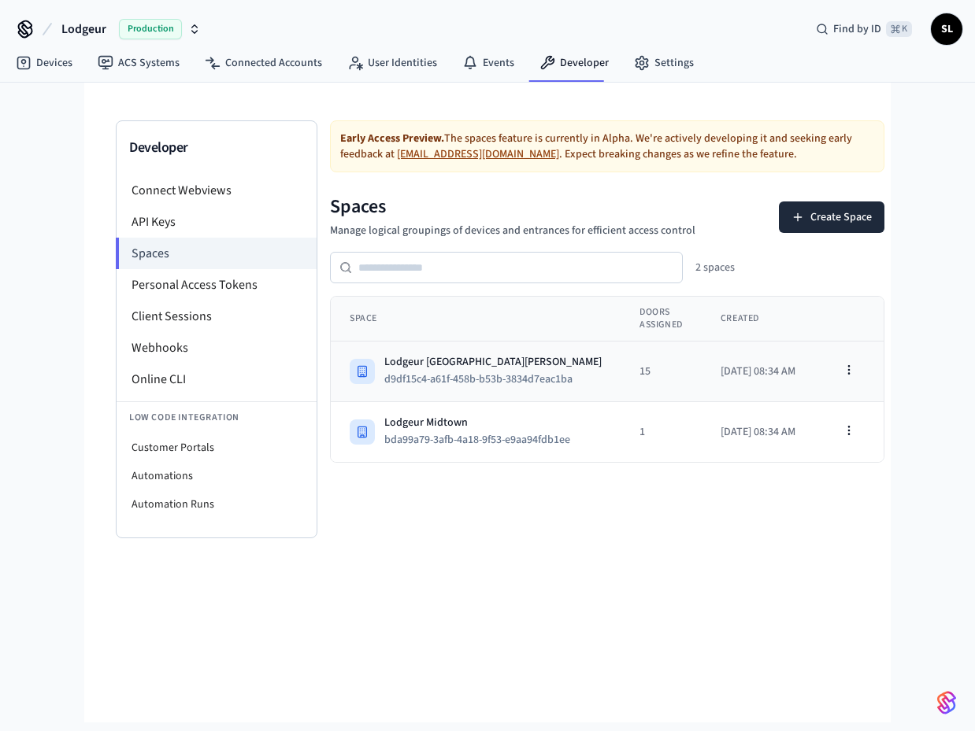
click at [517, 362] on div "Lodgeur [GEOGRAPHIC_DATA][PERSON_NAME]" at bounding box center [492, 362] width 217 height 16
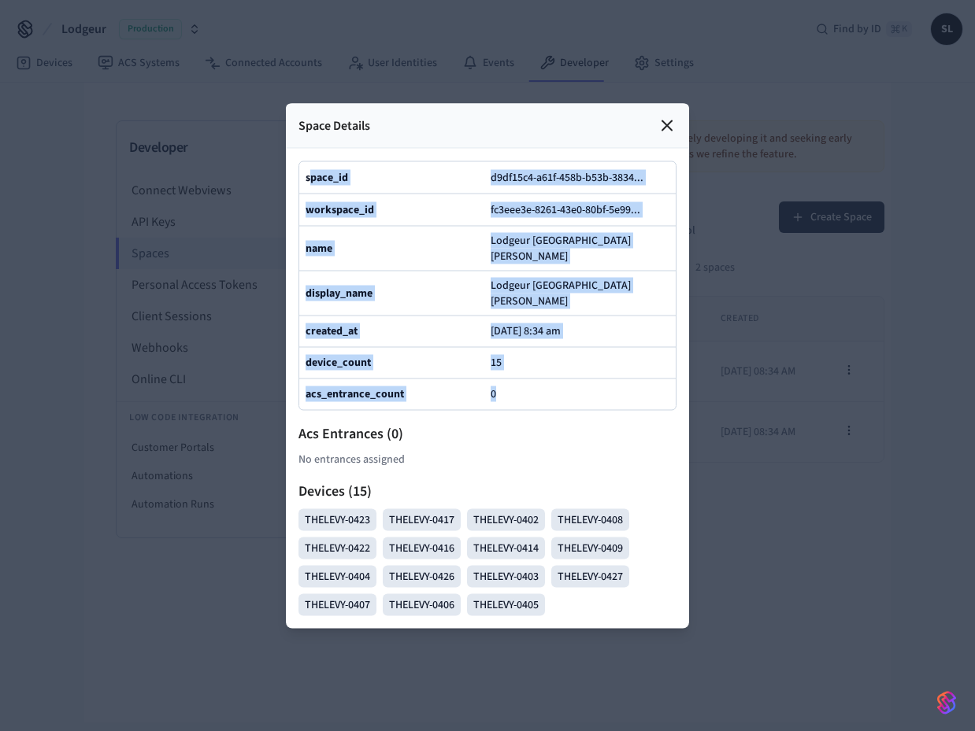
drag, startPoint x: 309, startPoint y: 189, endPoint x: 644, endPoint y: 391, distance: 391.3
click at [644, 391] on div "space_id d9df15c4-a61f-458b-b53b-3834 ... workspace_id fc3eee3e-8261-43e0-80bf-…" at bounding box center [487, 286] width 378 height 250
copy div "pace_id d9df15c4-a61f-458b-b53b-3834 ... workspace_id fc3eee3e-8261-43e0-80bf-5…"
click at [672, 135] on icon at bounding box center [666, 125] width 19 height 19
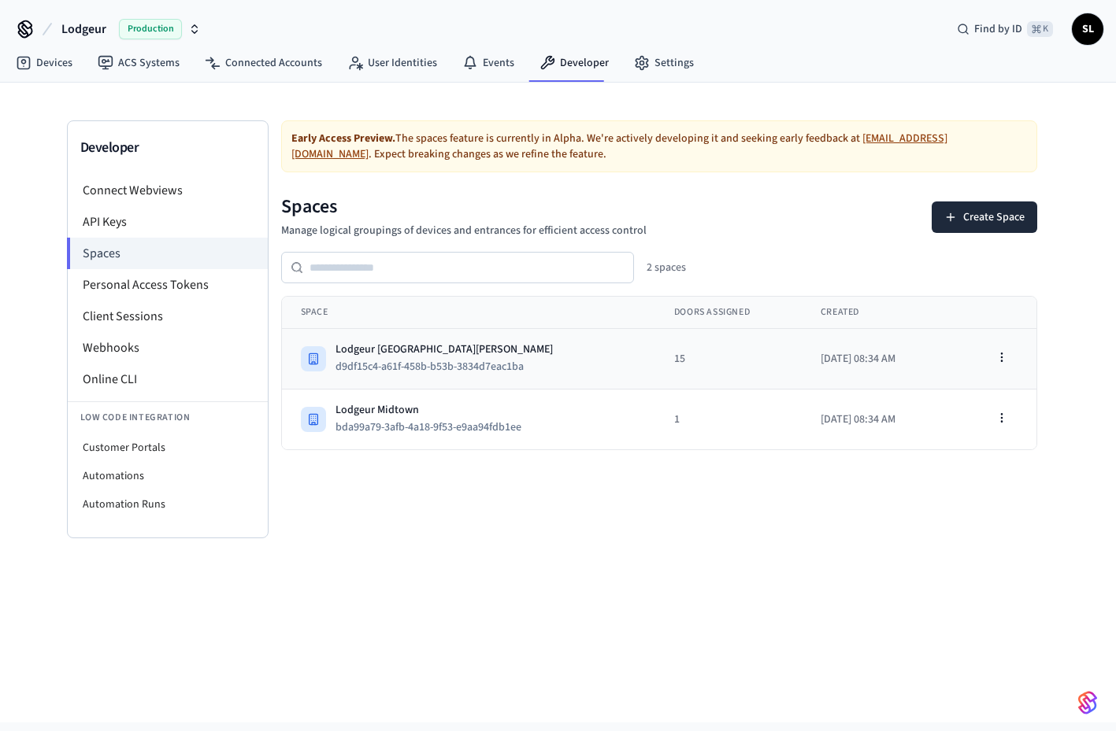
click at [401, 343] on div "Lodgeur [GEOGRAPHIC_DATA][PERSON_NAME]" at bounding box center [443, 350] width 217 height 16
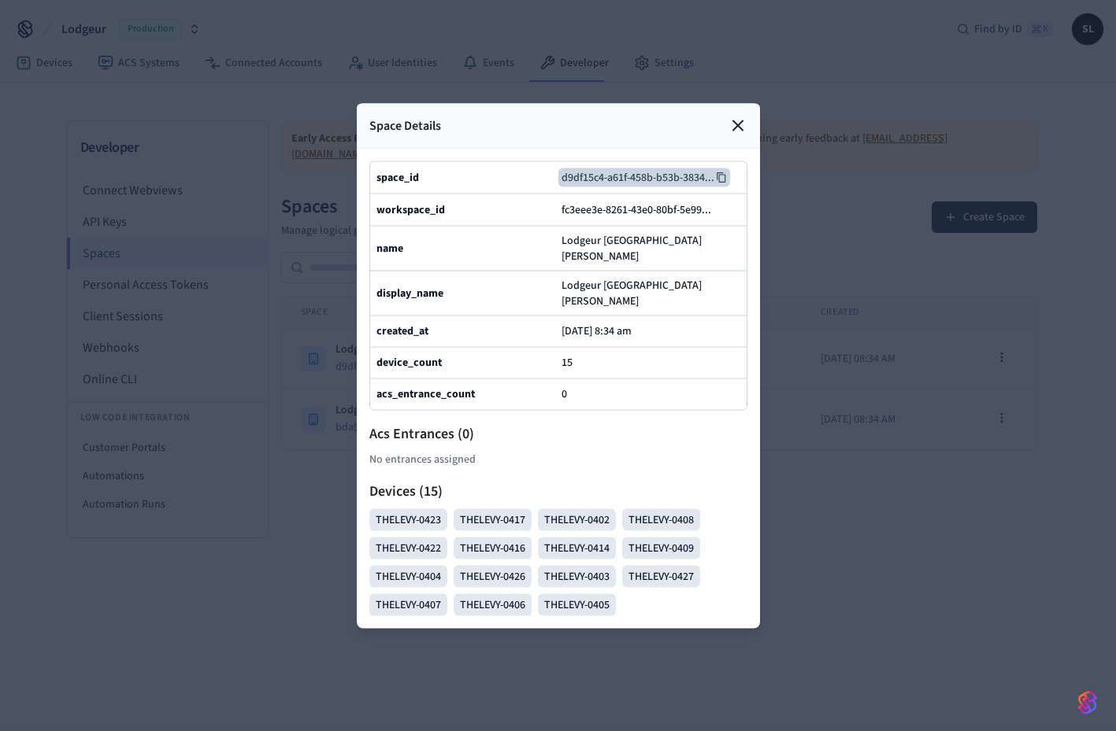
click at [723, 183] on icon at bounding box center [721, 177] width 11 height 11
